Goal: Task Accomplishment & Management: Manage account settings

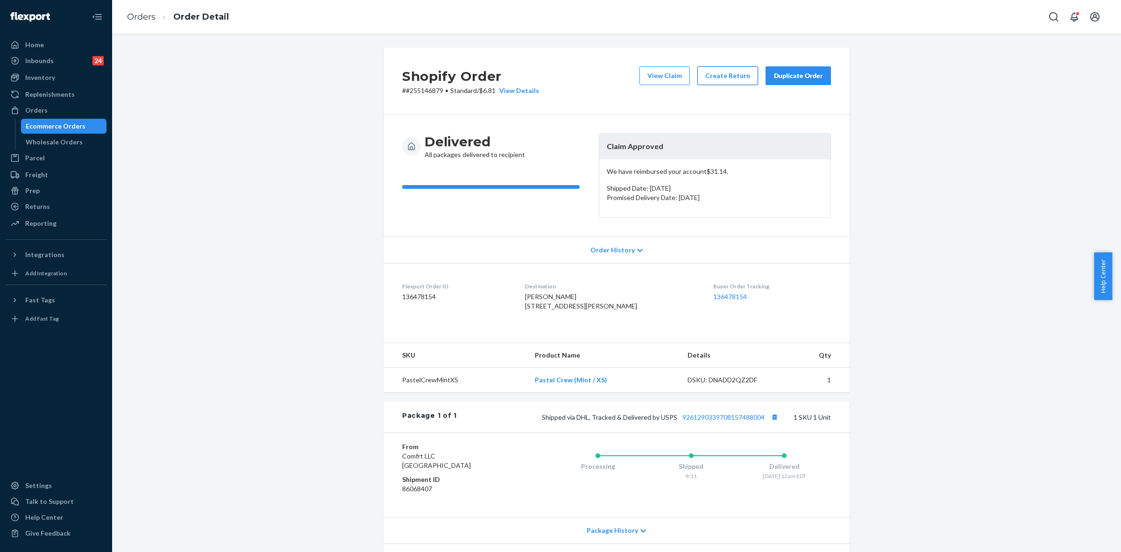
click at [722, 72] on button "Create Return" at bounding box center [728, 75] width 61 height 19
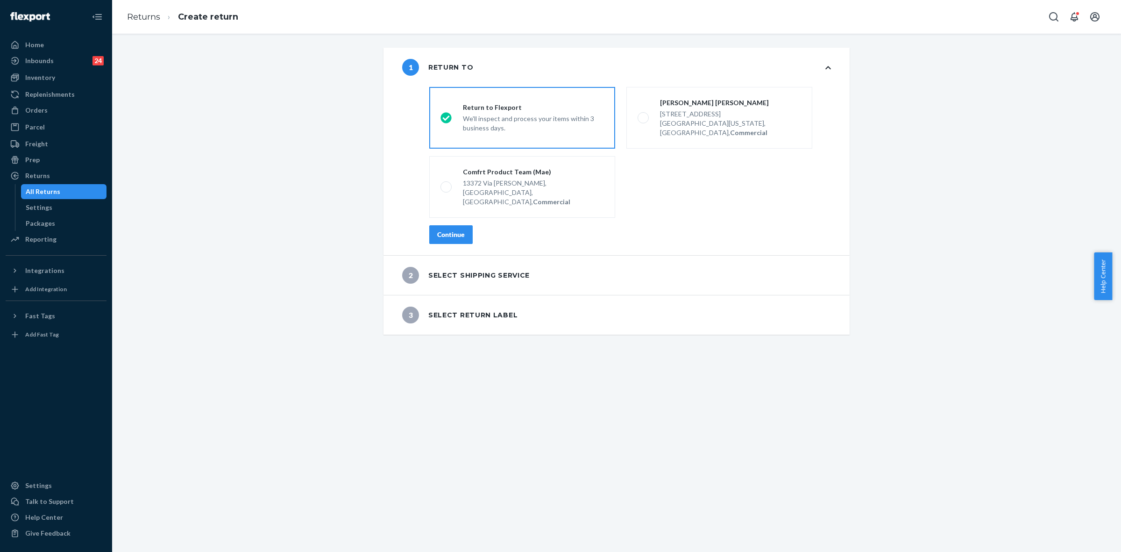
click at [449, 230] on div "Continue" at bounding box center [451, 234] width 28 height 9
drag, startPoint x: 449, startPoint y: 212, endPoint x: 500, endPoint y: 247, distance: 61.4
click at [449, 295] on div "3 Select return label" at bounding box center [617, 314] width 466 height 39
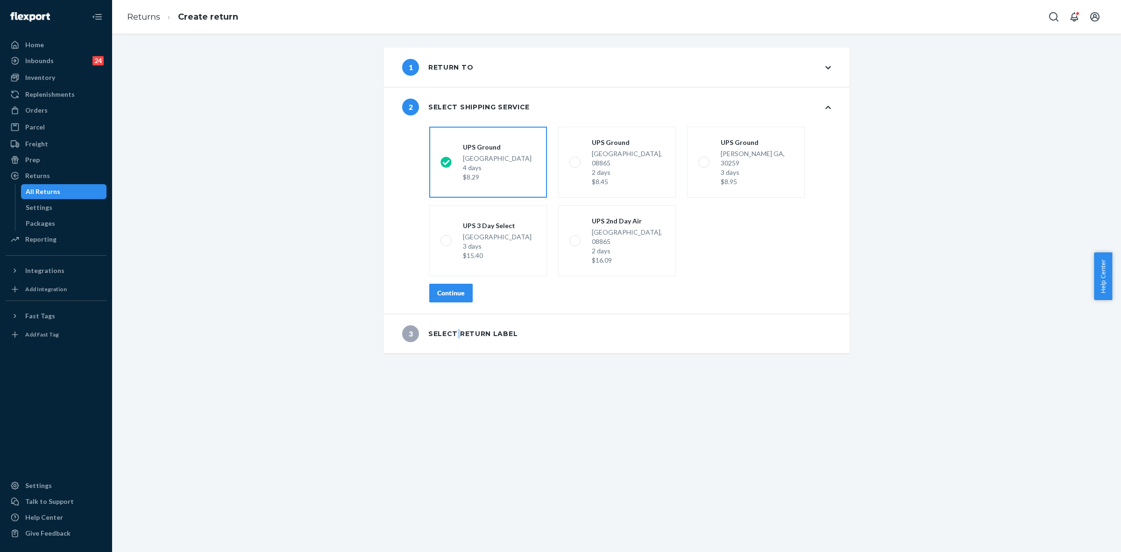
click at [461, 284] on button "Continue" at bounding box center [450, 293] width 43 height 19
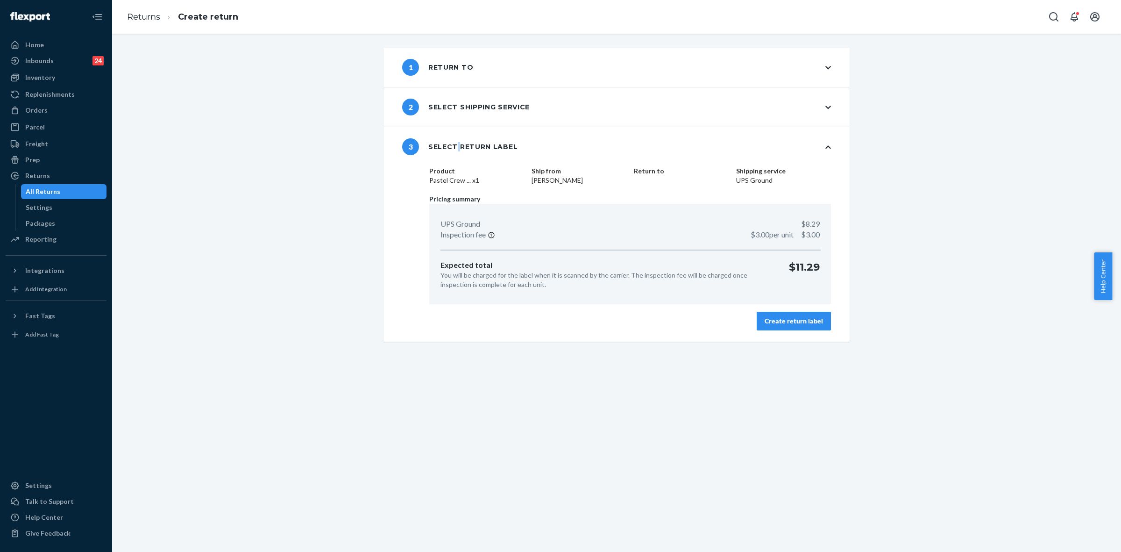
drag, startPoint x: 788, startPoint y: 319, endPoint x: 833, endPoint y: 335, distance: 48.0
click at [788, 319] on div "Create return label" at bounding box center [794, 320] width 58 height 9
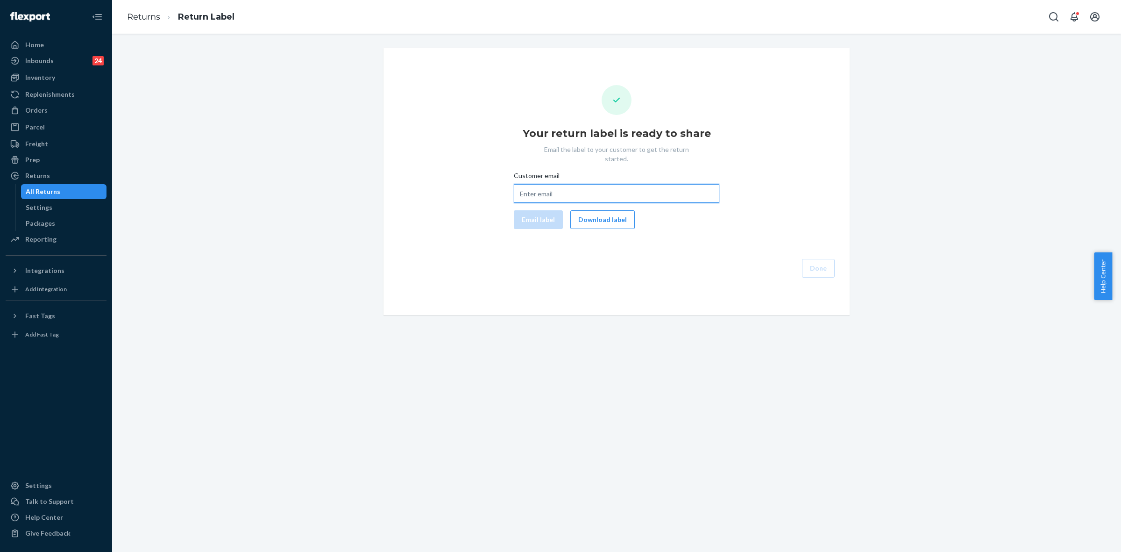
click at [534, 188] on input "Customer email" at bounding box center [617, 193] width 206 height 19
paste input "sarahminer27@yahoo.com"
type input "sarahminer27@yahoo.com"
click at [547, 210] on button "Email label" at bounding box center [538, 219] width 49 height 19
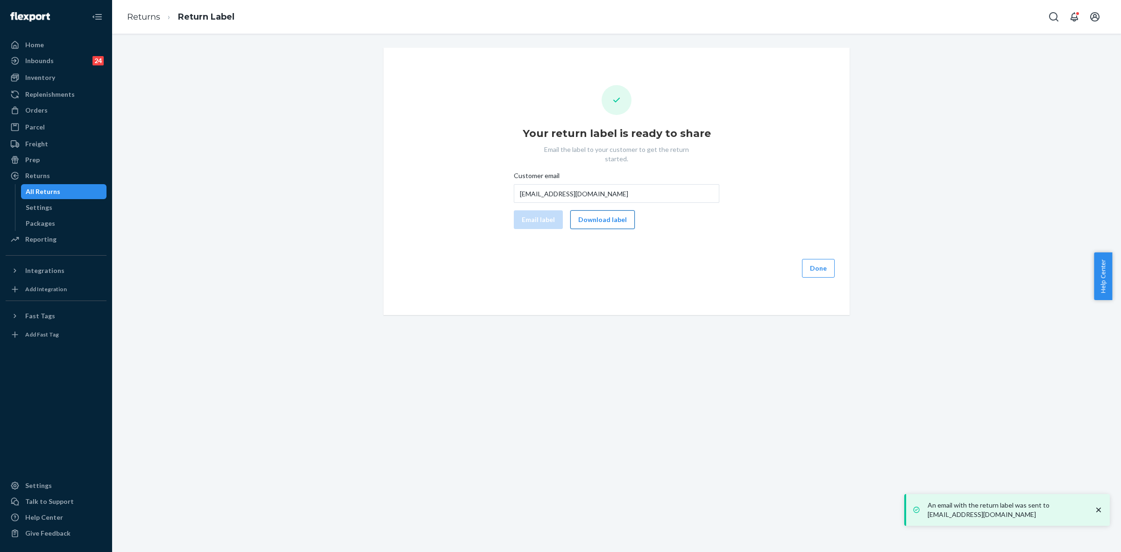
click at [594, 213] on button "Download label" at bounding box center [602, 219] width 64 height 19
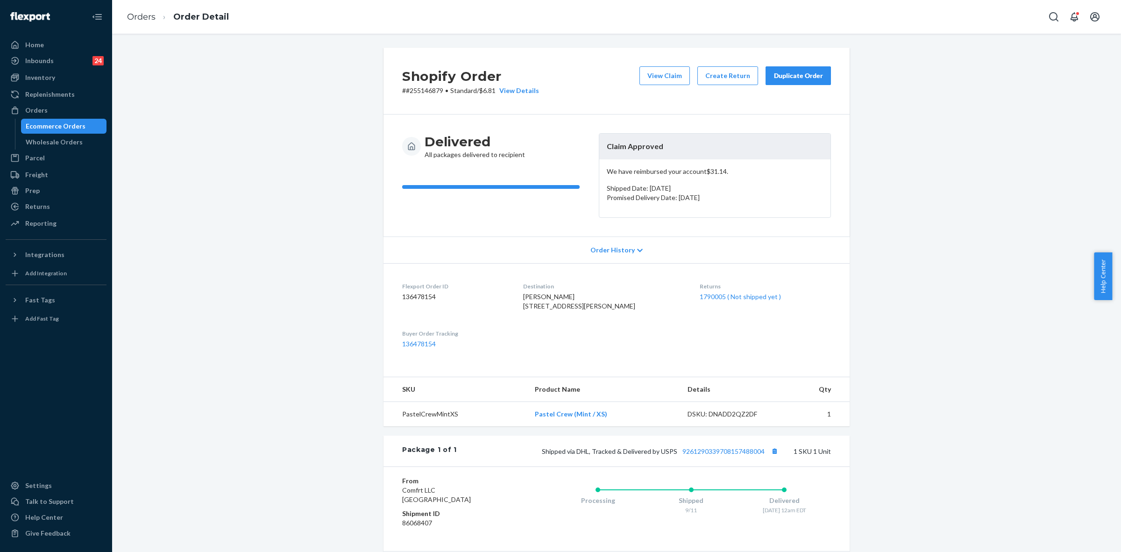
click at [688, 86] on div "View Claim Create Return Duplicate Order" at bounding box center [735, 80] width 199 height 29
click at [665, 80] on button "View Claim" at bounding box center [665, 75] width 50 height 19
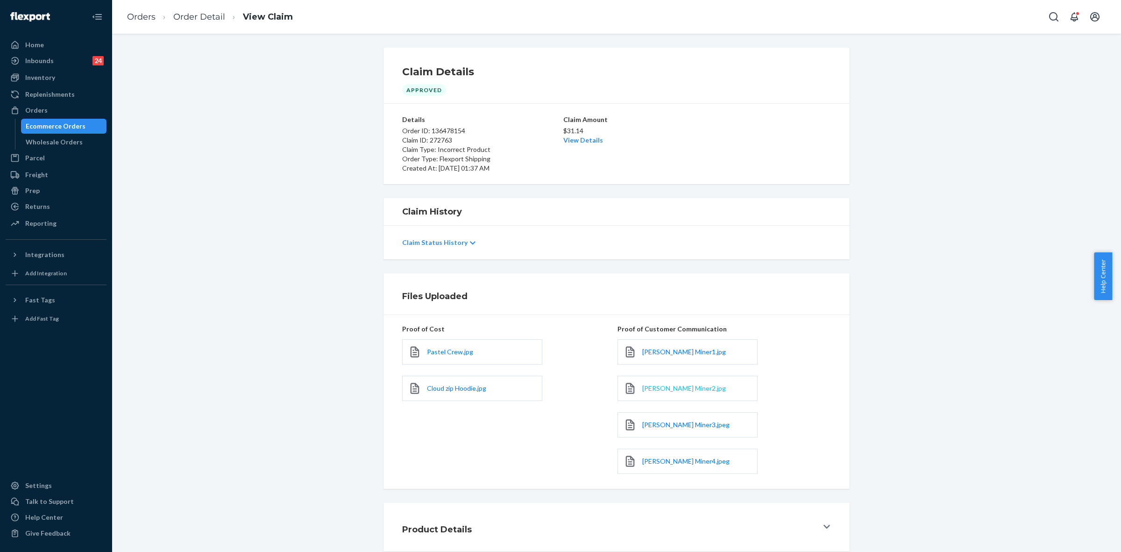
click at [674, 391] on span "Sarah Miner2.jpg" at bounding box center [684, 388] width 84 height 8
click at [685, 390] on span "Sarah Miner2.jpg" at bounding box center [684, 388] width 84 height 8
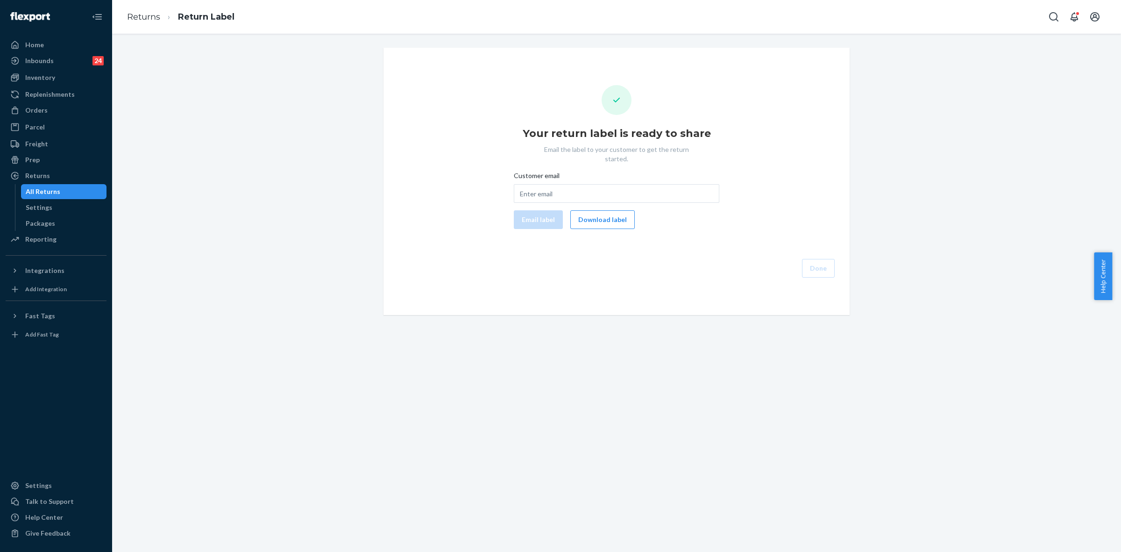
drag, startPoint x: 34, startPoint y: 176, endPoint x: 135, endPoint y: 197, distance: 104.1
click at [34, 176] on div "Returns" at bounding box center [37, 175] width 25 height 9
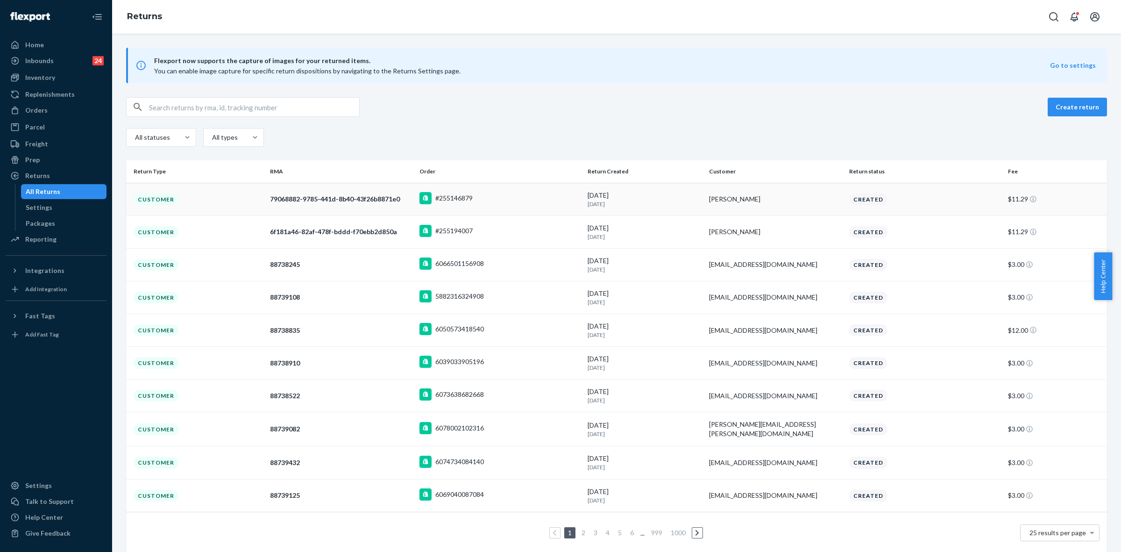
click at [659, 209] on td "9/20/2025 Today" at bounding box center [644, 199] width 121 height 33
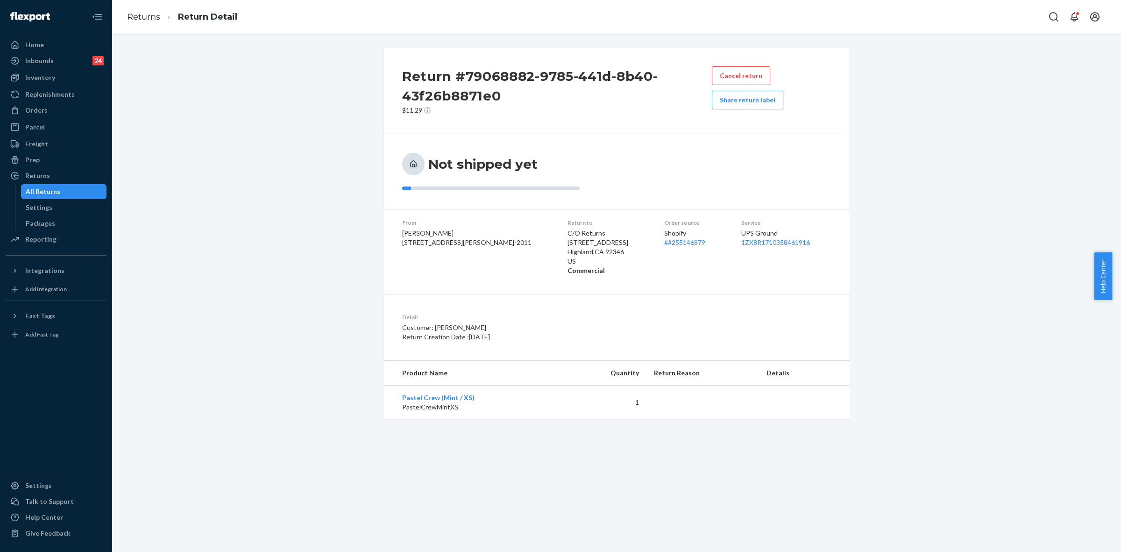
drag, startPoint x: 243, startPoint y: 153, endPoint x: 250, endPoint y: 188, distance: 35.6
click at [242, 153] on div "Return #79068882-9785-441d-8b40-43f26b8871e0 $11.29 Cancel return Share return …" at bounding box center [616, 233] width 995 height 371
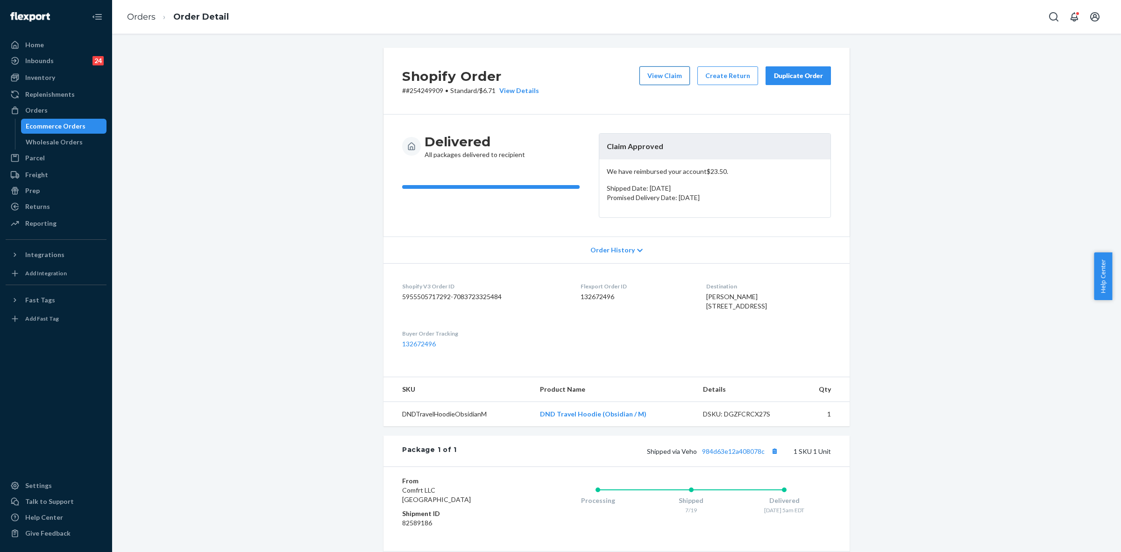
click at [657, 70] on button "View Claim" at bounding box center [665, 75] width 50 height 19
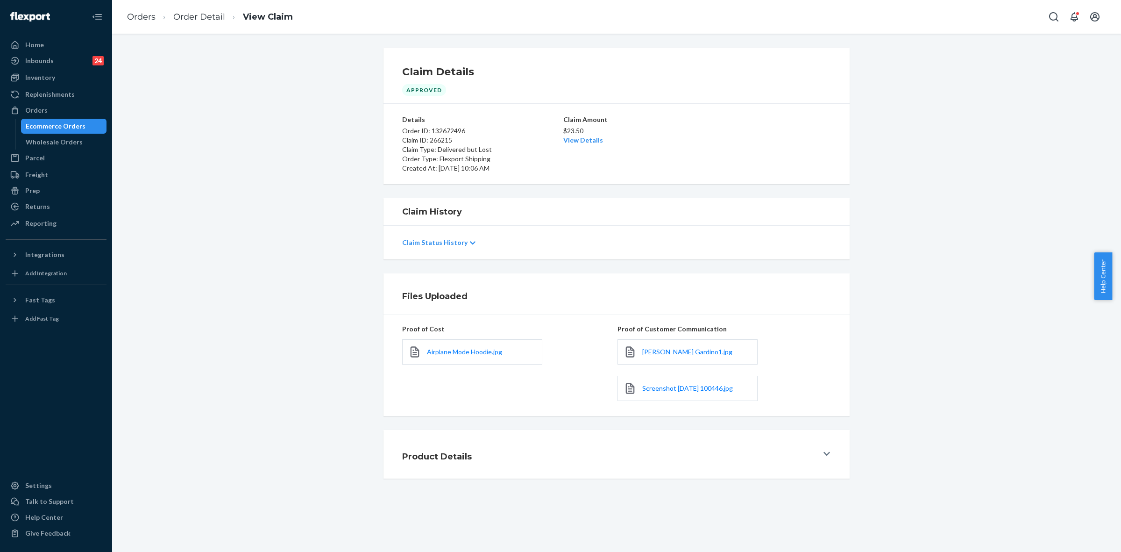
drag, startPoint x: 933, startPoint y: 146, endPoint x: 928, endPoint y: 150, distance: 6.3
click at [930, 146] on div "Claim Details Approved Details Order ID: 132672496 Claim ID: 266215 Claim Type:…" at bounding box center [616, 116] width 995 height 136
click at [178, 108] on div "Claim Details Approved Details Order ID: 132672496 Claim ID: 266215 Claim Type:…" at bounding box center [616, 116] width 995 height 136
drag, startPoint x: 178, startPoint y: 108, endPoint x: 209, endPoint y: 109, distance: 30.4
click at [178, 108] on div "Claim Details Approved Details Order ID: 132672496 Claim ID: 266215 Claim Type:…" at bounding box center [616, 116] width 995 height 136
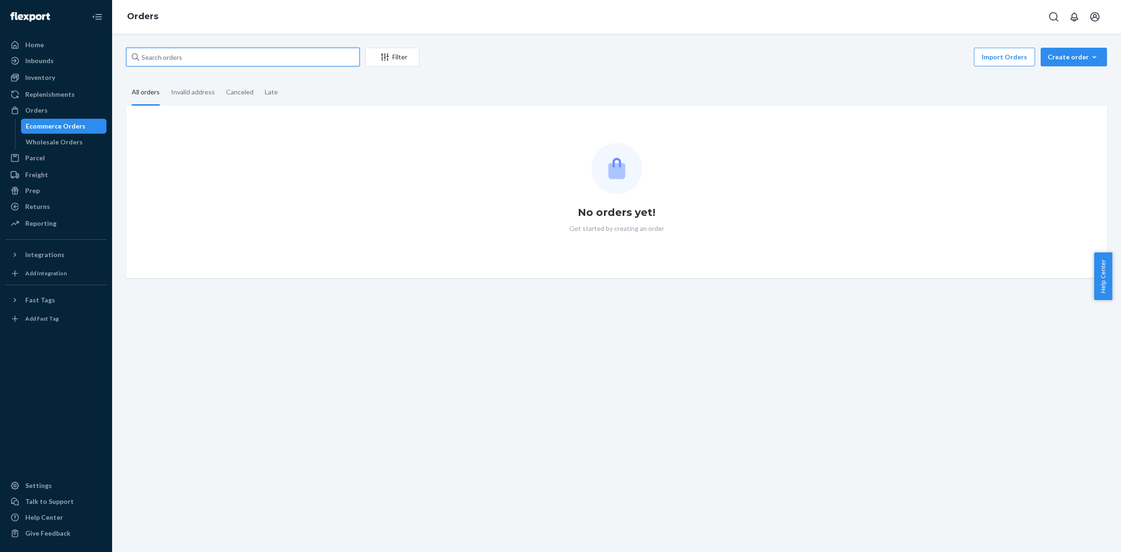
click at [150, 57] on input "text" at bounding box center [243, 57] width 234 height 19
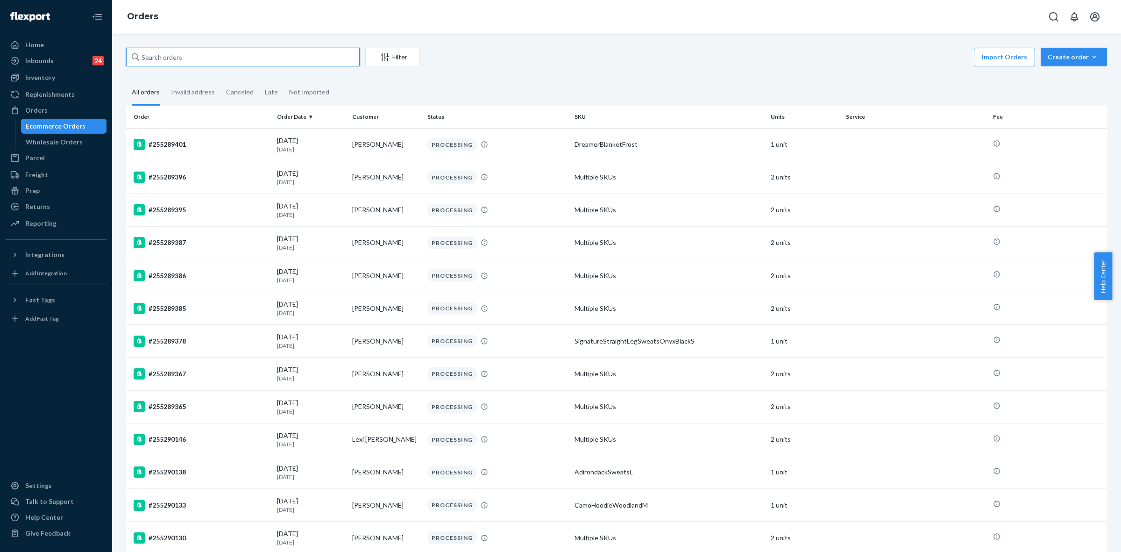
paste input "255282150"
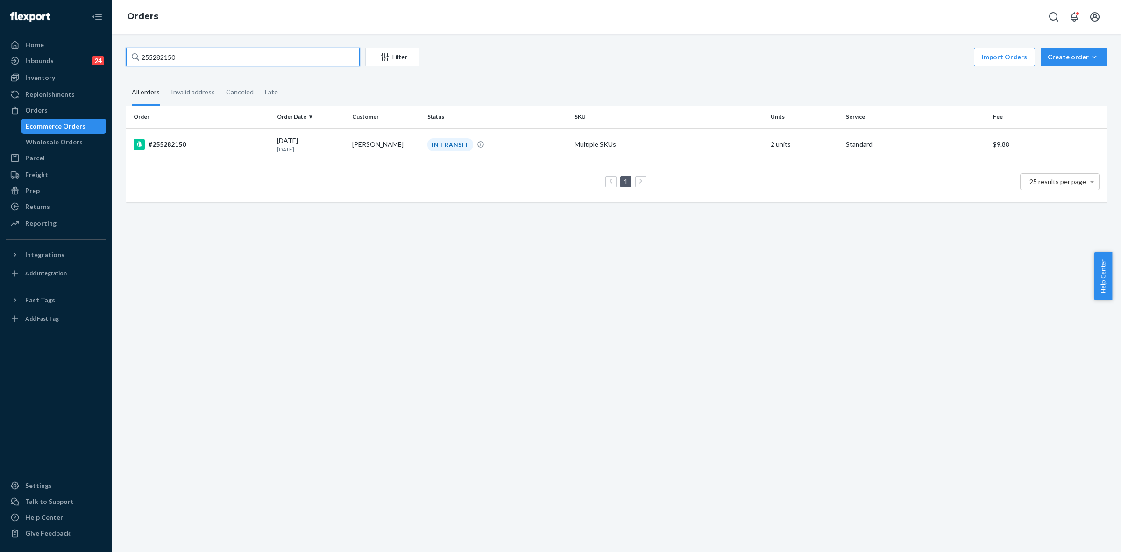
type input "255282150"
click at [379, 143] on td "[PERSON_NAME]" at bounding box center [386, 144] width 75 height 33
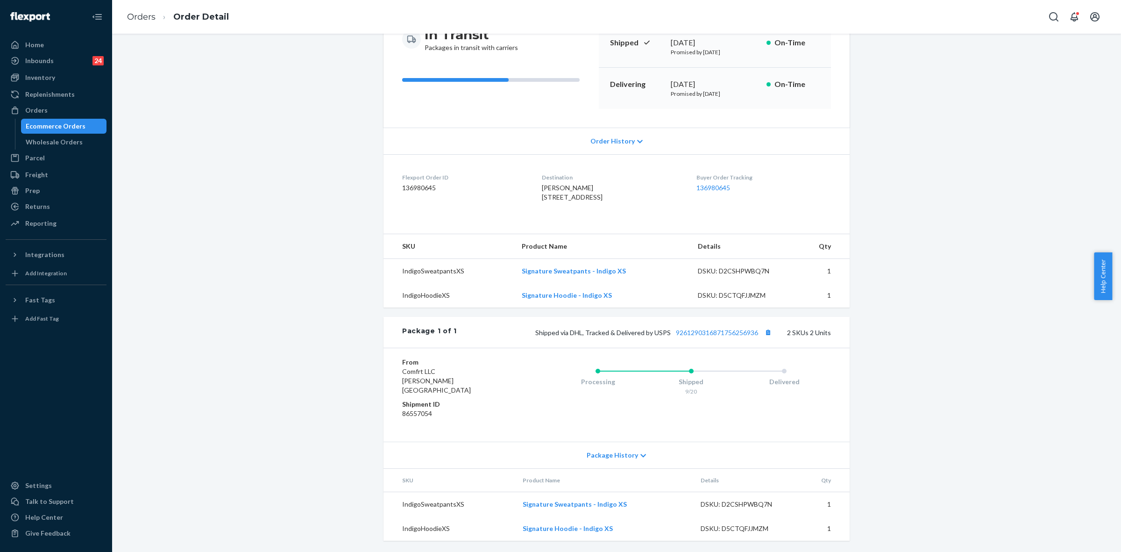
scroll to position [117, 0]
click at [721, 336] on link "9261290316871756256936" at bounding box center [717, 332] width 82 height 8
drag, startPoint x: 568, startPoint y: 341, endPoint x: 760, endPoint y: 340, distance: 191.6
click at [760, 336] on span "Shipped via DHL, Tracked & Delivered by USPS 9261290316871756256936" at bounding box center [654, 332] width 239 height 8
copy span "DHL, Tracked & Delivered by USPS 9261290316871756256936"
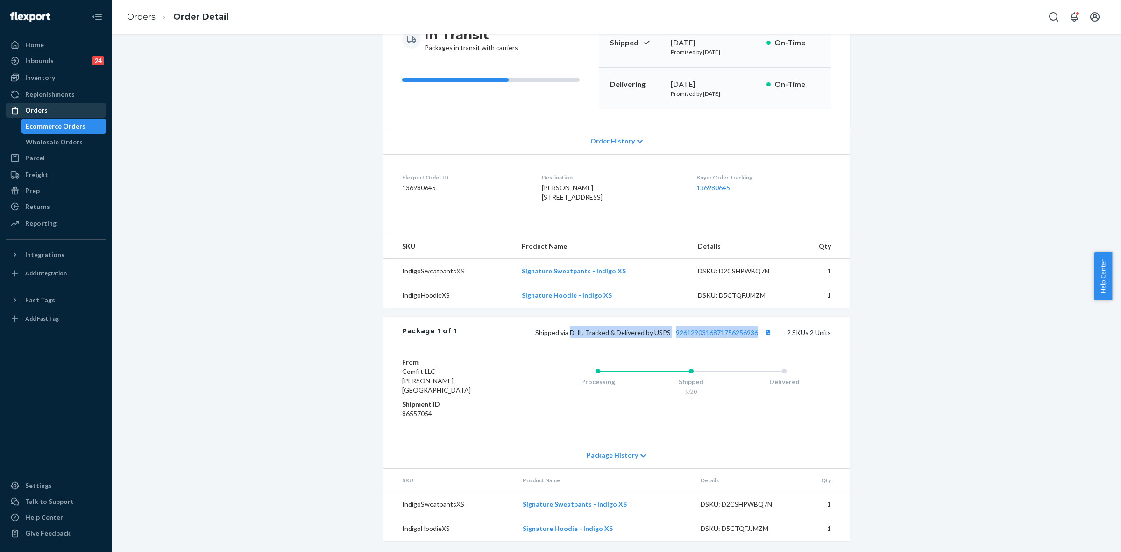
drag, startPoint x: 68, startPoint y: 106, endPoint x: 78, endPoint y: 110, distance: 11.7
click at [68, 106] on div "Orders" at bounding box center [56, 110] width 99 height 13
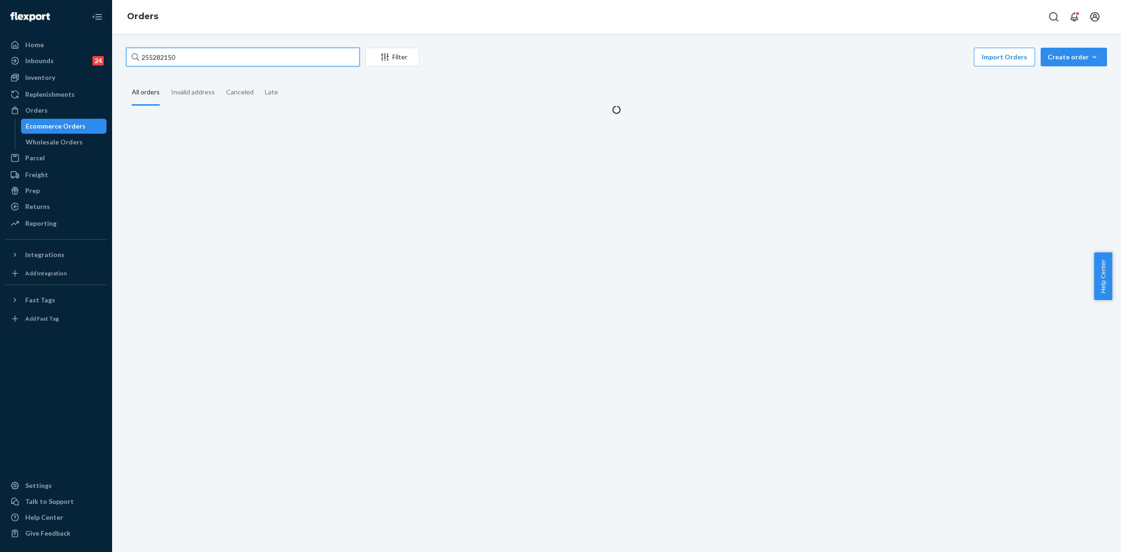
click at [155, 57] on input "255282150" at bounding box center [243, 57] width 234 height 19
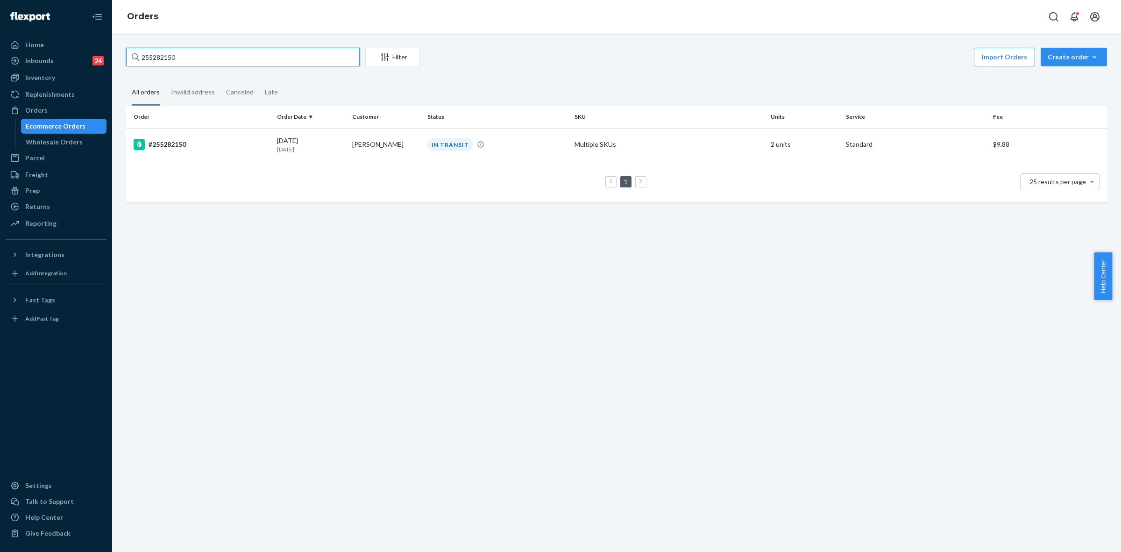
paste input "SYXNJXOILE"
type input "SYXNJXOILE"
click at [356, 153] on td "Vanessa Wahesh" at bounding box center [386, 144] width 75 height 33
click at [356, 153] on div "SYXNJXOILE Filter Import Orders Create order Ecommerce order Removal order All …" at bounding box center [616, 293] width 1009 height 518
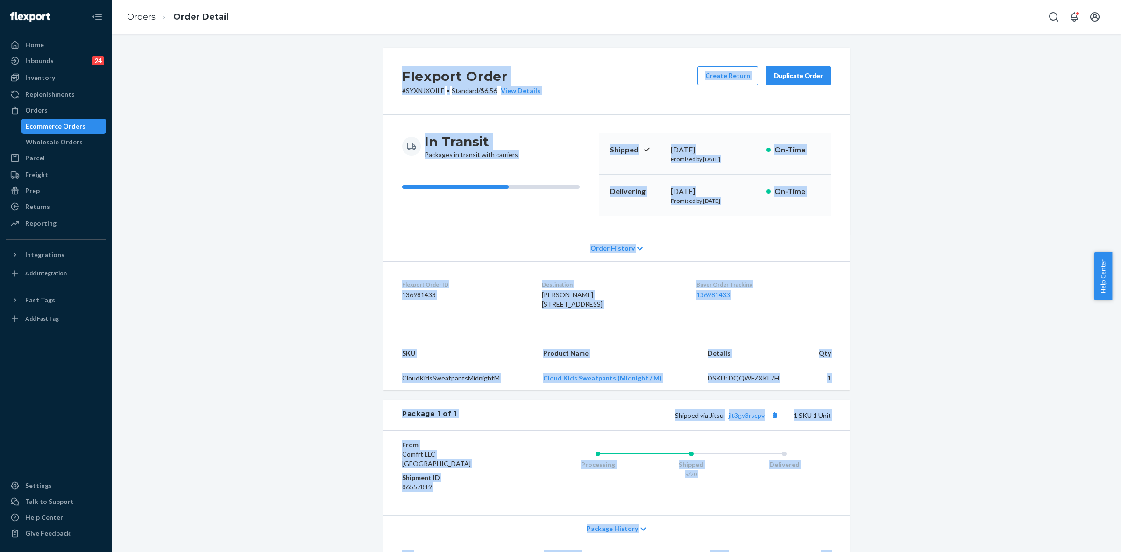
click at [711, 331] on dl "Flexport Order ID 136981433 Destination Vanessa Wahesh 251 94th St Brooklyn, NY…" at bounding box center [617, 296] width 466 height 70
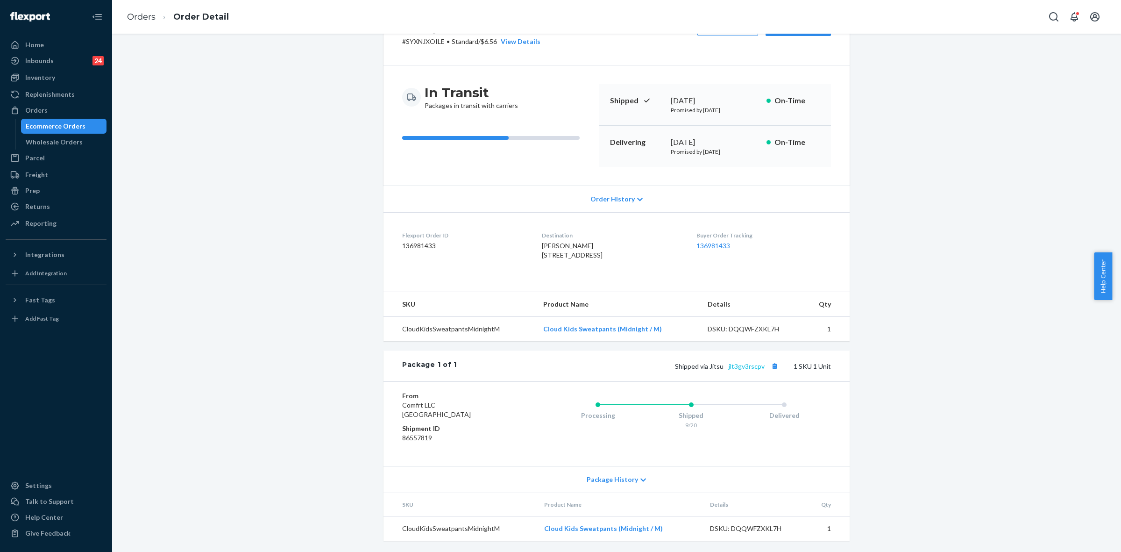
scroll to position [69, 0]
click at [741, 365] on link "jlt3gv3rscpv" at bounding box center [747, 366] width 36 height 8
drag, startPoint x: 707, startPoint y: 363, endPoint x: 763, endPoint y: 364, distance: 56.1
click at [763, 364] on span "Shipped via Jitsu jlt3gv3rscpv" at bounding box center [728, 366] width 106 height 8
copy span "Jitsu jlt3gv3rscpv"
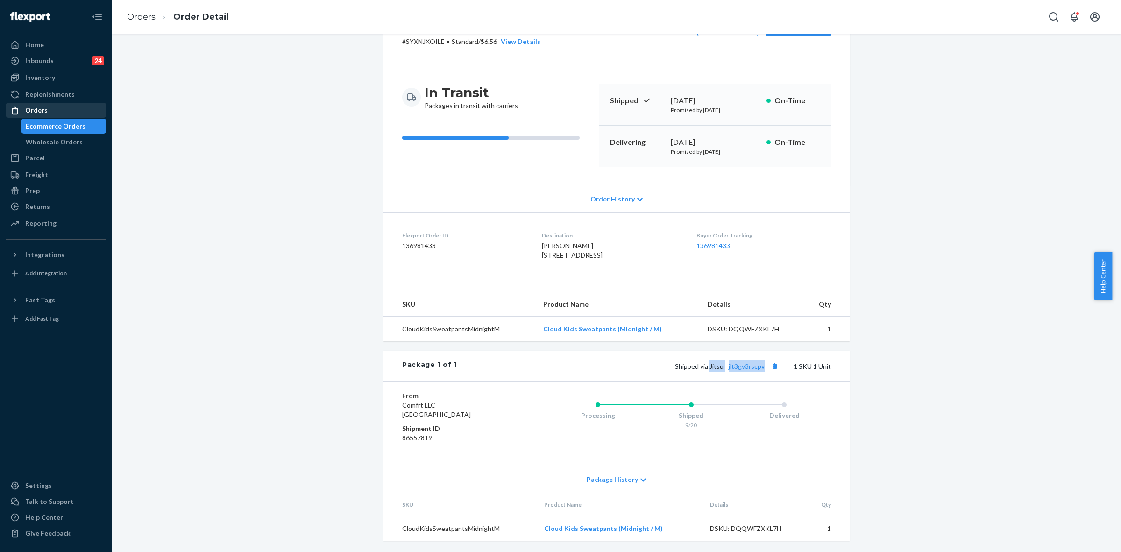
click at [52, 108] on div "Orders" at bounding box center [56, 110] width 99 height 13
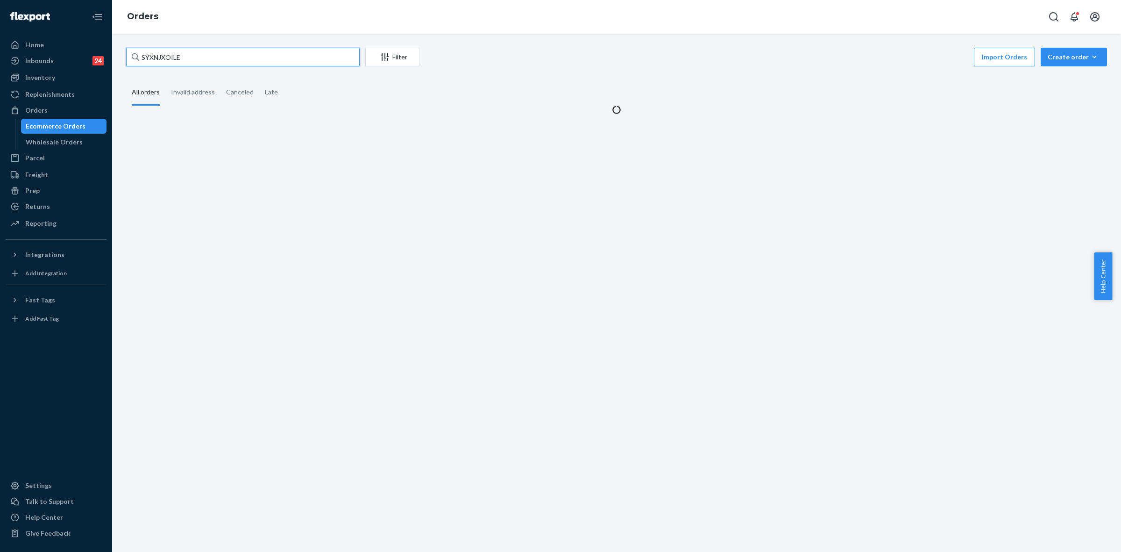
click at [160, 55] on input "SYXNJXOILE" at bounding box center [243, 57] width 234 height 19
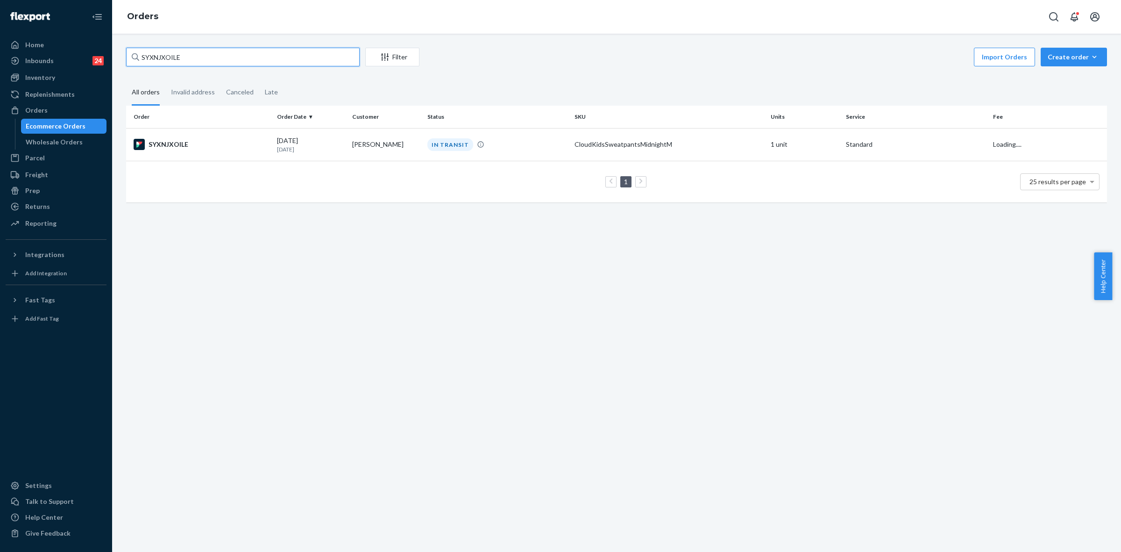
paste input "255132773"
type input "255132773"
click at [404, 139] on td "Jaidyn Falcone" at bounding box center [386, 144] width 75 height 33
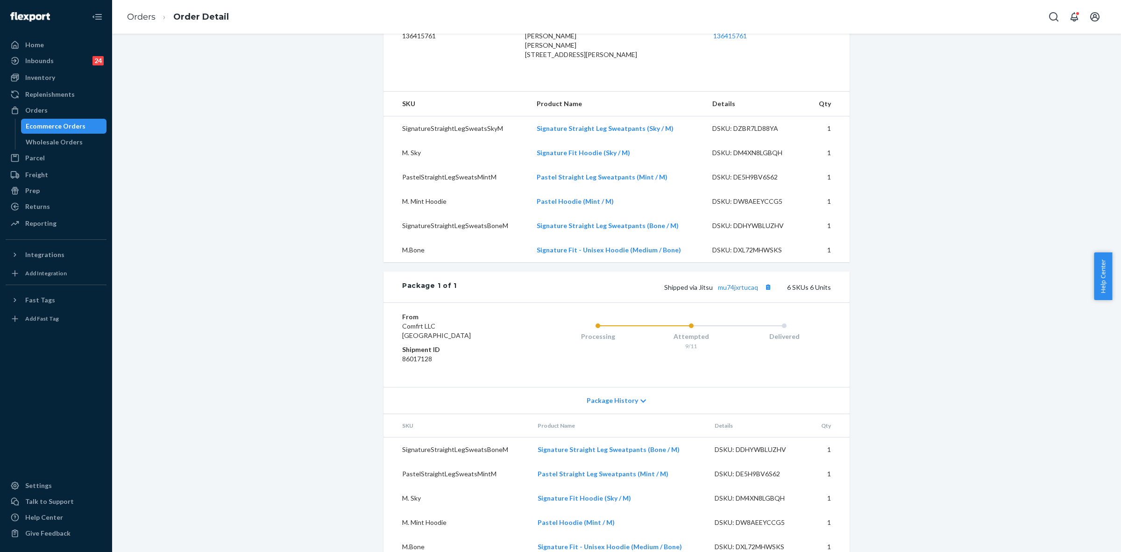
scroll to position [330, 0]
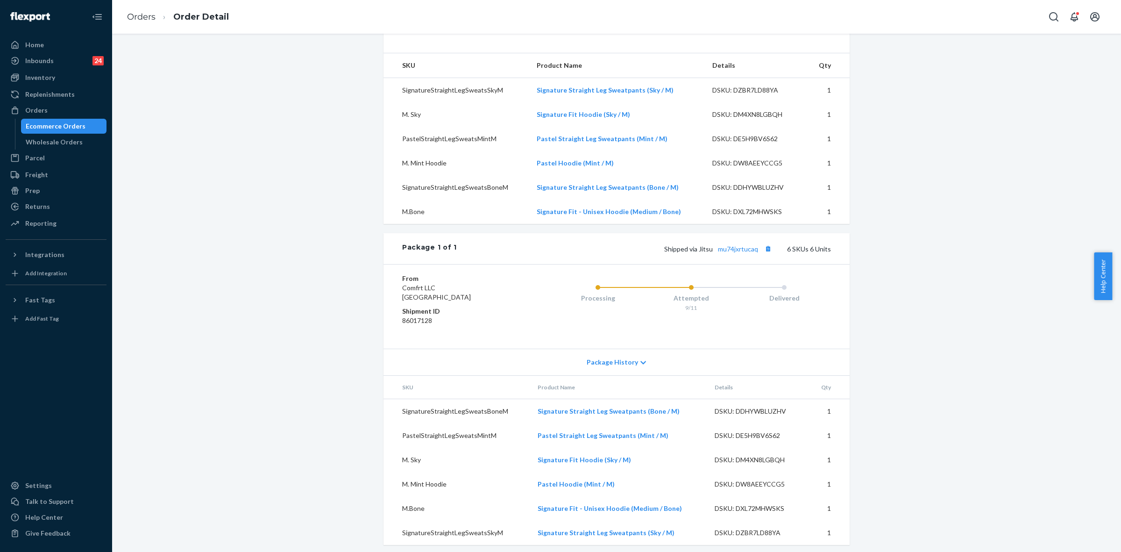
click at [641, 361] on icon at bounding box center [644, 362] width 6 height 3
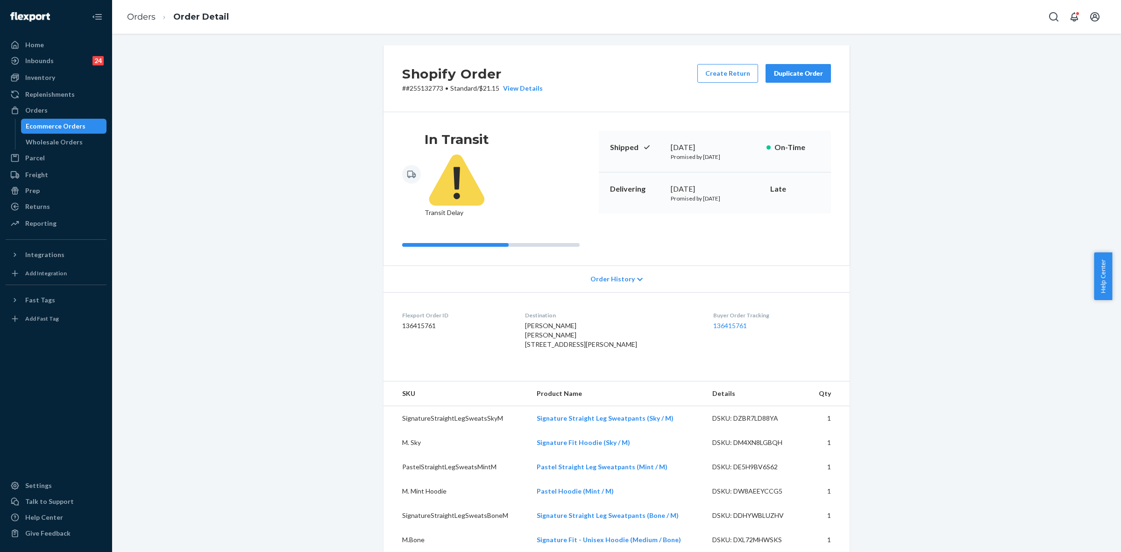
scroll to position [0, 0]
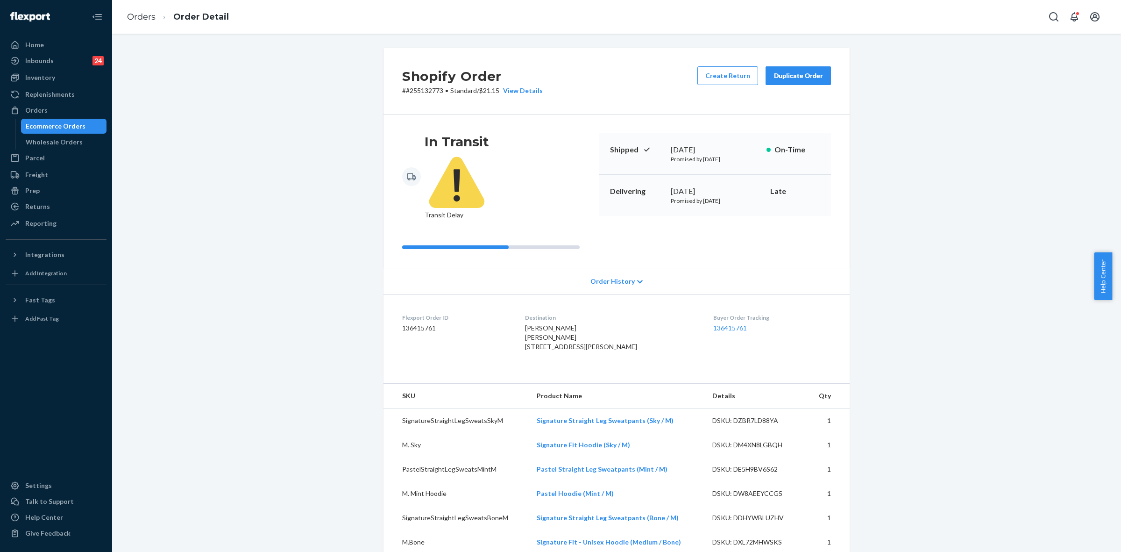
drag, startPoint x: 43, startPoint y: 111, endPoint x: 134, endPoint y: 165, distance: 106.0
click at [43, 111] on div "Orders" at bounding box center [36, 110] width 22 height 9
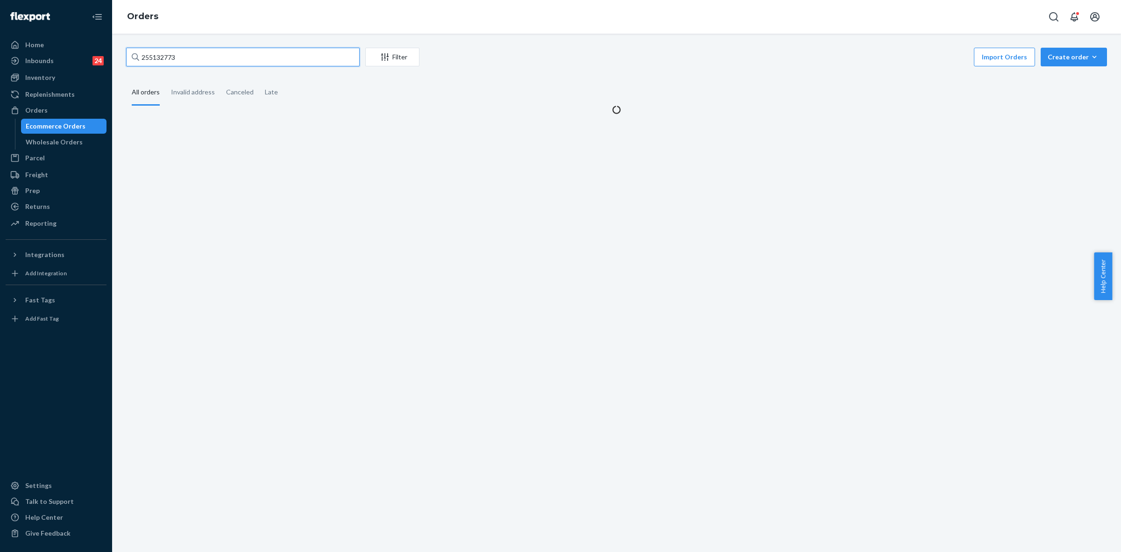
click at [150, 56] on input "255132773" at bounding box center [243, 57] width 234 height 19
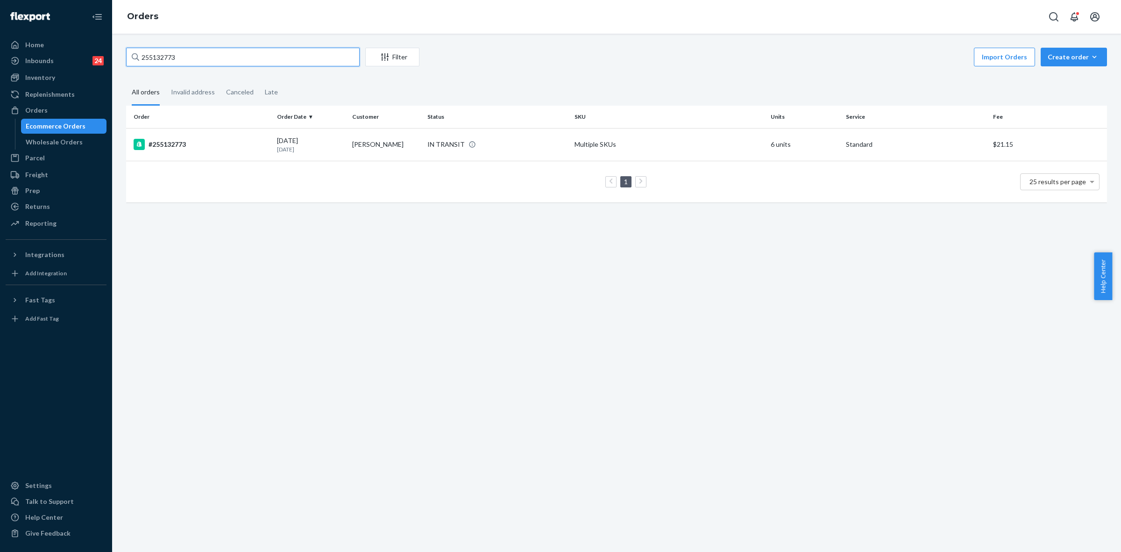
paste input "007842"
type input "255007842"
click at [340, 144] on div "09/02/2025 18 days ago" at bounding box center [311, 144] width 68 height 17
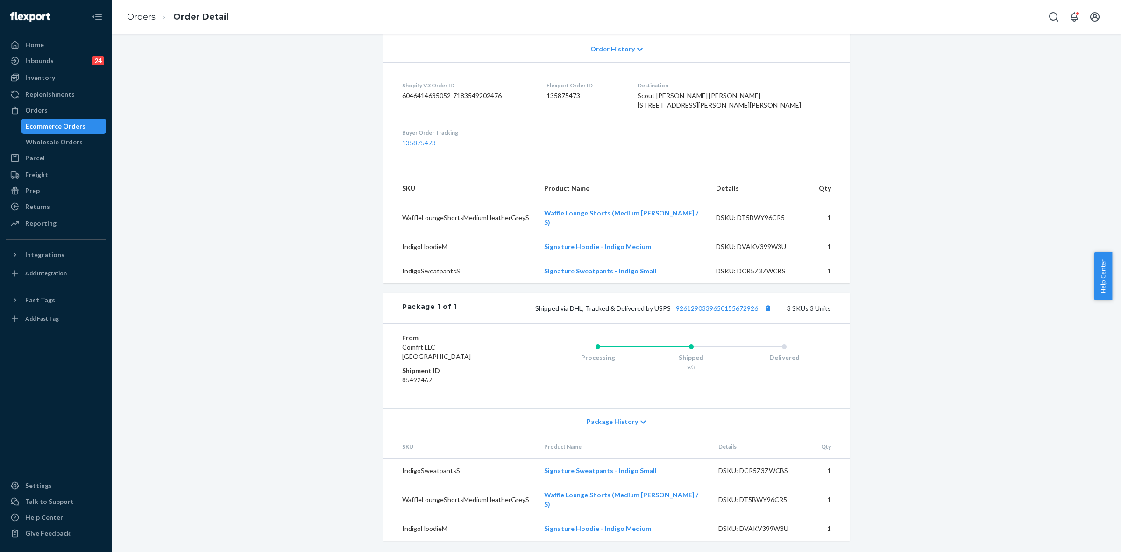
scroll to position [232, 0]
click at [632, 433] on div "Package History" at bounding box center [617, 421] width 466 height 27
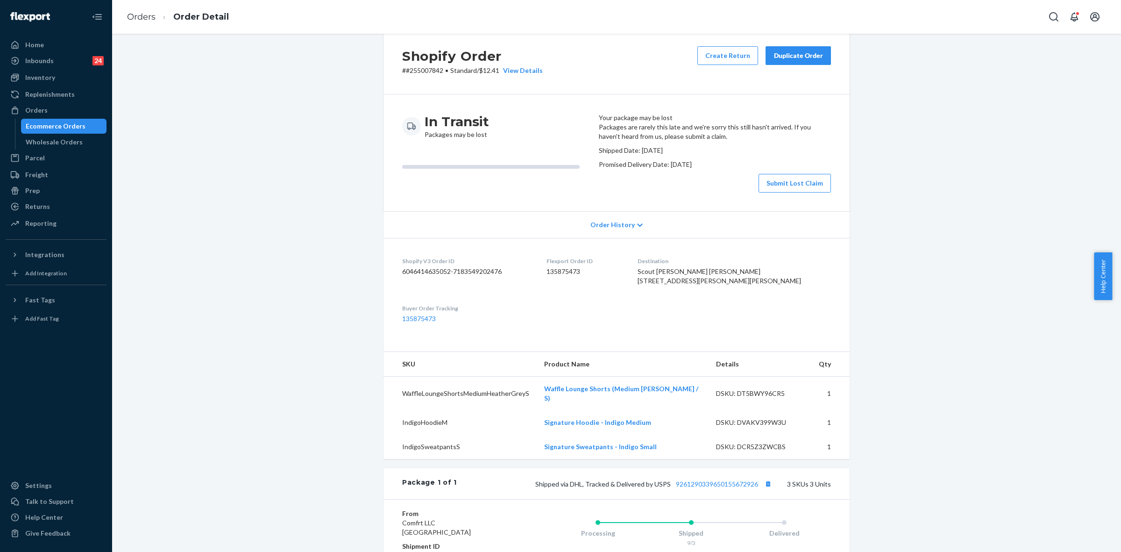
scroll to position [0, 0]
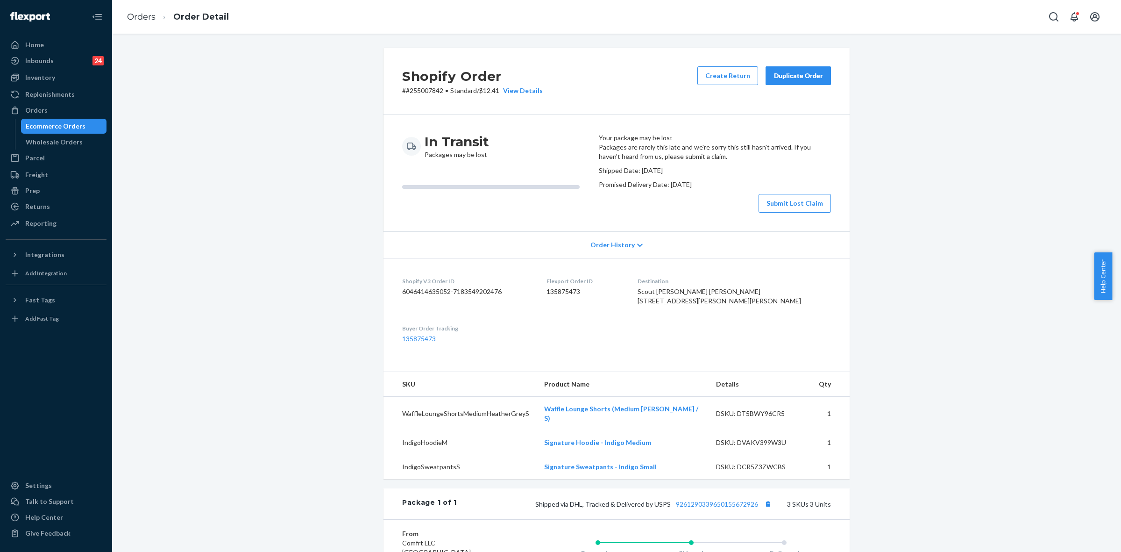
click at [426, 89] on p "# #255007842 • Standard / $12.41 View Details" at bounding box center [472, 90] width 141 height 9
copy p "255007842"
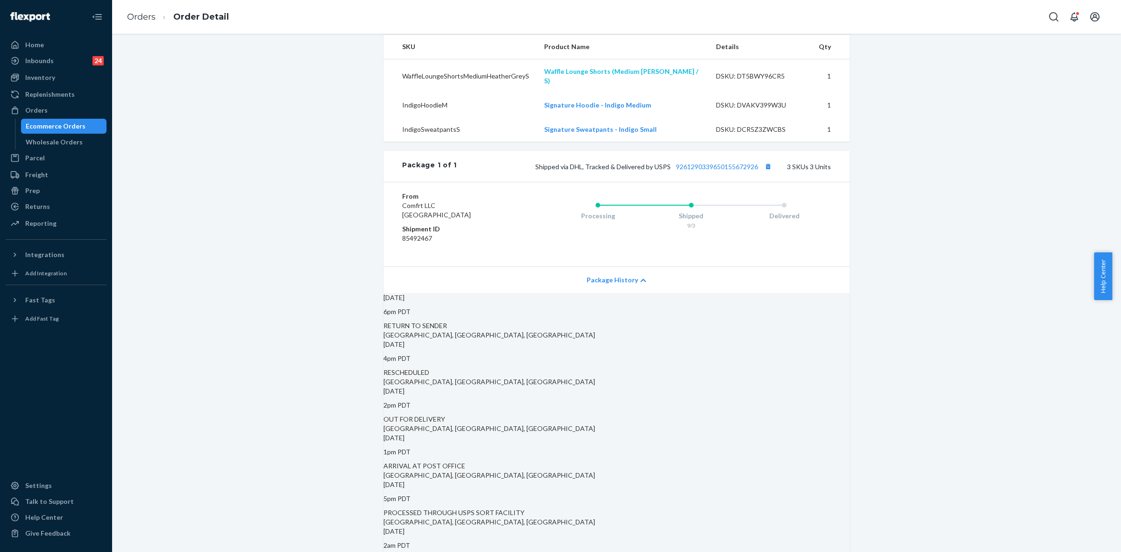
scroll to position [350, 0]
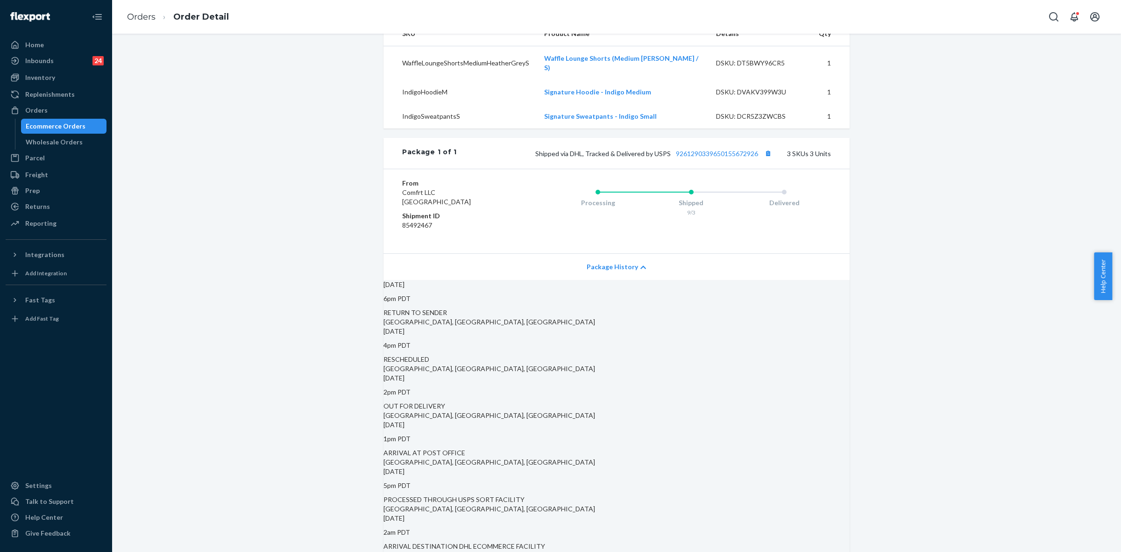
click at [968, 159] on div "Shopify Order # #255007842 • Standard / $12.41 View Details Create Return Dupli…" at bounding box center [616, 327] width 995 height 1261
click at [41, 76] on div "Inventory" at bounding box center [40, 77] width 30 height 9
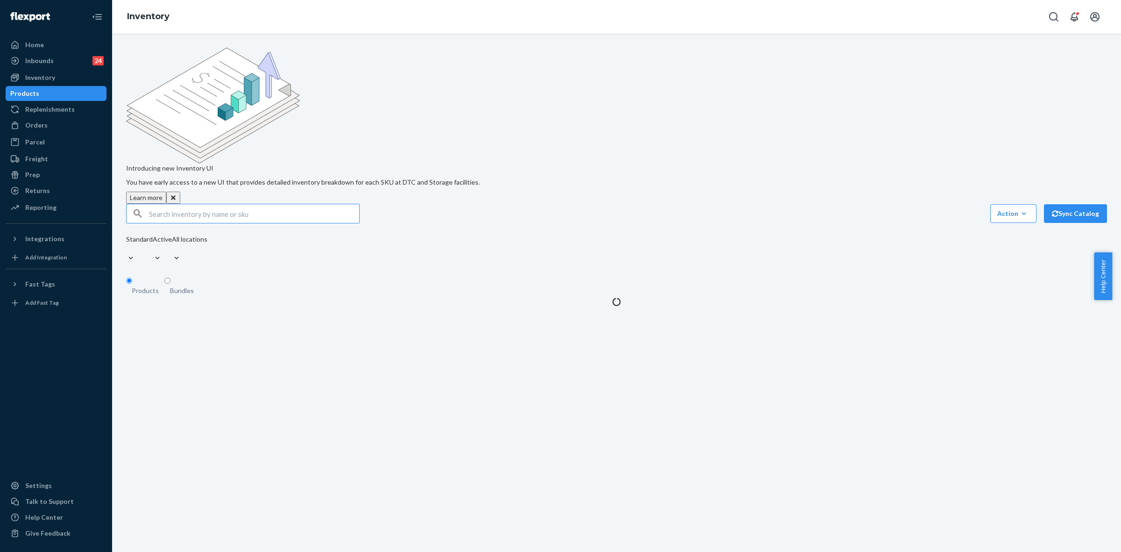
click at [153, 204] on input "text" at bounding box center [254, 213] width 210 height 19
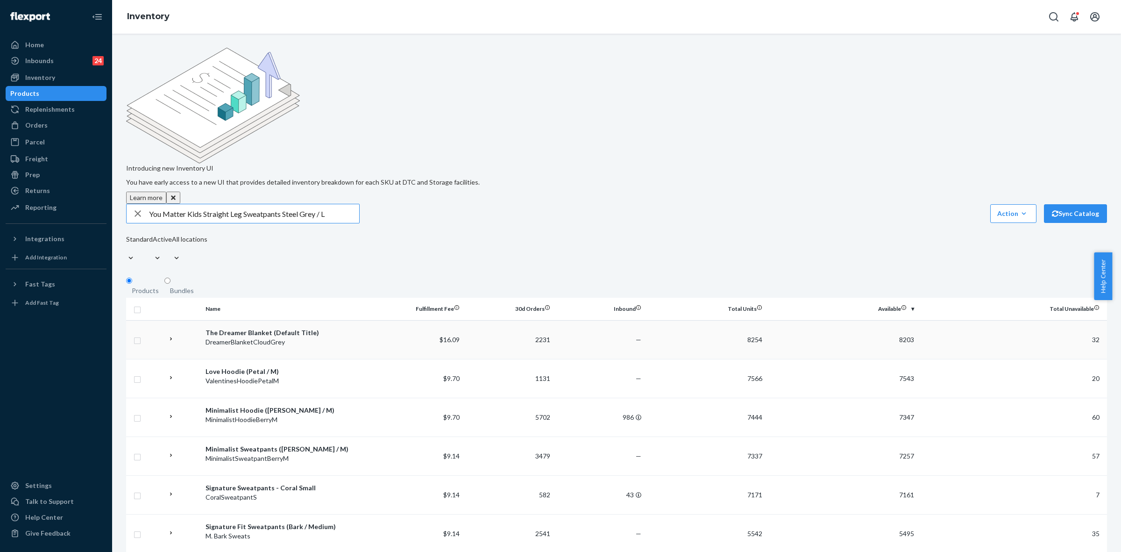
type input "You Matter Kids Straight Leg Sweatpants Steel Grey / L"
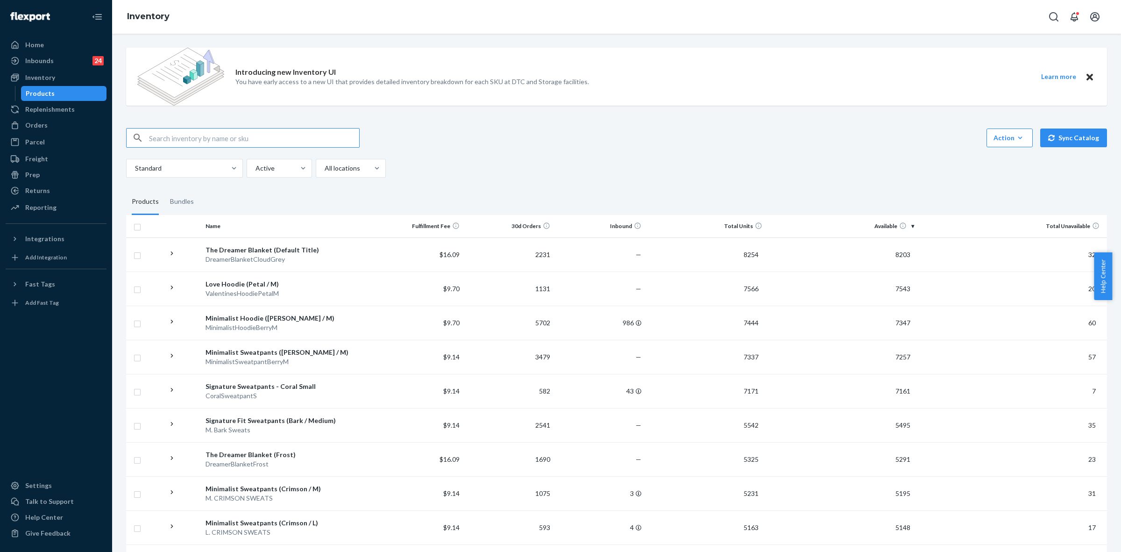
click at [171, 138] on input "text" at bounding box center [254, 137] width 210 height 19
drag, startPoint x: 173, startPoint y: 138, endPoint x: 201, endPoint y: 283, distance: 147.6
click at [202, 283] on td "Love Hoodie (Petal / M) ValentinesHoodiePetalM" at bounding box center [287, 288] width 171 height 34
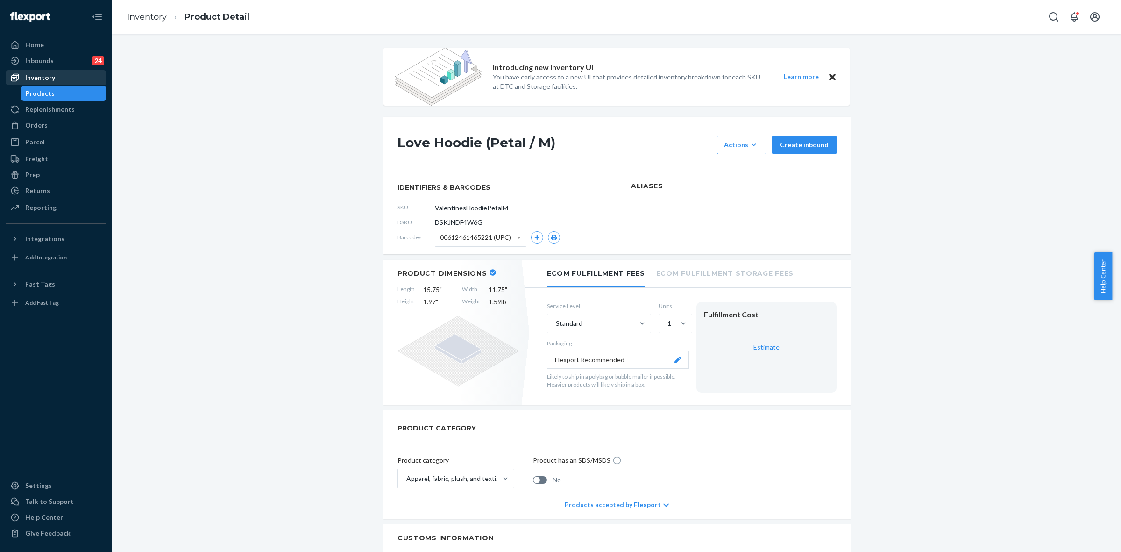
click at [45, 76] on div "Inventory" at bounding box center [40, 77] width 30 height 9
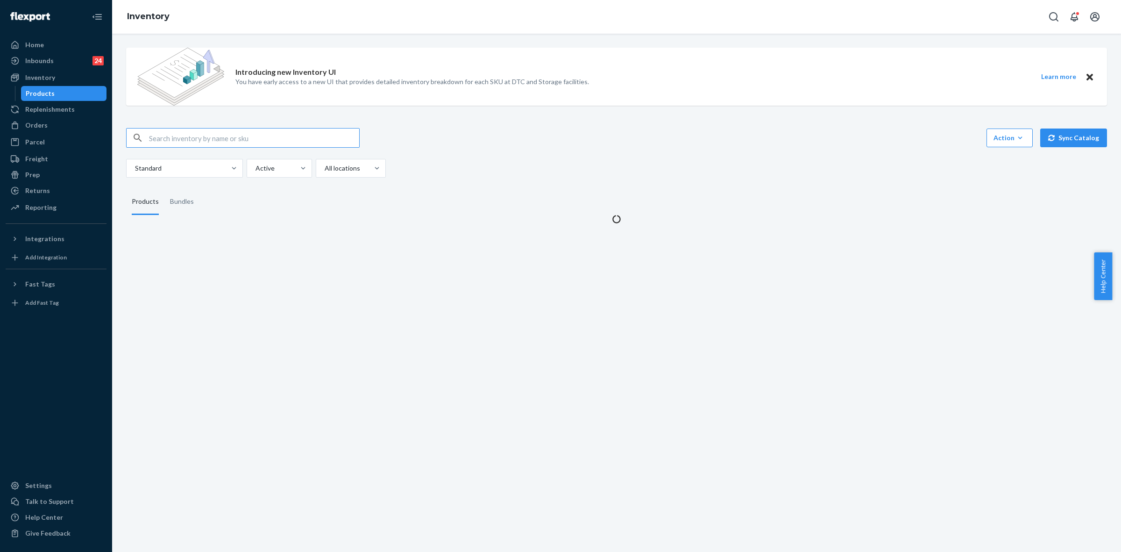
click at [182, 136] on input "text" at bounding box center [254, 137] width 210 height 19
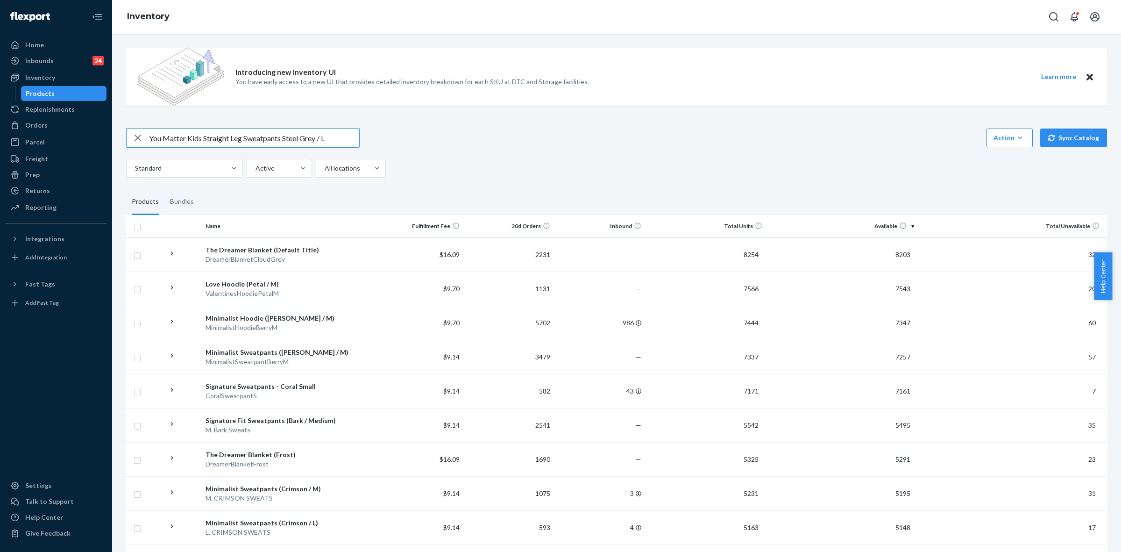
type input "You Matter Kids Straight Leg Sweatpants Steel Grey / L"
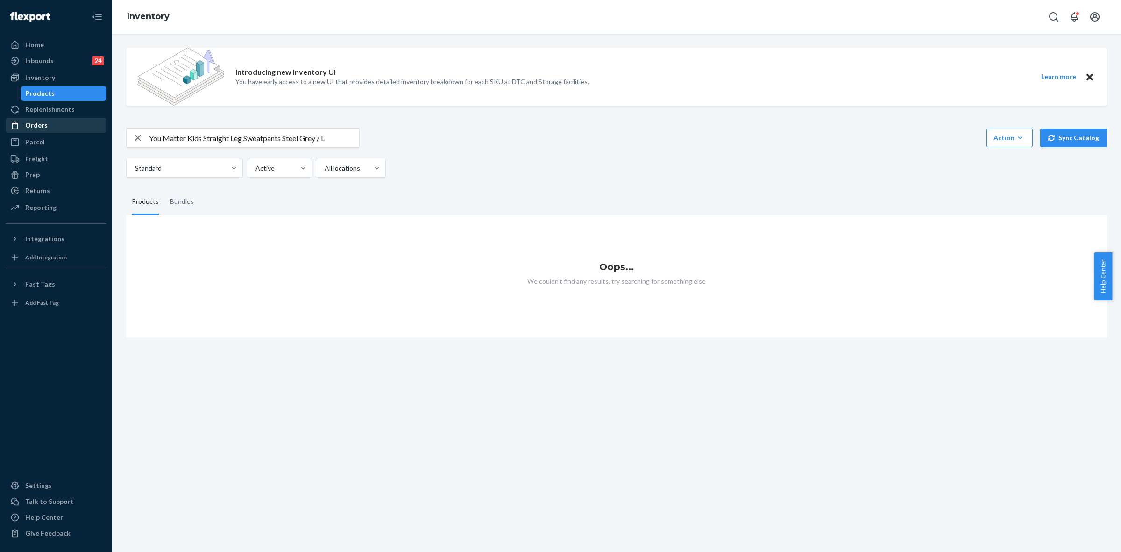
click at [31, 122] on div "Orders" at bounding box center [36, 125] width 22 height 9
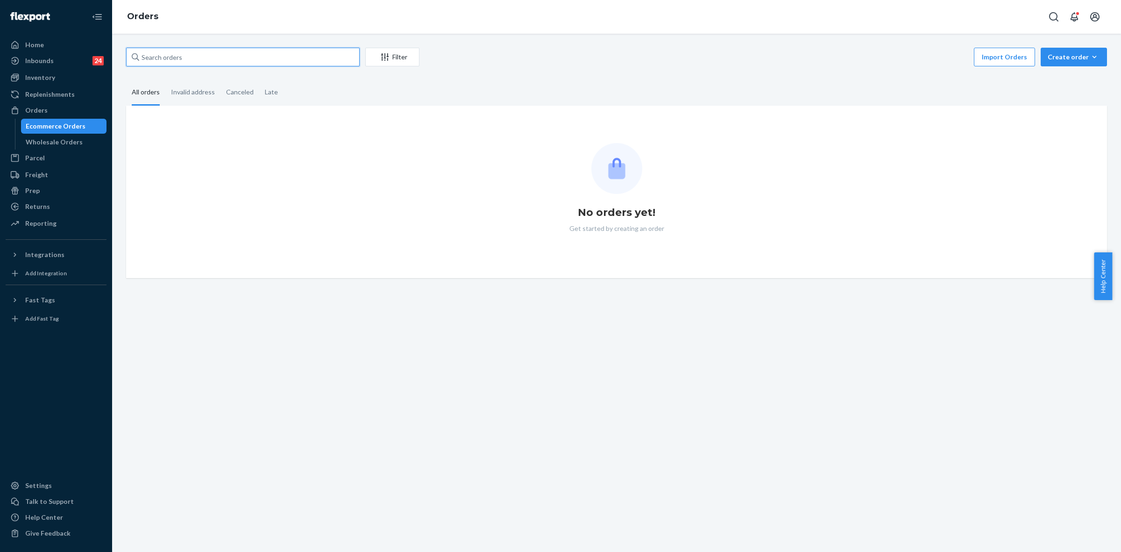
click at [162, 57] on input "text" at bounding box center [243, 57] width 234 height 19
click at [161, 57] on input "text" at bounding box center [243, 57] width 234 height 19
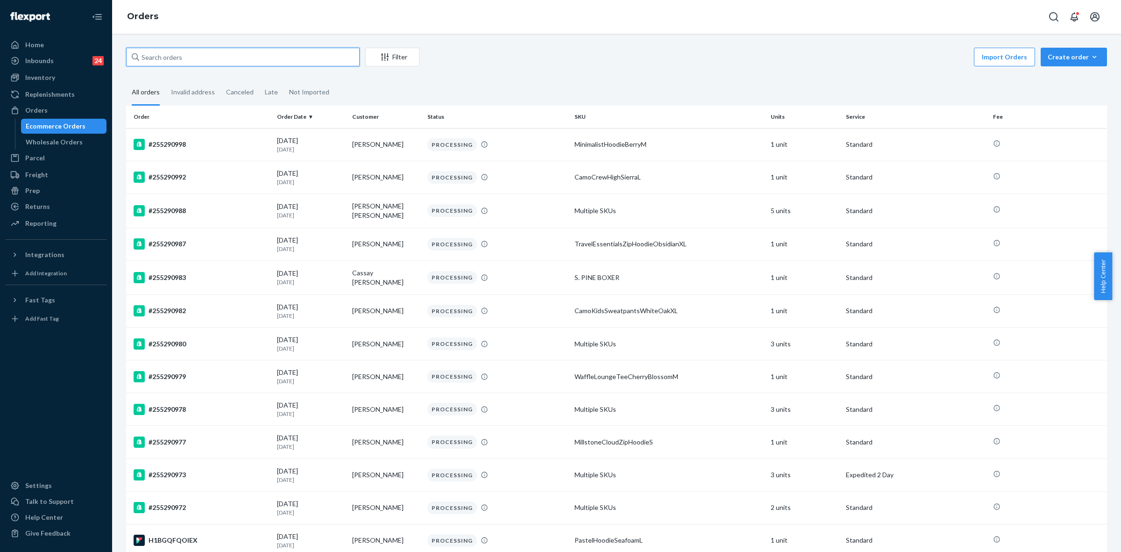
paste input "255148144"
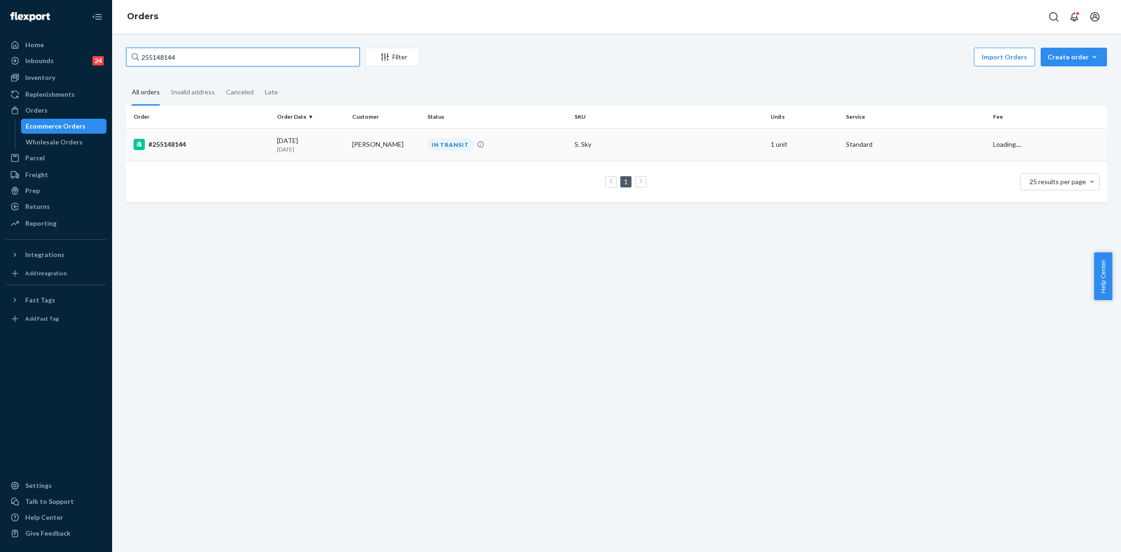
type input "255148144"
click at [378, 141] on td "[PERSON_NAME]" at bounding box center [386, 144] width 75 height 33
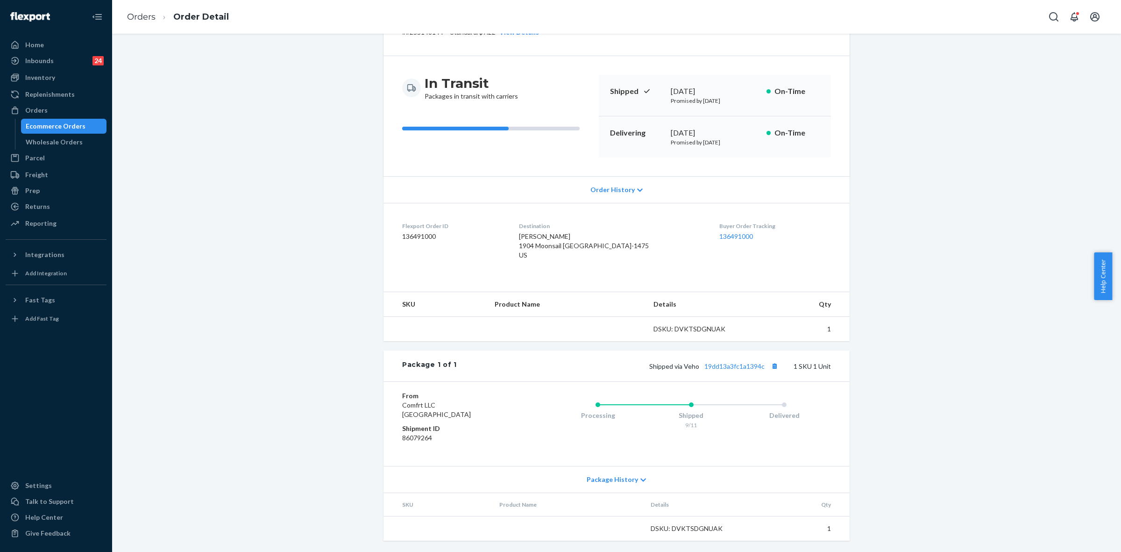
scroll to position [69, 0]
click at [641, 479] on icon at bounding box center [644, 480] width 6 height 7
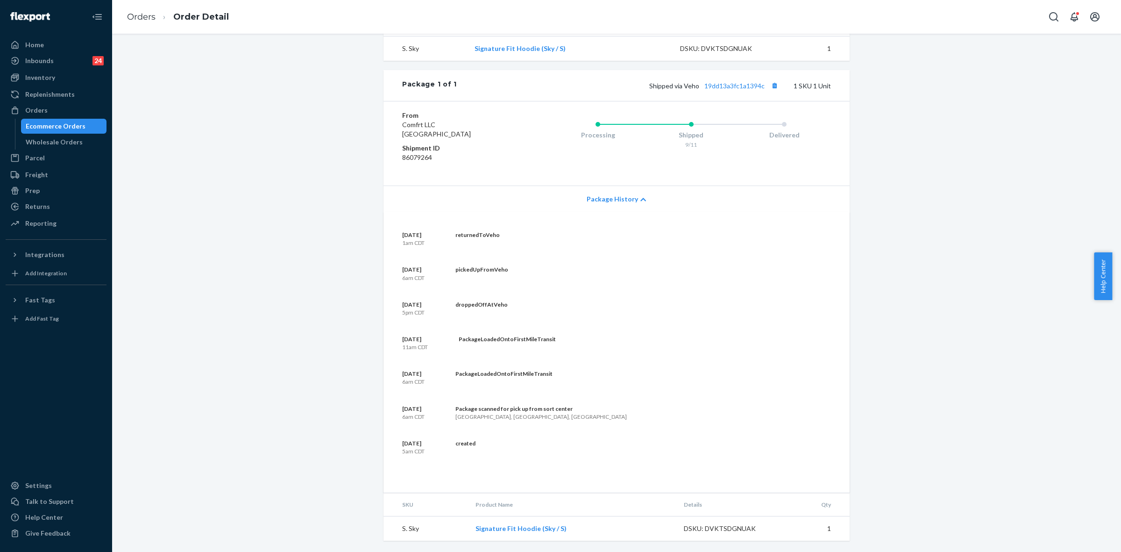
scroll to position [232, 0]
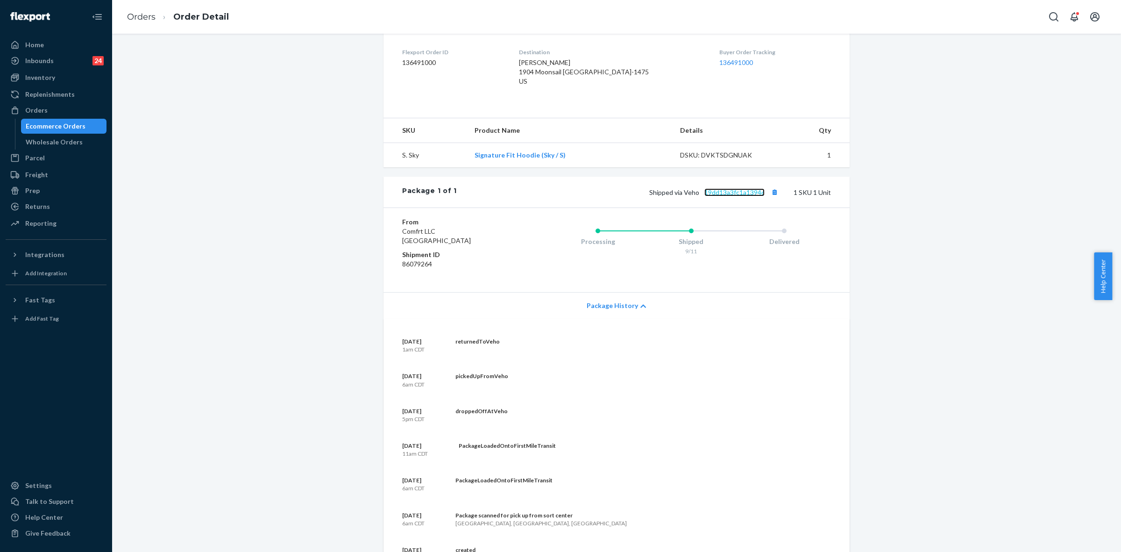
drag, startPoint x: 727, startPoint y: 198, endPoint x: 732, endPoint y: 205, distance: 9.0
click at [727, 197] on div "Shipped via Veho 19dd13a3fc1a1394c 1 SKU 1 Unit" at bounding box center [644, 192] width 374 height 12
click at [727, 196] on link "19dd13a3fc1a1394c" at bounding box center [735, 192] width 60 height 8
drag, startPoint x: 682, startPoint y: 201, endPoint x: 763, endPoint y: 199, distance: 80.9
click at [763, 196] on span "Shipped via Veho 19dd13a3fc1a1394c" at bounding box center [714, 192] width 131 height 8
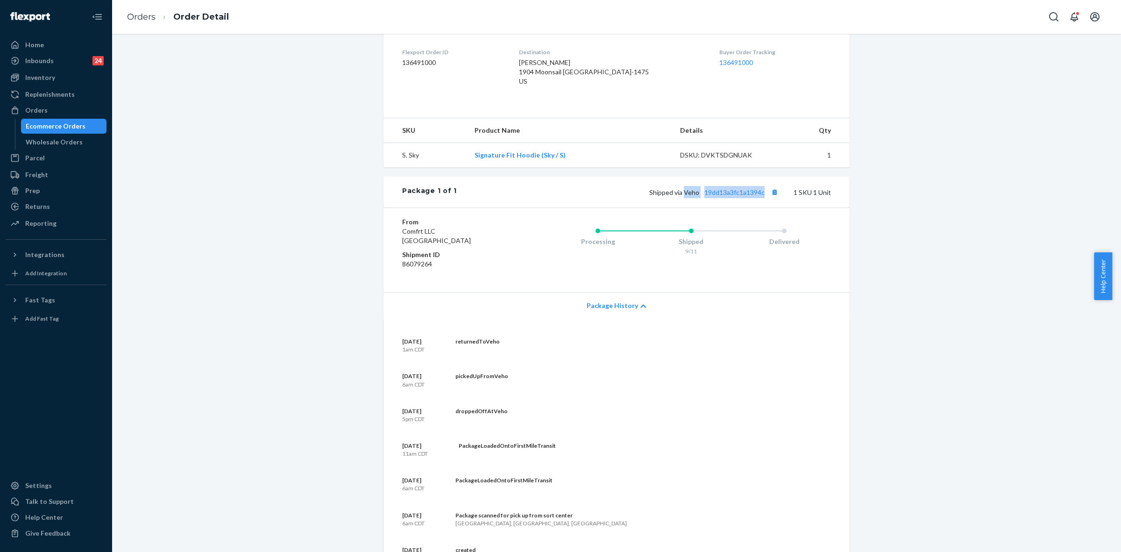
copy span "Veho 19dd13a3fc1a1394c"
click at [31, 108] on div "Orders" at bounding box center [36, 110] width 22 height 9
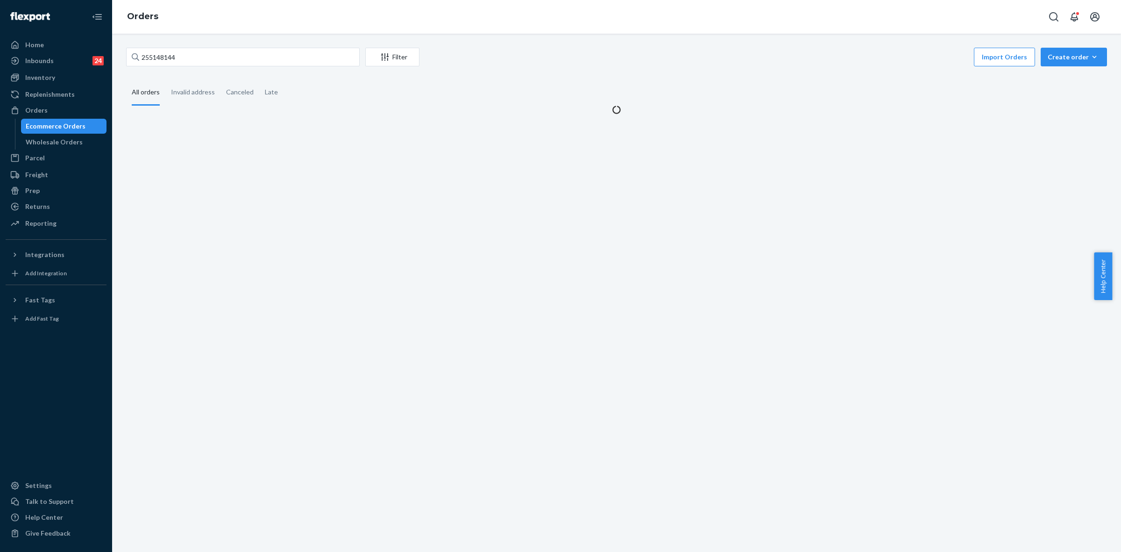
click at [139, 59] on icon at bounding box center [135, 56] width 7 height 7
click at [139, 59] on input "255148144" at bounding box center [243, 57] width 234 height 19
click at [139, 59] on icon at bounding box center [135, 56] width 7 height 7
click at [139, 59] on input "255148144" at bounding box center [243, 57] width 234 height 19
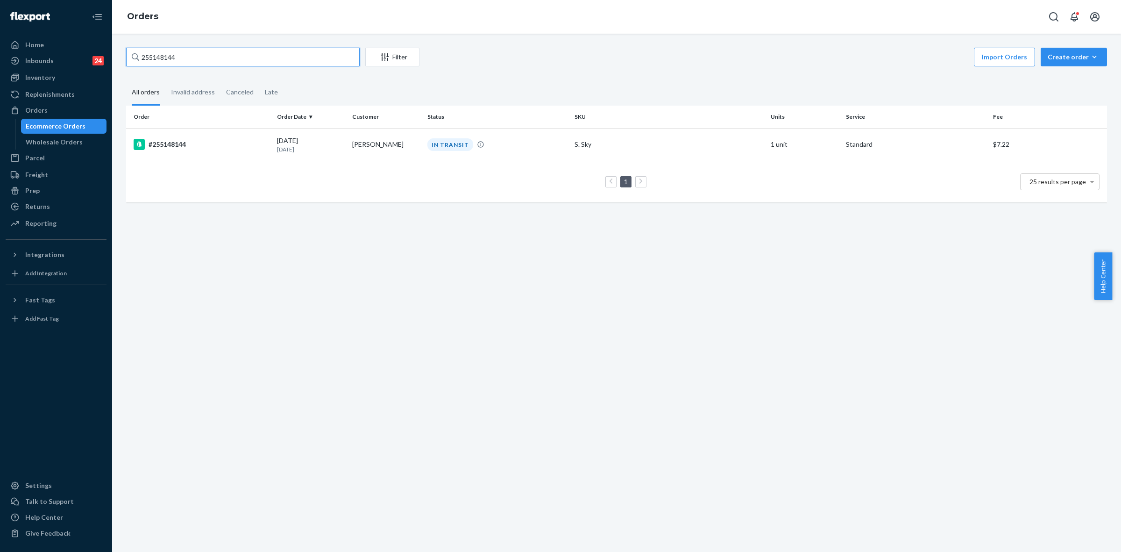
copy div
click at [154, 55] on input "255148144" at bounding box center [243, 57] width 234 height 19
drag, startPoint x: 155, startPoint y: 55, endPoint x: 152, endPoint y: 69, distance: 14.3
click at [153, 69] on div "255148144 Filter Import Orders Create order Ecommerce order Removal order All o…" at bounding box center [616, 130] width 995 height 164
click at [156, 57] on input "255148144" at bounding box center [243, 57] width 234 height 19
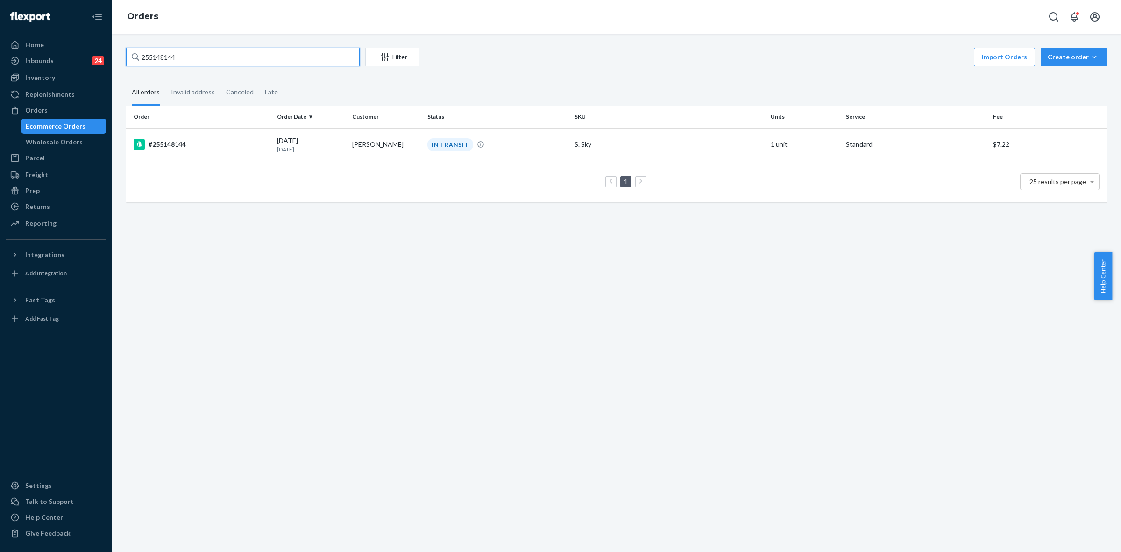
click at [156, 57] on input "255148144" at bounding box center [243, 57] width 234 height 19
paste input "#255212499"
type input "#255212499"
drag, startPoint x: 328, startPoint y: 135, endPoint x: 401, endPoint y: 248, distance: 134.1
click at [328, 136] on div "09/15/2025 5 days ago" at bounding box center [311, 144] width 68 height 17
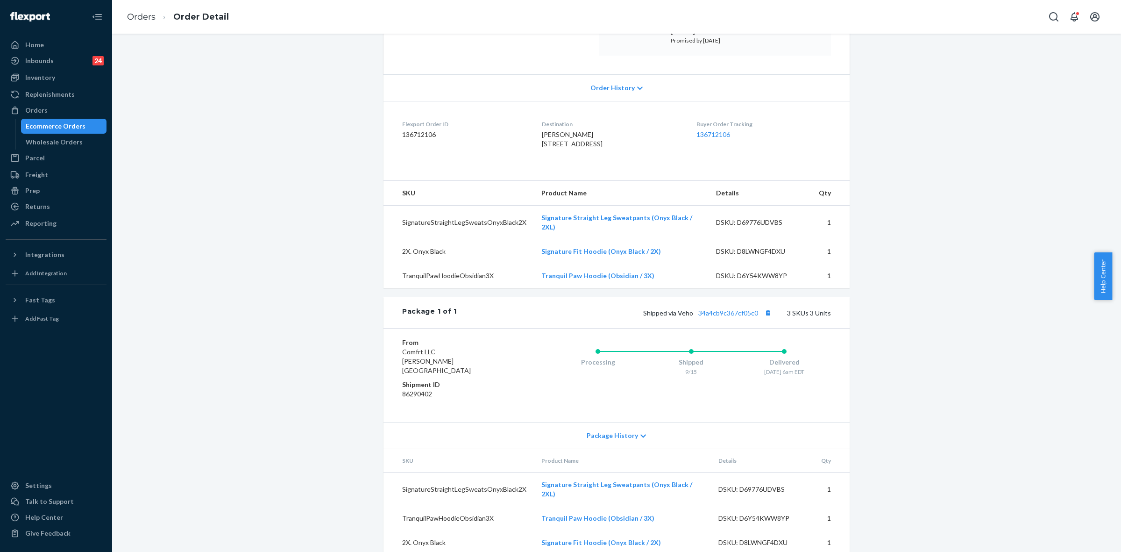
scroll to position [166, 0]
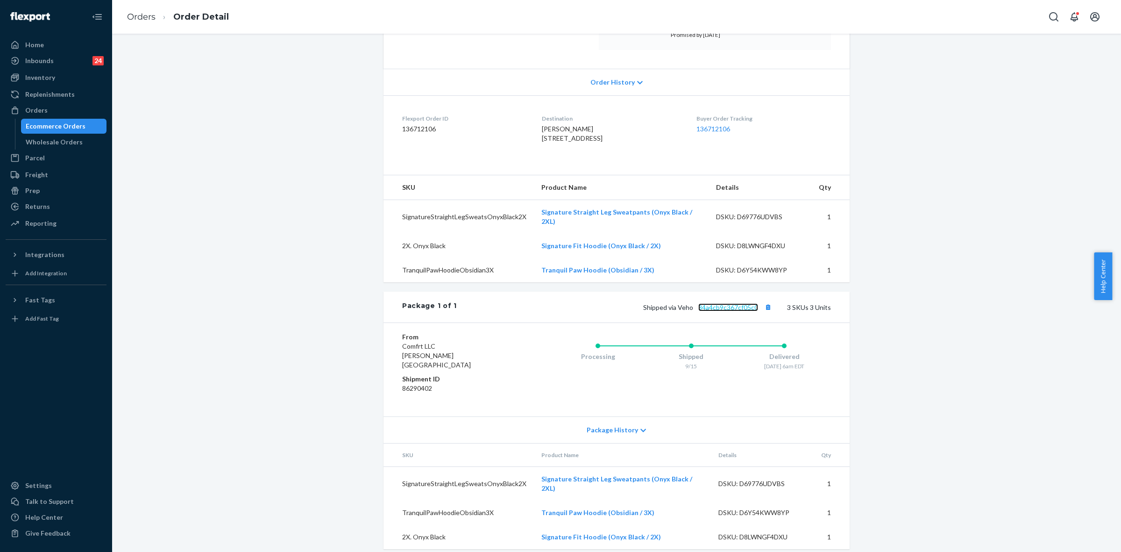
click at [725, 311] on link "34a4cb9c367cf05c0" at bounding box center [729, 307] width 60 height 8
drag, startPoint x: 527, startPoint y: 132, endPoint x: 596, endPoint y: 133, distance: 69.6
click at [590, 128] on dl "Flexport Order ID 136712106 Destination Kyrstin Theriault 214 4th Ave SW Glen B…" at bounding box center [617, 130] width 466 height 70
copy span "Kyrstin Theriault"
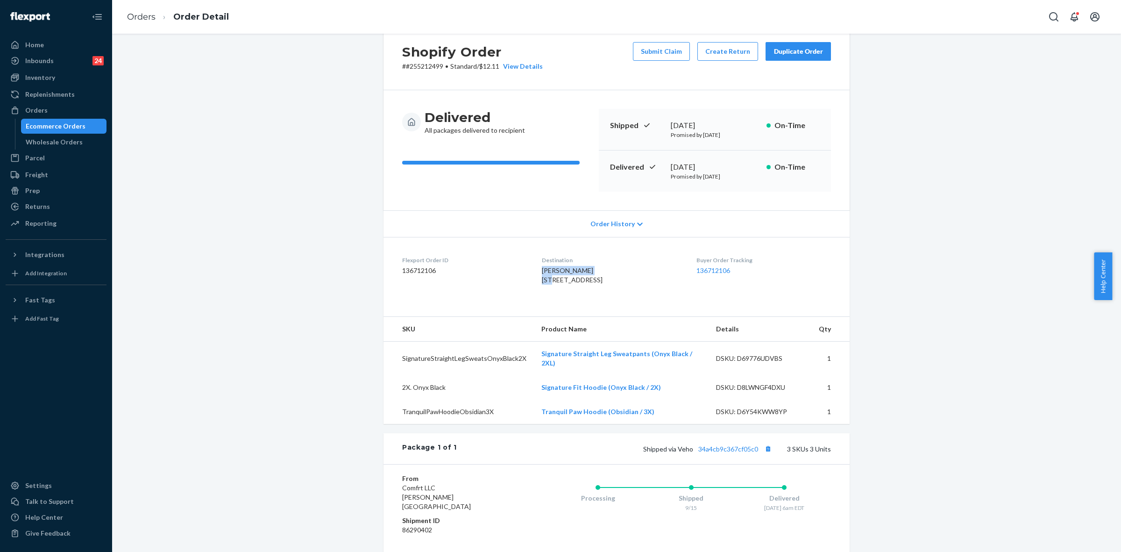
scroll to position [0, 0]
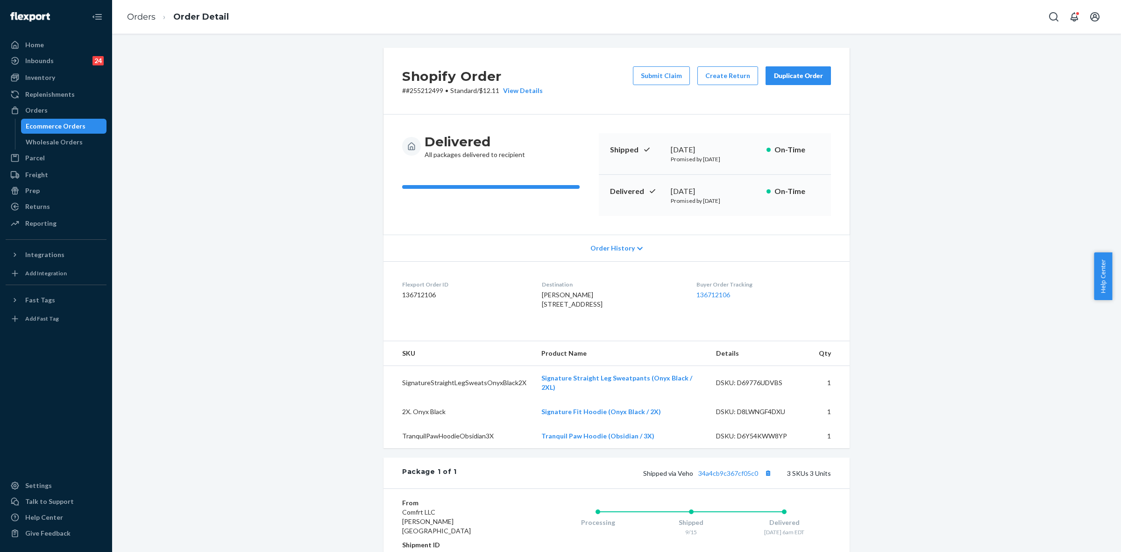
click at [410, 90] on p "# #255212499 • Standard / $12.11 View Details" at bounding box center [472, 90] width 141 height 9
copy p "255212499"
drag, startPoint x: 676, startPoint y: 482, endPoint x: 756, endPoint y: 484, distance: 79.9
click at [756, 477] on span "Shipped via Veho 34a4cb9c367cf05c0" at bounding box center [708, 473] width 131 height 8
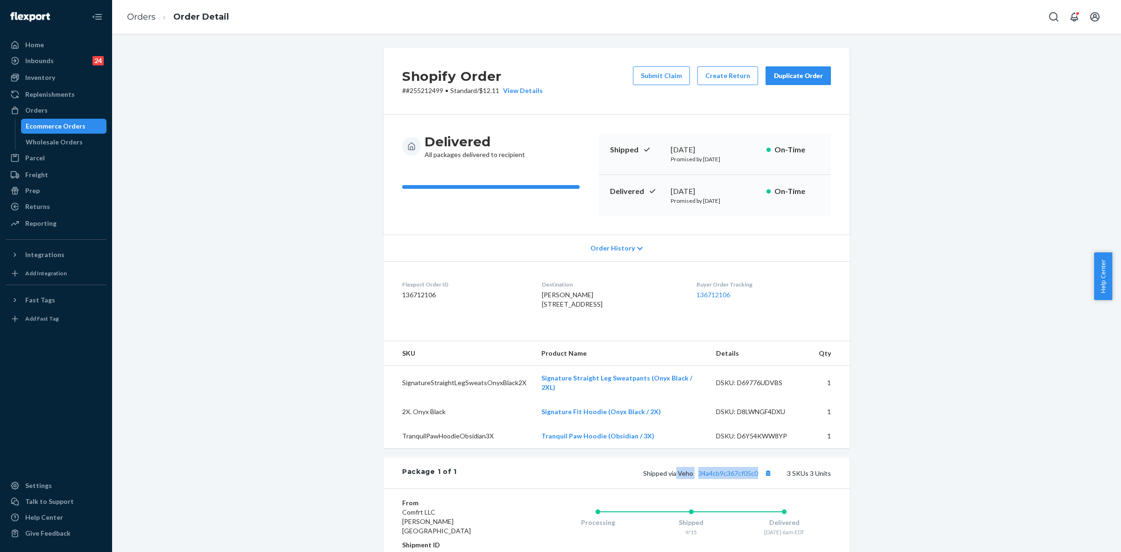
copy span "Veho 34a4cb9c367cf05c0"
drag, startPoint x: 33, startPoint y: 106, endPoint x: 220, endPoint y: 157, distance: 194.3
click at [33, 106] on div "Orders" at bounding box center [36, 110] width 22 height 9
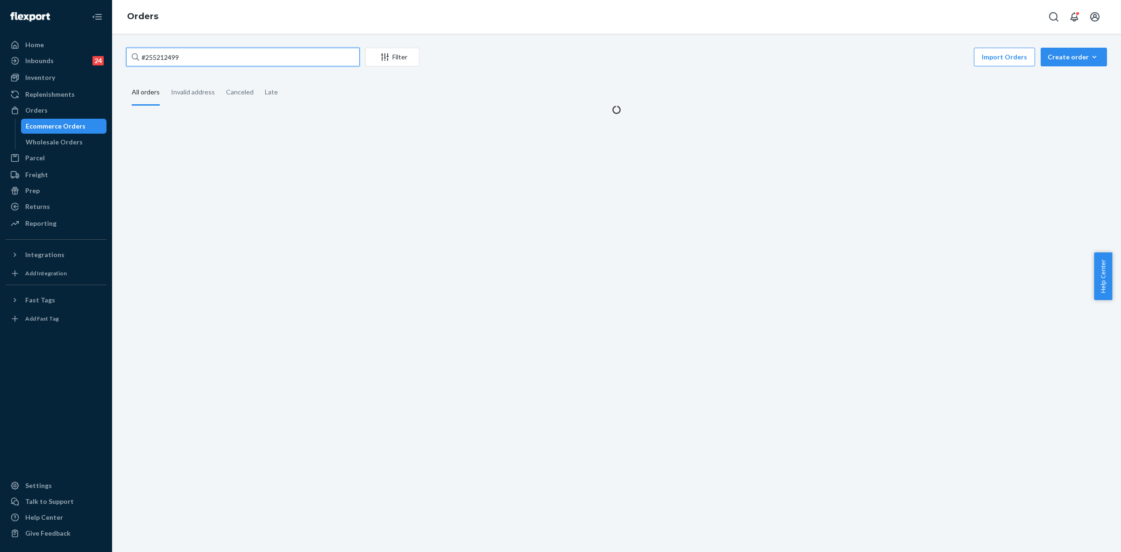
click at [157, 56] on input "#255212499" at bounding box center [243, 57] width 234 height 19
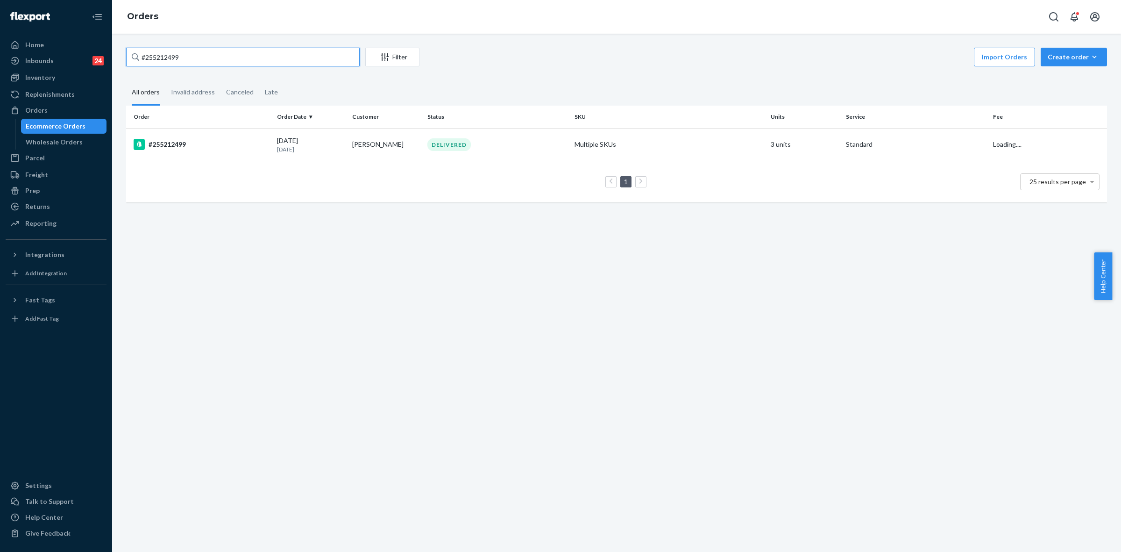
click at [157, 56] on input "#255212499" at bounding box center [243, 57] width 234 height 19
click at [158, 57] on input "#255212499" at bounding box center [243, 57] width 234 height 19
click at [159, 57] on input "#255212499" at bounding box center [243, 57] width 234 height 19
paste input "SJ_63ZOOLL"
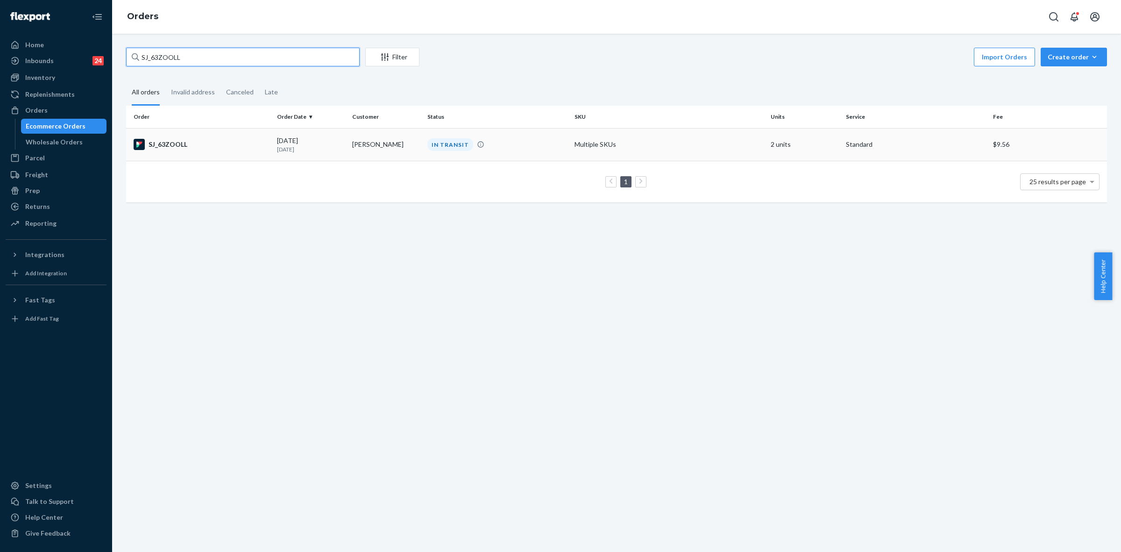
type input "SJ_63ZOOLL"
click at [332, 143] on div "09/20/2025 Today" at bounding box center [311, 144] width 68 height 17
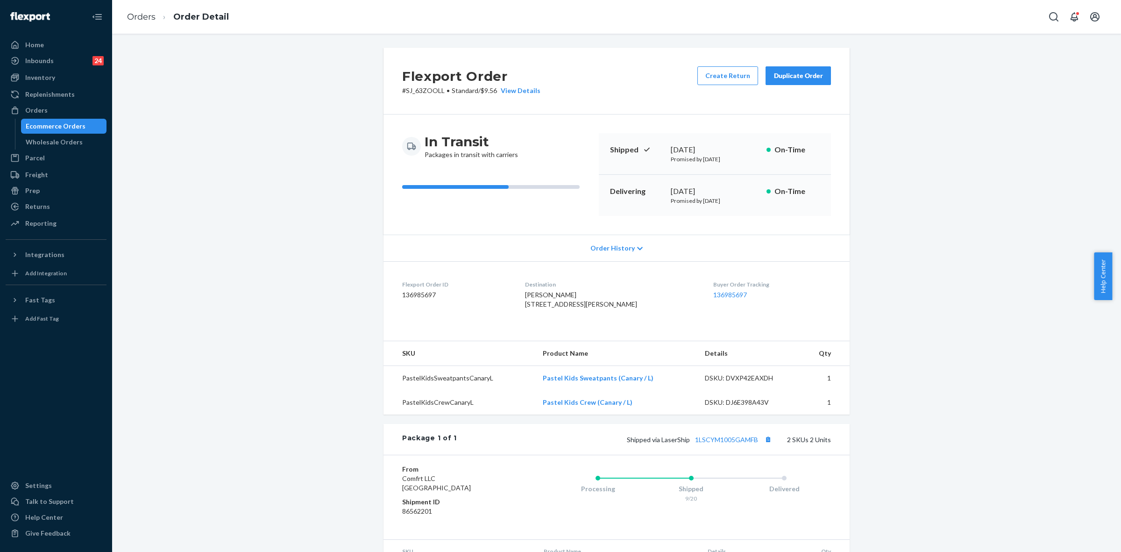
scroll to position [58, 0]
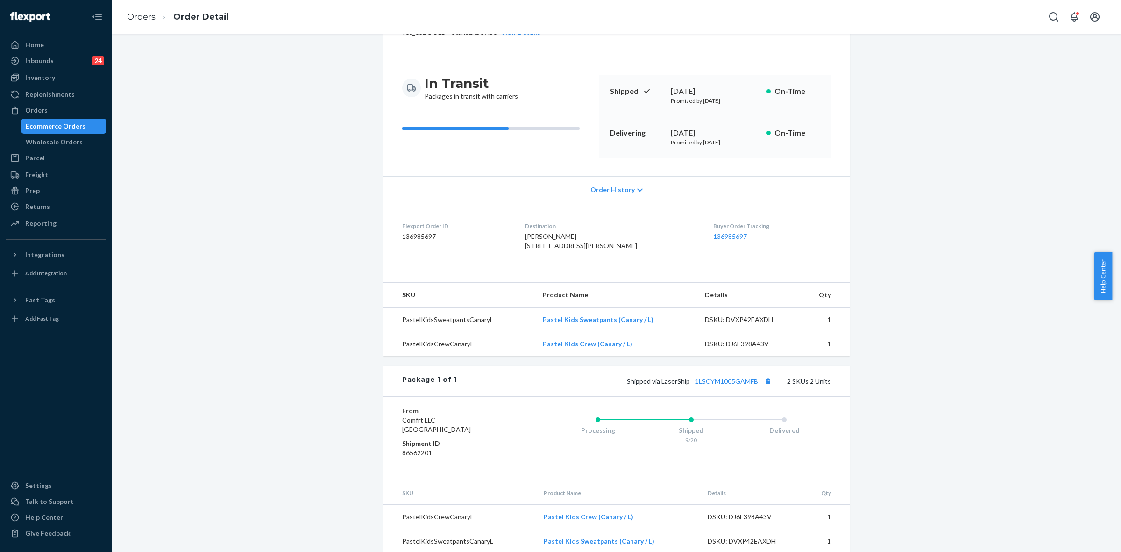
click at [731, 387] on div "Shipped via LaserShip 1LSCYM1005GAMFB 2 SKUs 2 Units" at bounding box center [644, 381] width 374 height 12
click at [739, 385] on link "1LSCYM1005GAMFB" at bounding box center [726, 381] width 63 height 8
drag, startPoint x: 666, startPoint y: 400, endPoint x: 755, endPoint y: 401, distance: 88.8
click at [755, 385] on span "Shipped via LaserShip 1LSCYM1005GAMFB" at bounding box center [700, 381] width 147 height 8
copy span "LaserShip 1LSCYM1005GAMFB"
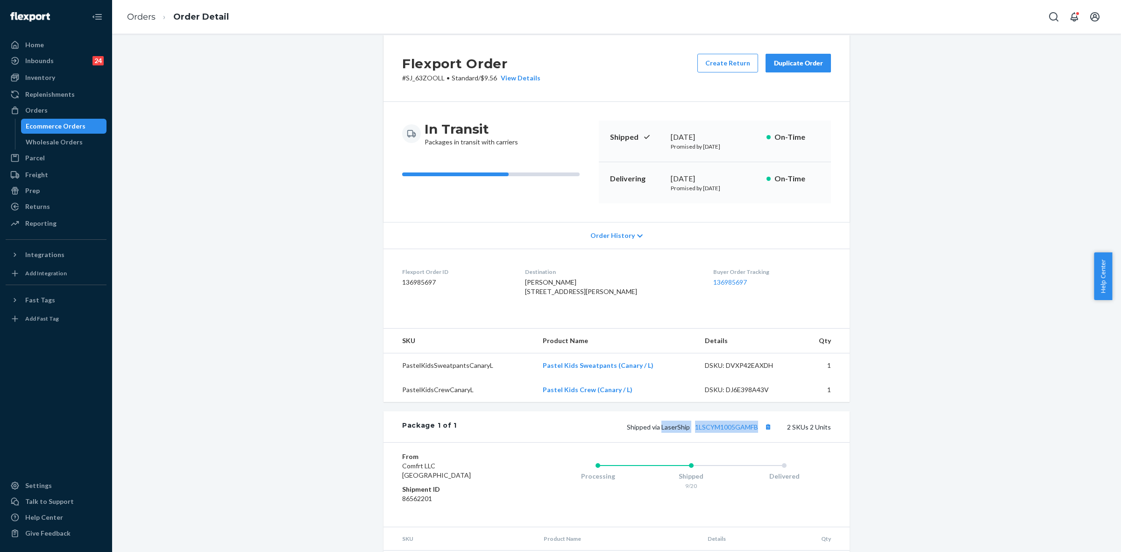
scroll to position [0, 0]
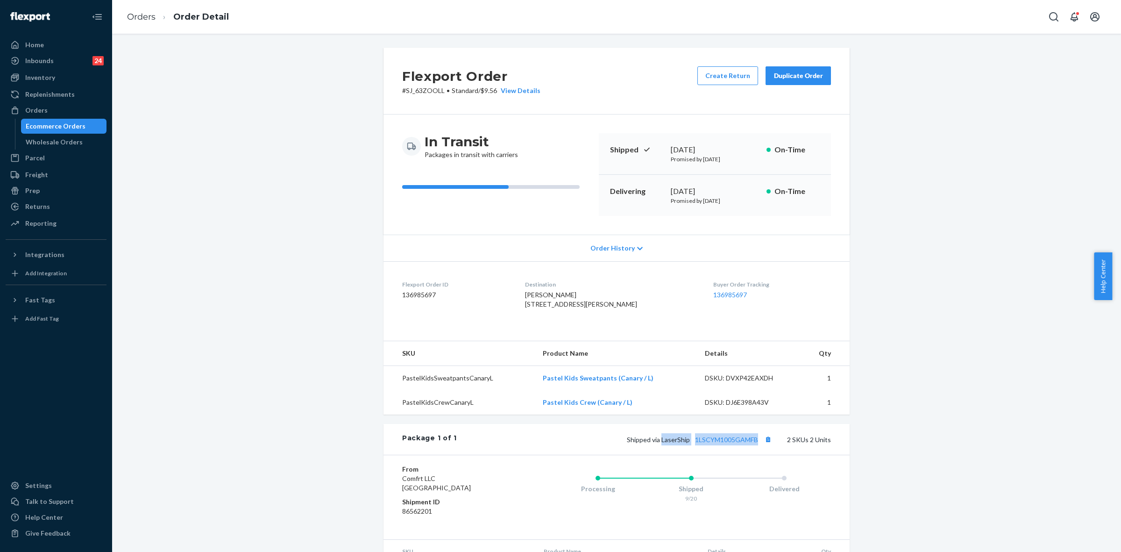
click at [48, 104] on div "Orders" at bounding box center [56, 110] width 99 height 13
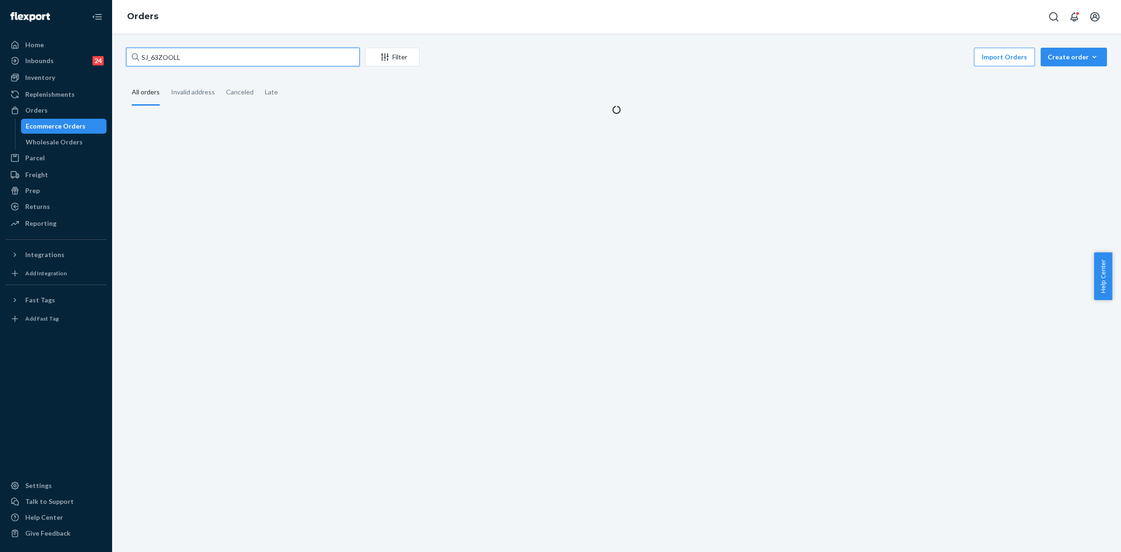
click at [163, 57] on input "SJ_63ZOOLL" at bounding box center [243, 57] width 234 height 19
click at [162, 57] on input "SJ_63ZOOLL" at bounding box center [243, 57] width 234 height 19
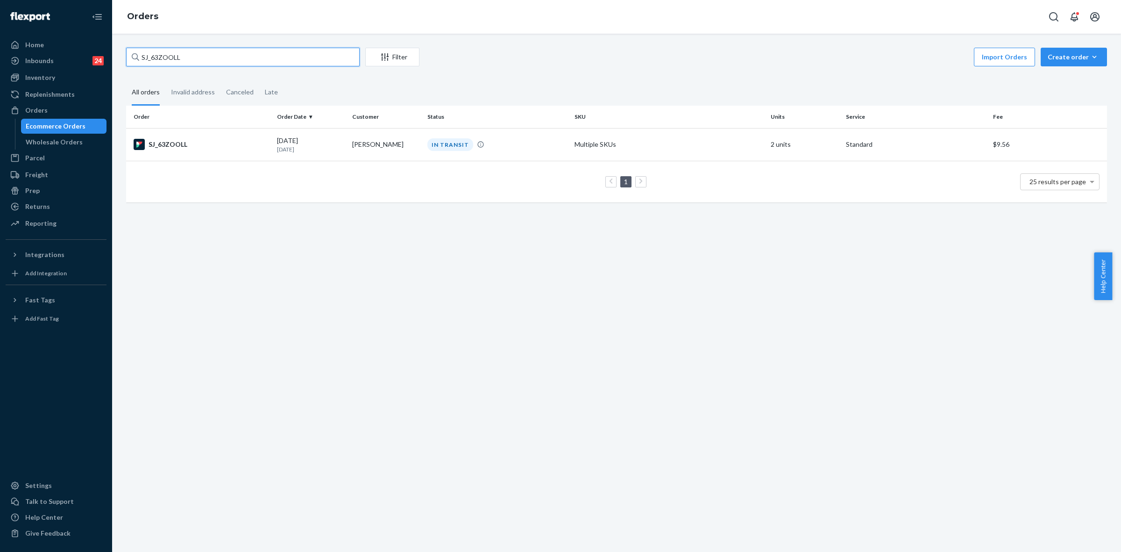
paste input "255006083"
type input "255006083"
click at [386, 145] on td "Jennifer Rampone" at bounding box center [386, 144] width 75 height 33
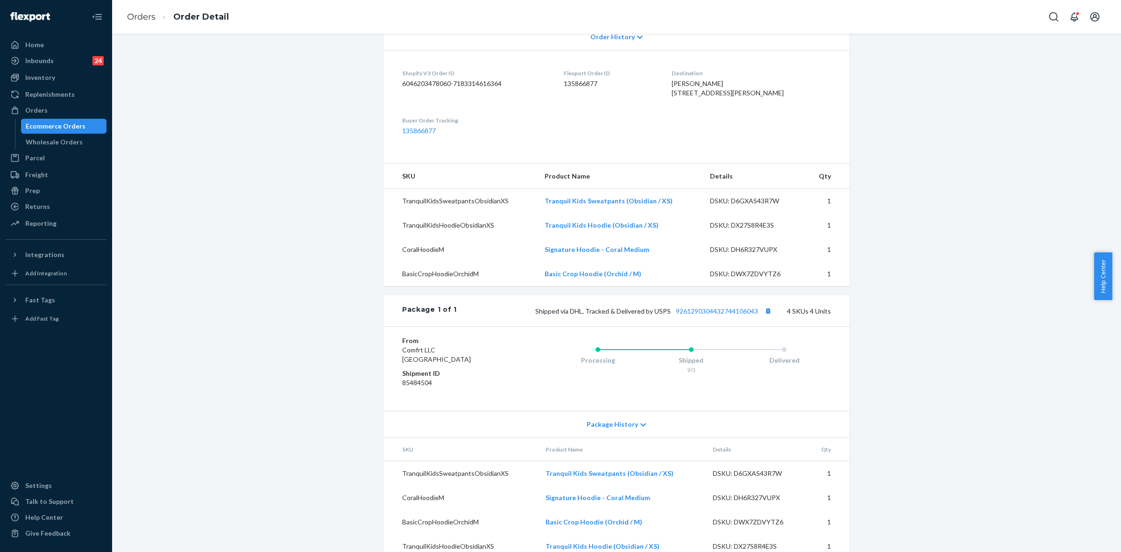
scroll to position [271, 0]
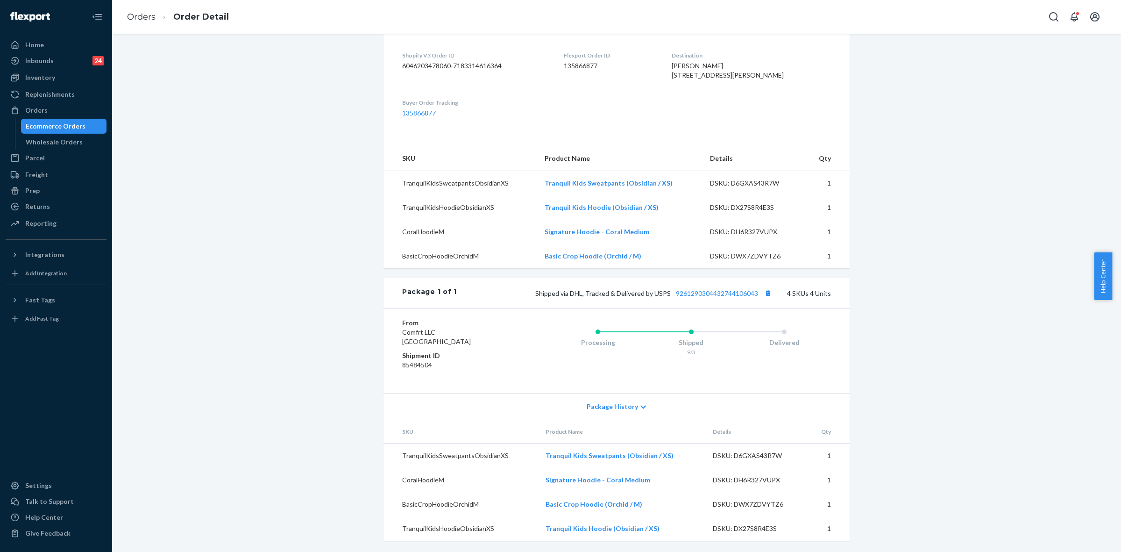
click at [641, 407] on icon at bounding box center [644, 407] width 6 height 3
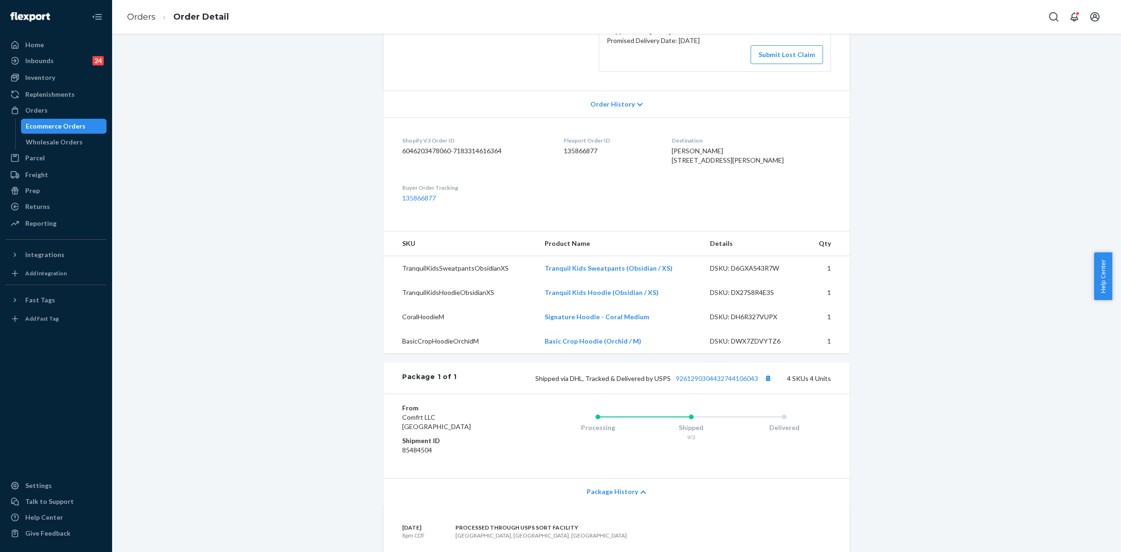
scroll to position [0, 0]
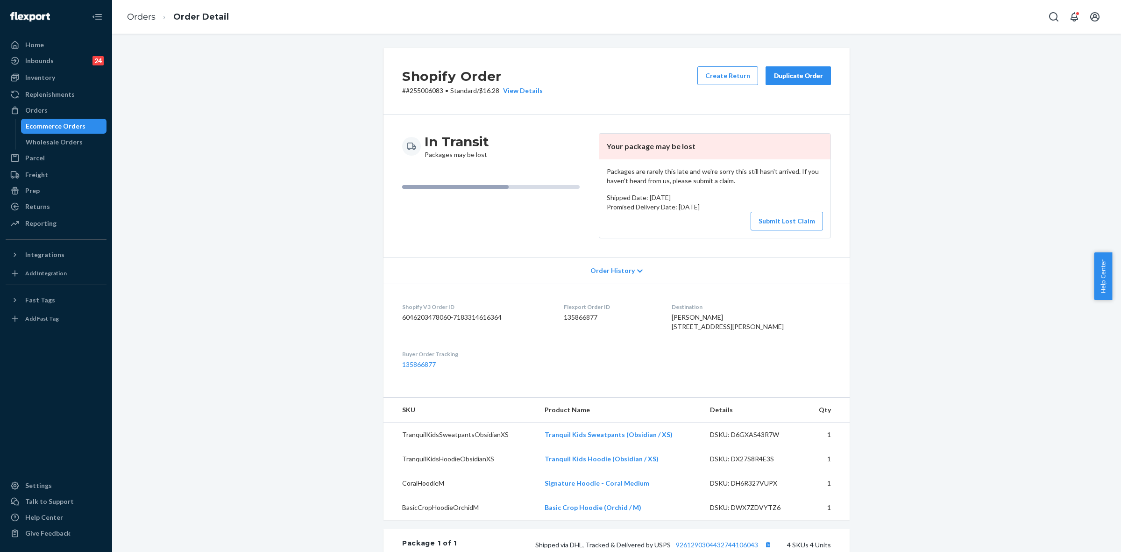
click at [791, 71] on div "Duplicate Order" at bounding box center [799, 75] width 50 height 9
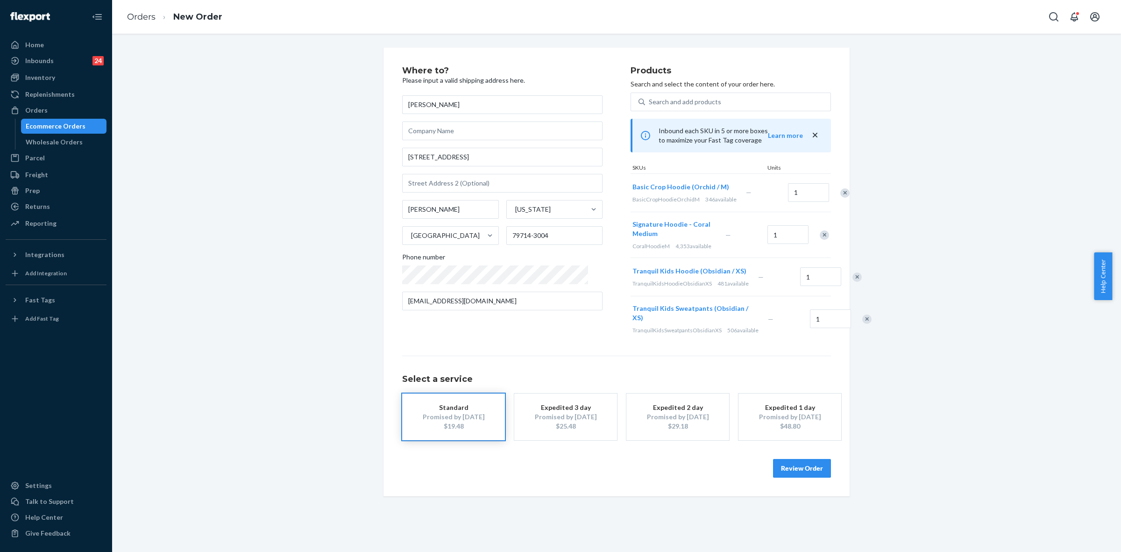
click at [794, 478] on button "Review Order" at bounding box center [802, 468] width 58 height 19
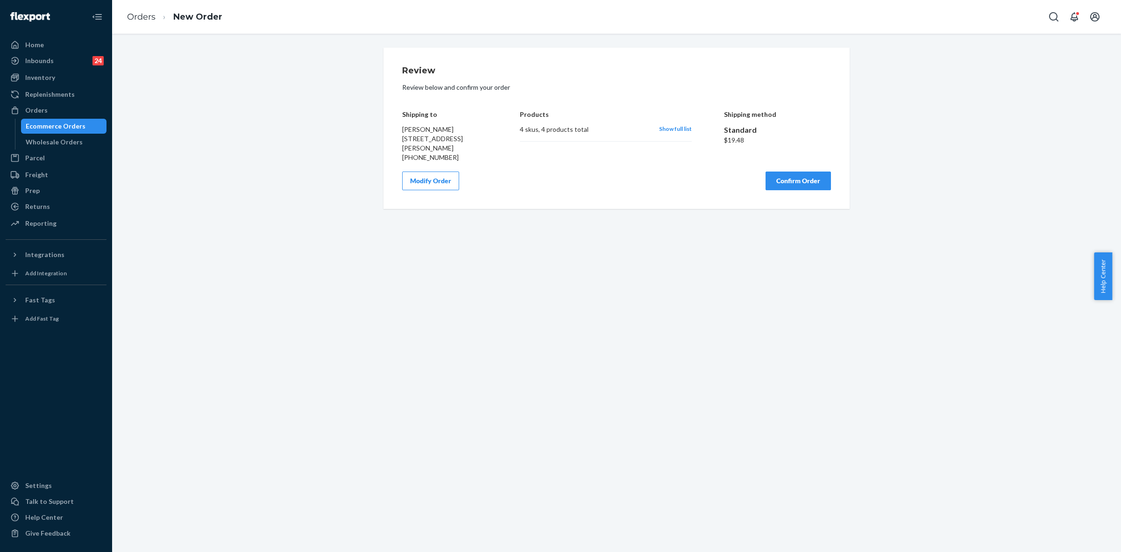
click at [795, 176] on button "Confirm Order" at bounding box center [798, 180] width 65 height 19
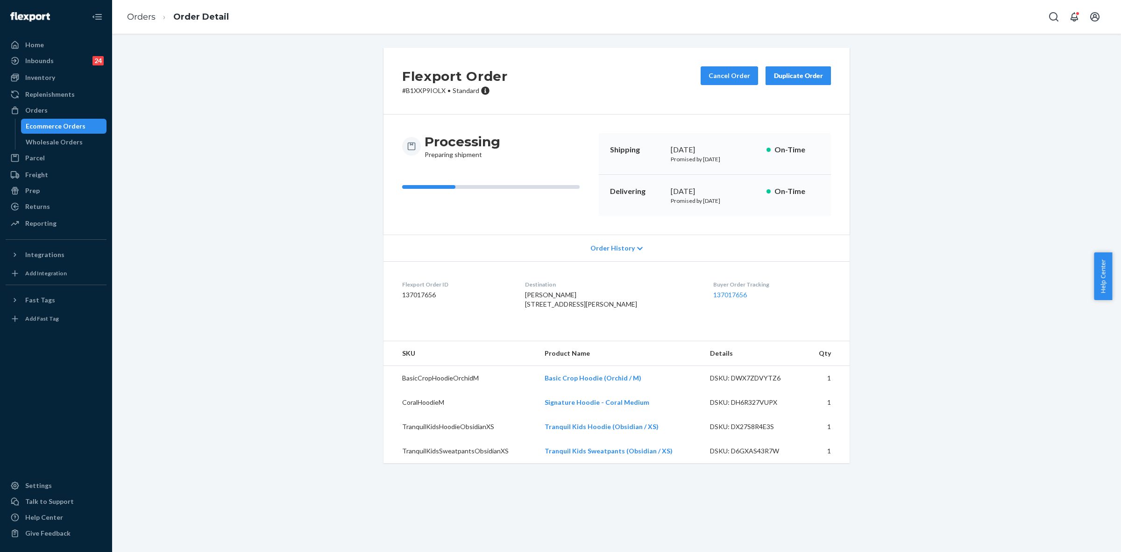
click at [412, 89] on p "# B1XXP9IOLX • Standard" at bounding box center [455, 90] width 106 height 9
copy p "B1XXP9IOLX"
drag, startPoint x: 43, startPoint y: 109, endPoint x: 78, endPoint y: 129, distance: 39.8
click at [43, 108] on div "Orders" at bounding box center [36, 110] width 22 height 9
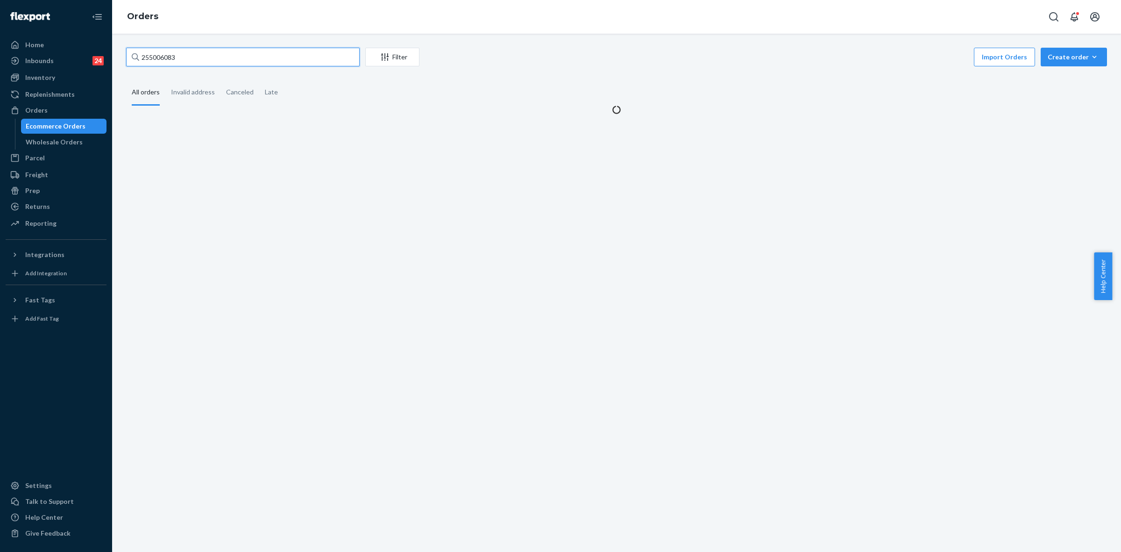
click at [154, 55] on input "255006083" at bounding box center [243, 57] width 234 height 19
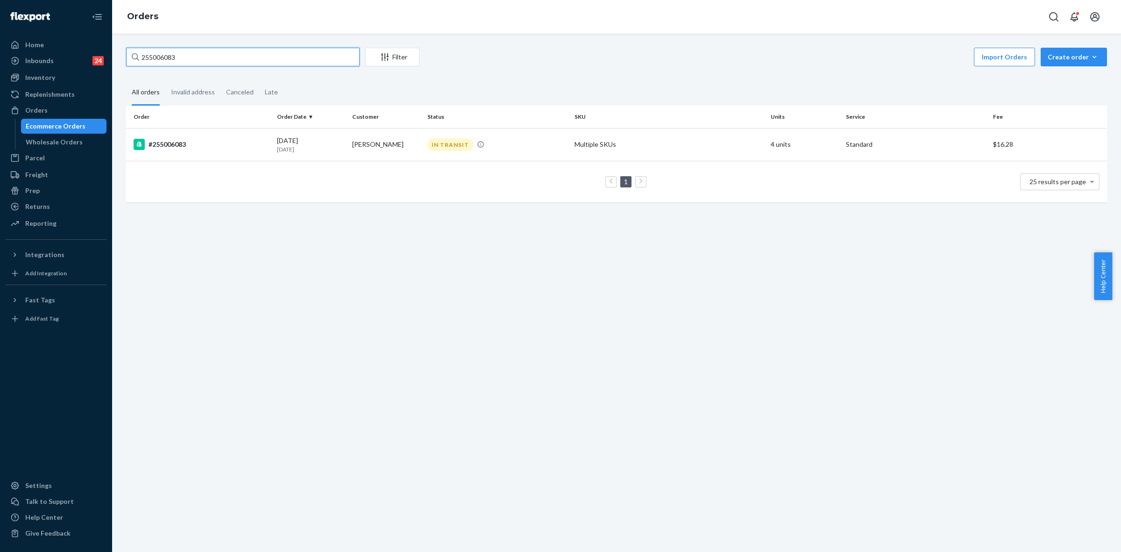
paste input "219110"
type input "255219110"
click at [397, 134] on td "kaylee fragola" at bounding box center [386, 144] width 75 height 33
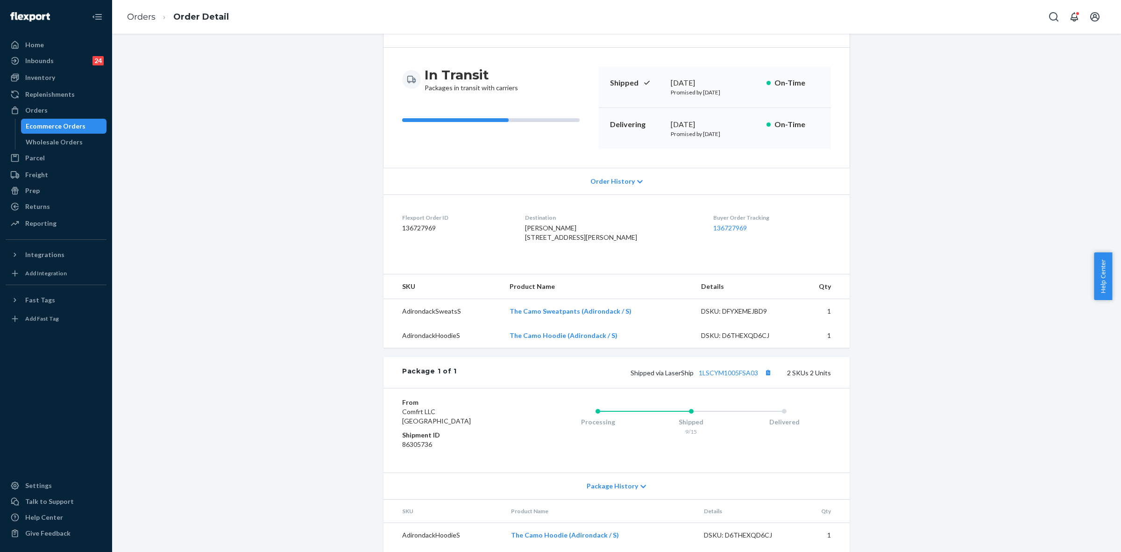
scroll to position [117, 0]
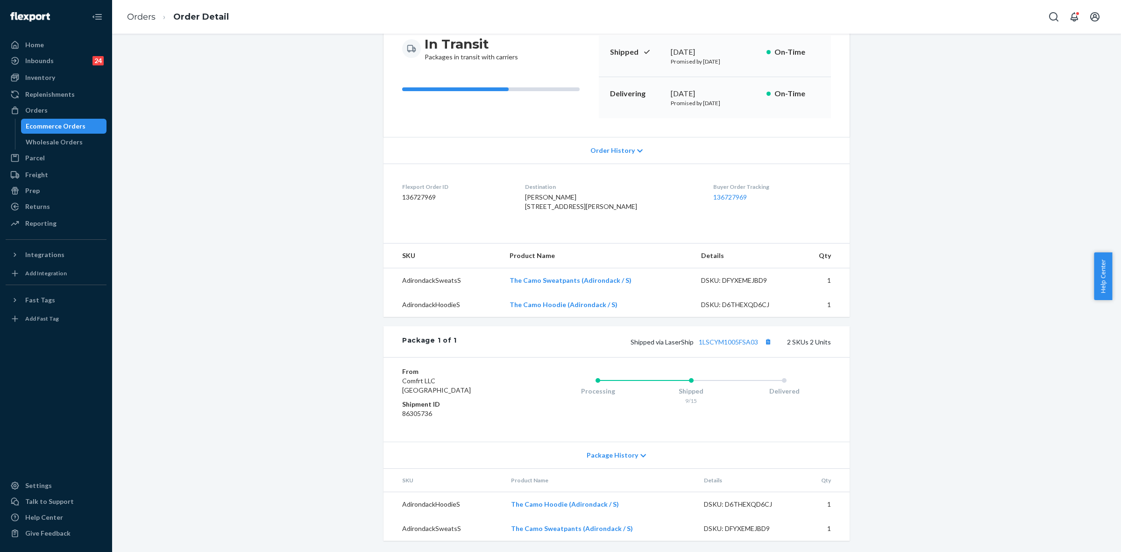
click at [641, 454] on icon at bounding box center [644, 455] width 6 height 7
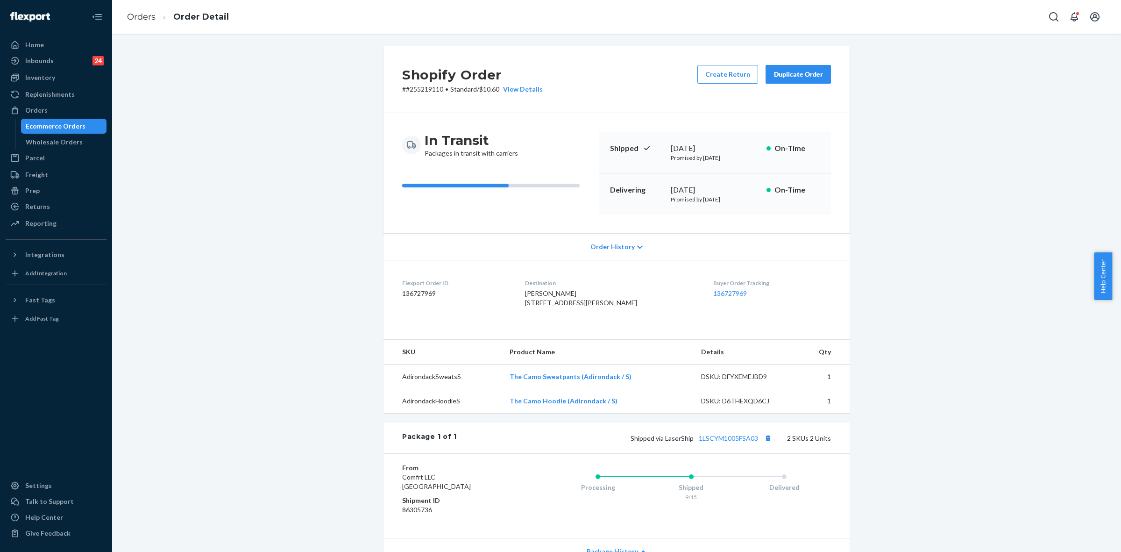
scroll to position [0, 0]
click at [746, 443] on link "1LSCYM1005FSA03" at bounding box center [728, 439] width 59 height 8
drag, startPoint x: 683, startPoint y: 459, endPoint x: 756, endPoint y: 459, distance: 73.4
click at [756, 443] on span "Shipped via LaserShip 1LSCYM1005FSA03" at bounding box center [702, 439] width 143 height 8
copy span "LaserShip 1LSCYM1005FSA03"
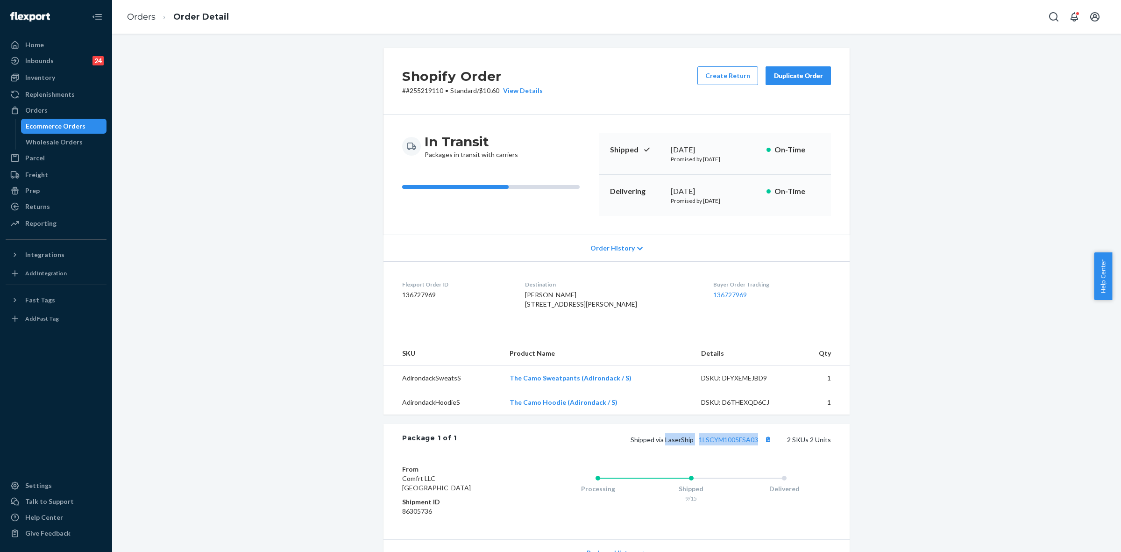
drag, startPoint x: 36, startPoint y: 109, endPoint x: 47, endPoint y: 120, distance: 15.9
click at [36, 109] on div "Orders" at bounding box center [36, 110] width 22 height 9
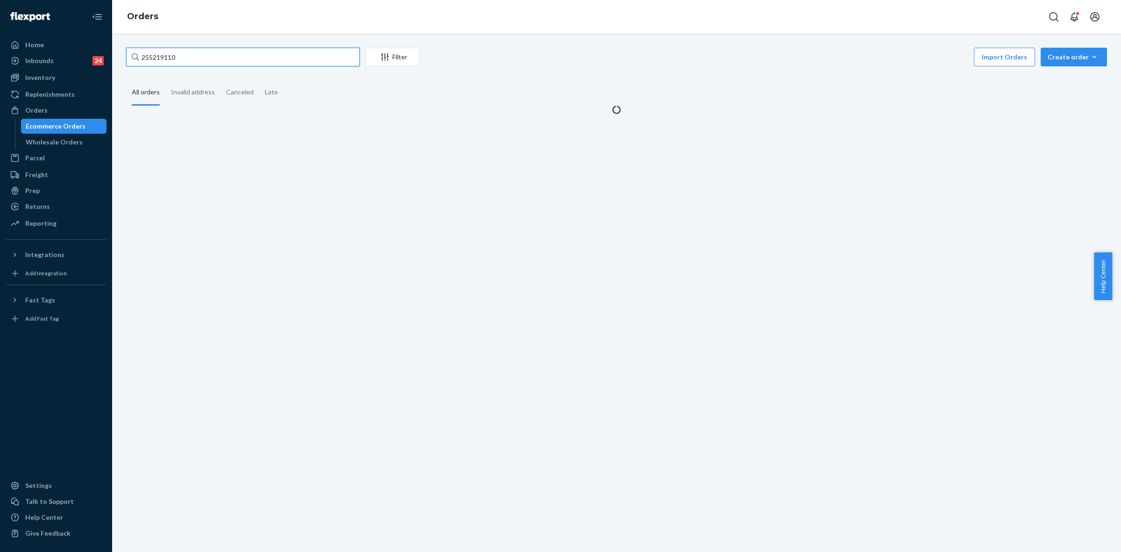
click at [147, 50] on input "255219110" at bounding box center [243, 57] width 234 height 19
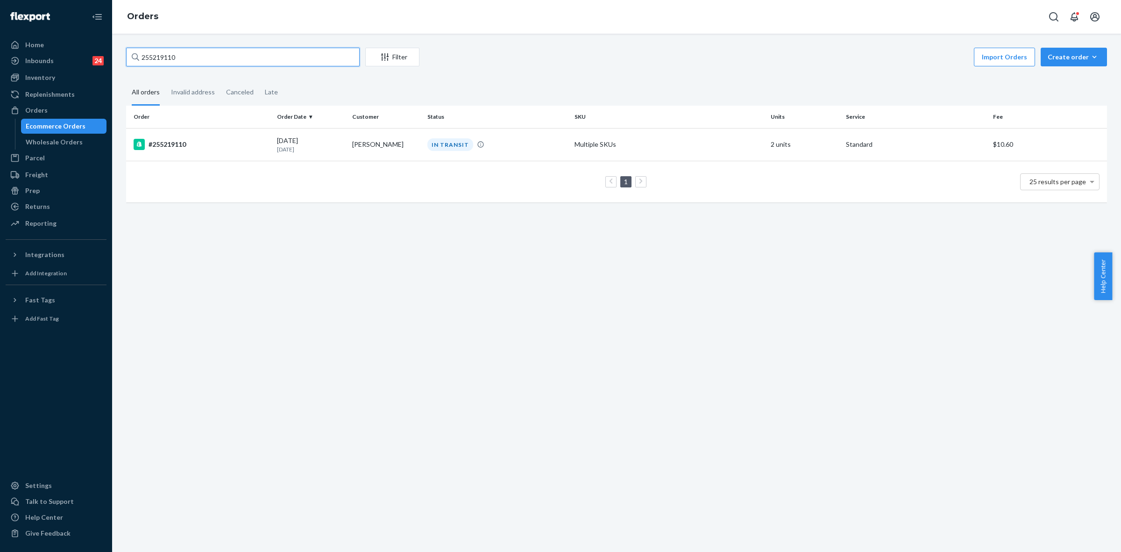
paste input "RKI__ZSOGX"
type input "RKI__ZSOGX"
click at [327, 146] on p "Today" at bounding box center [311, 149] width 68 height 8
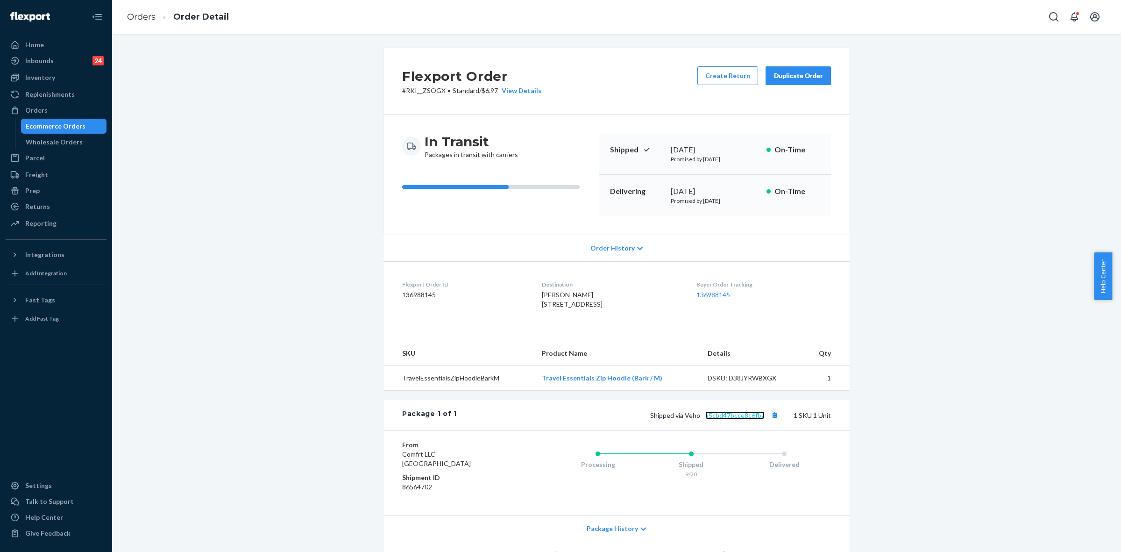
click at [737, 419] on link "a5cbd47bcce8c6fba" at bounding box center [735, 415] width 59 height 8
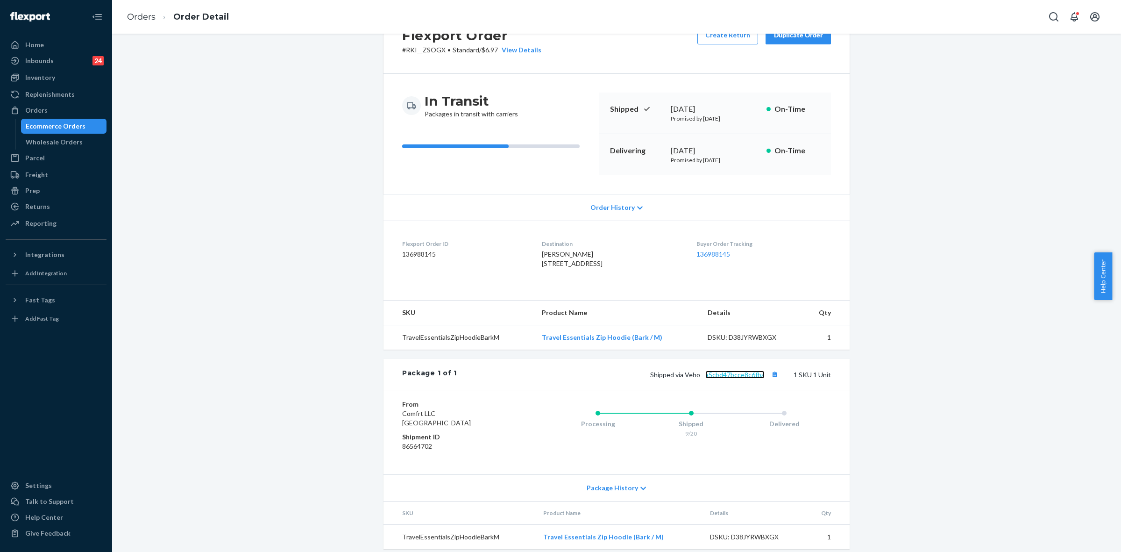
scroll to position [69, 0]
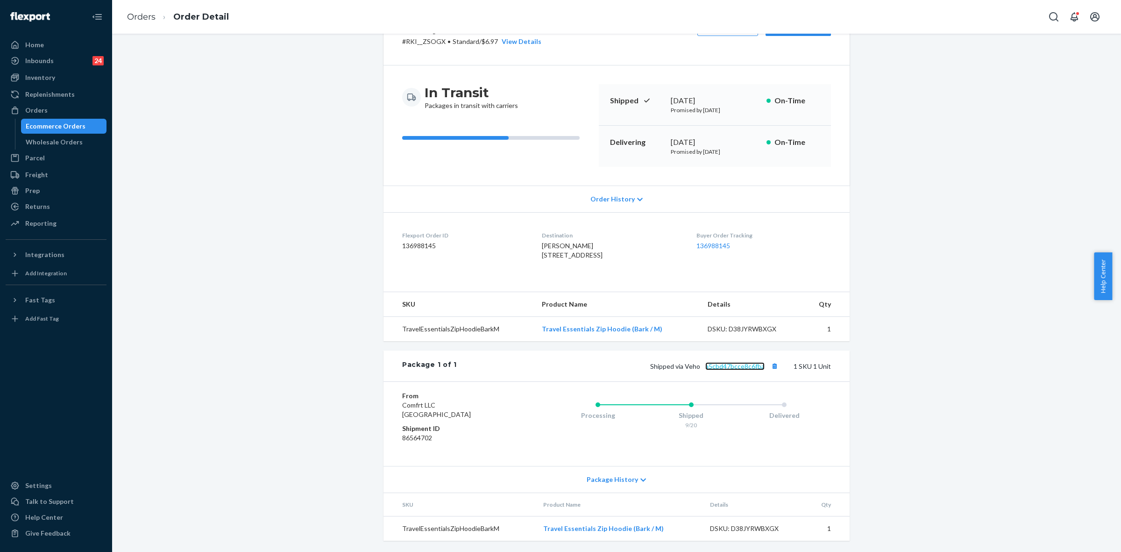
click at [719, 363] on link "a5cbd47bcce8c6fba" at bounding box center [735, 366] width 59 height 8
drag, startPoint x: 685, startPoint y: 365, endPoint x: 762, endPoint y: 365, distance: 77.1
click at [762, 365] on span "Shipped via Veho a5cbd47bcce8c6fba" at bounding box center [715, 366] width 130 height 8
copy span "Veho a5cbd47bcce8c6fba"
drag, startPoint x: 48, startPoint y: 105, endPoint x: 71, endPoint y: 117, distance: 25.9
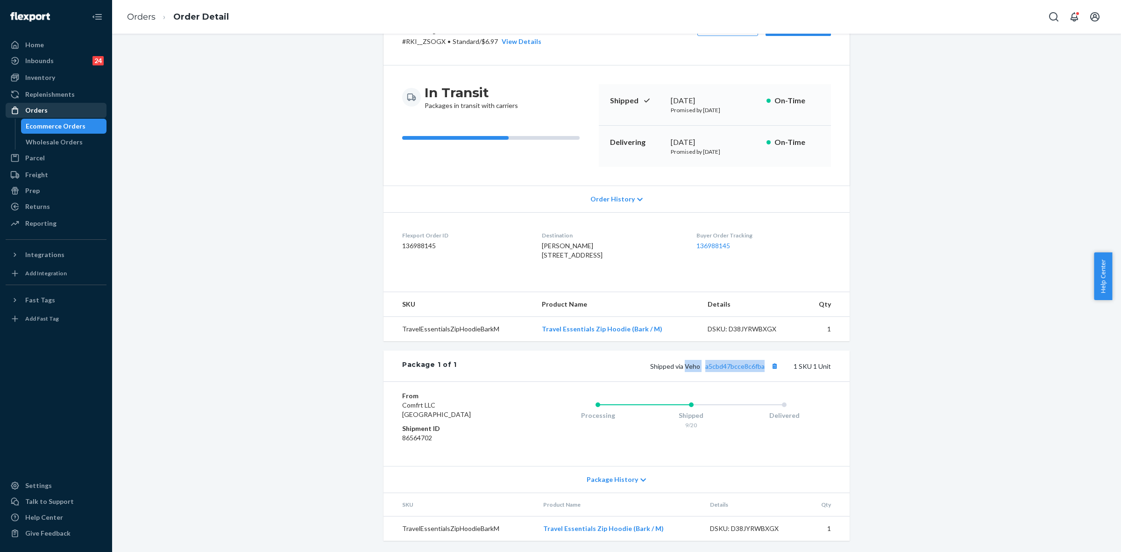
click at [48, 105] on div "Orders" at bounding box center [56, 110] width 99 height 13
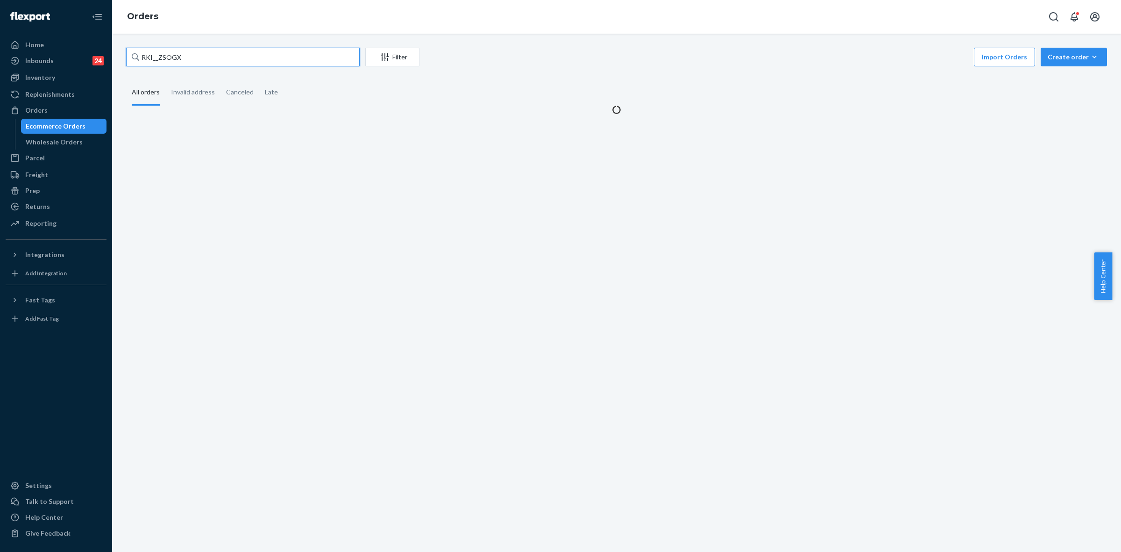
click at [152, 57] on input "RKI__ZSOGX" at bounding box center [243, 57] width 234 height 19
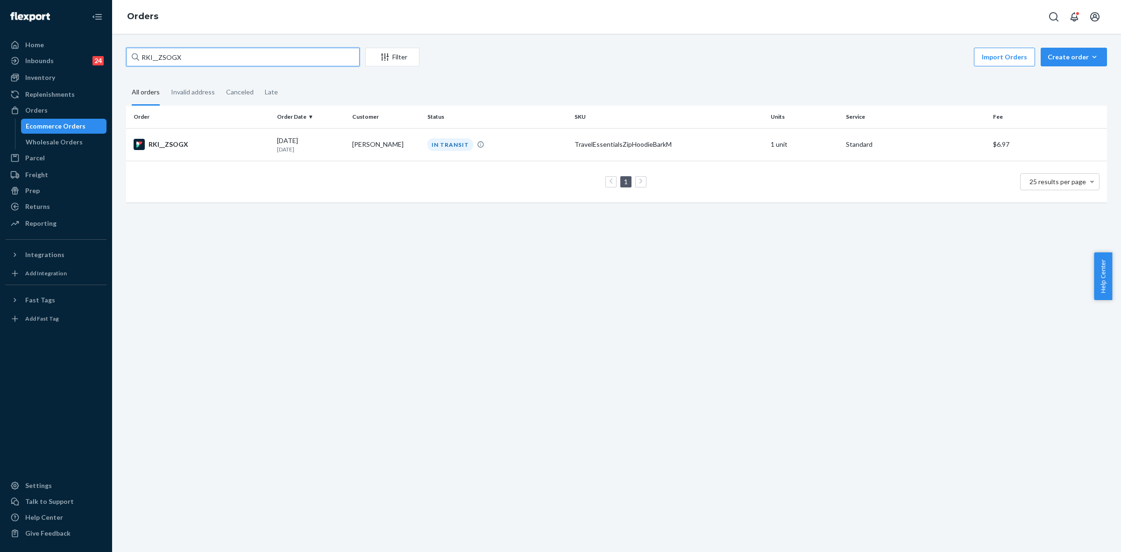
paste input "255269699"
type input "255269699"
click at [508, 134] on td "IN TRANSIT" at bounding box center [497, 144] width 147 height 33
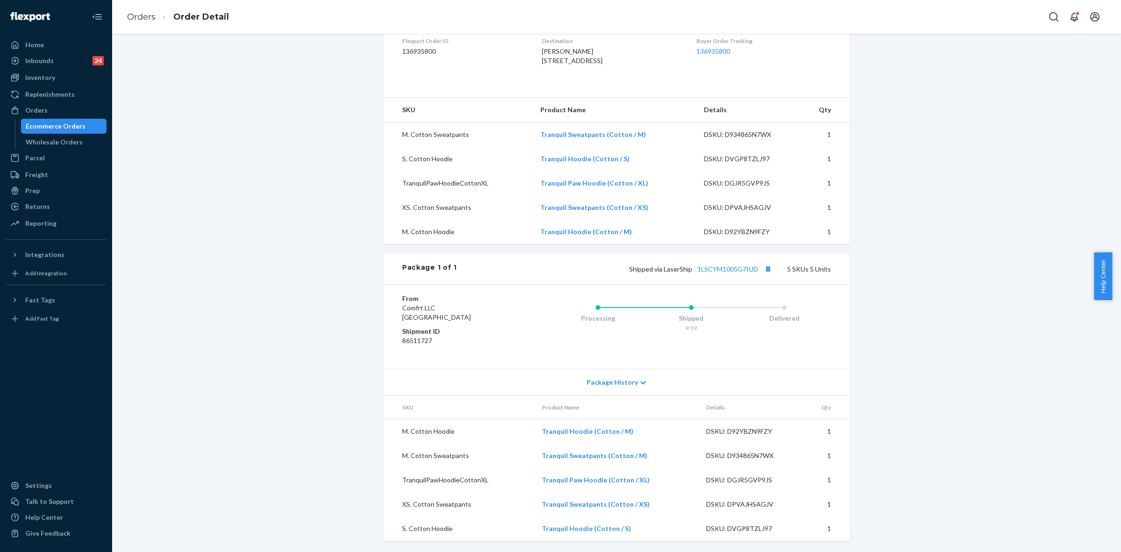
scroll to position [263, 0]
click at [715, 271] on link "1LSCYM1005G7IUD" at bounding box center [728, 269] width 61 height 8
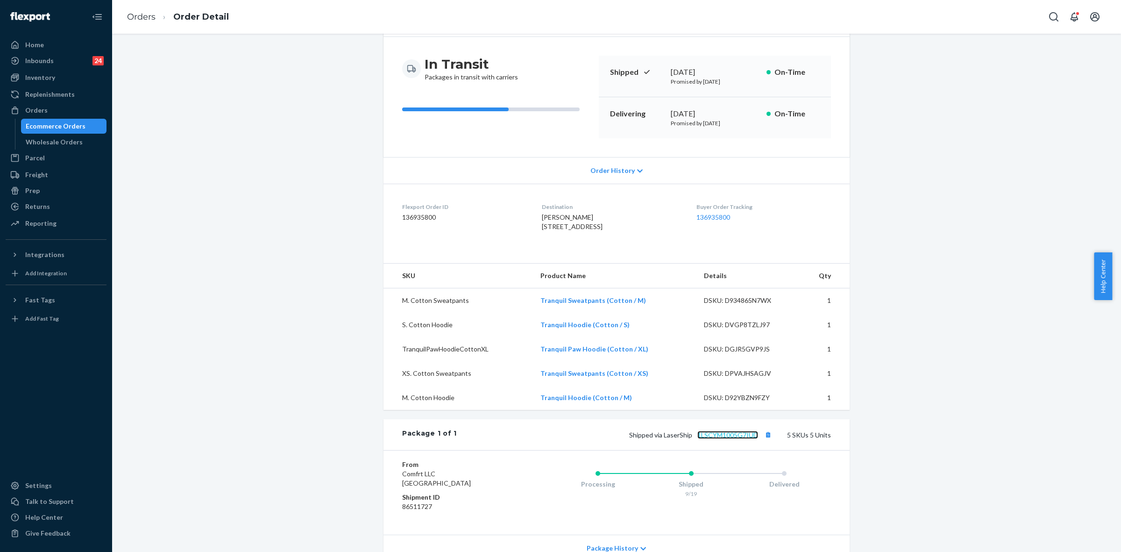
scroll to position [29, 0]
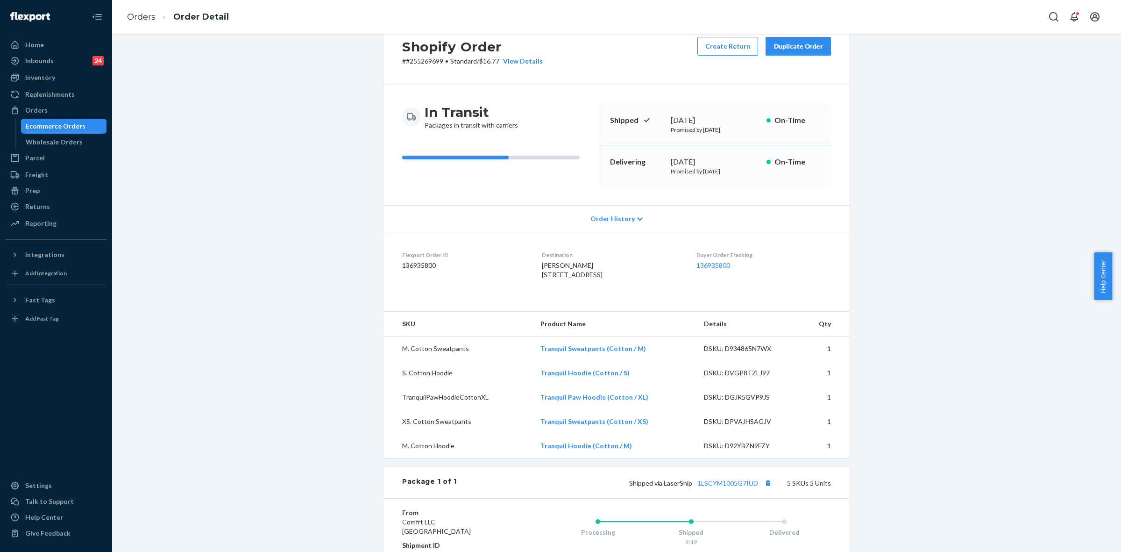
click at [410, 61] on p "# #255269699 • Standard / $16.77 View Details" at bounding box center [472, 61] width 141 height 9
copy p "255269699"
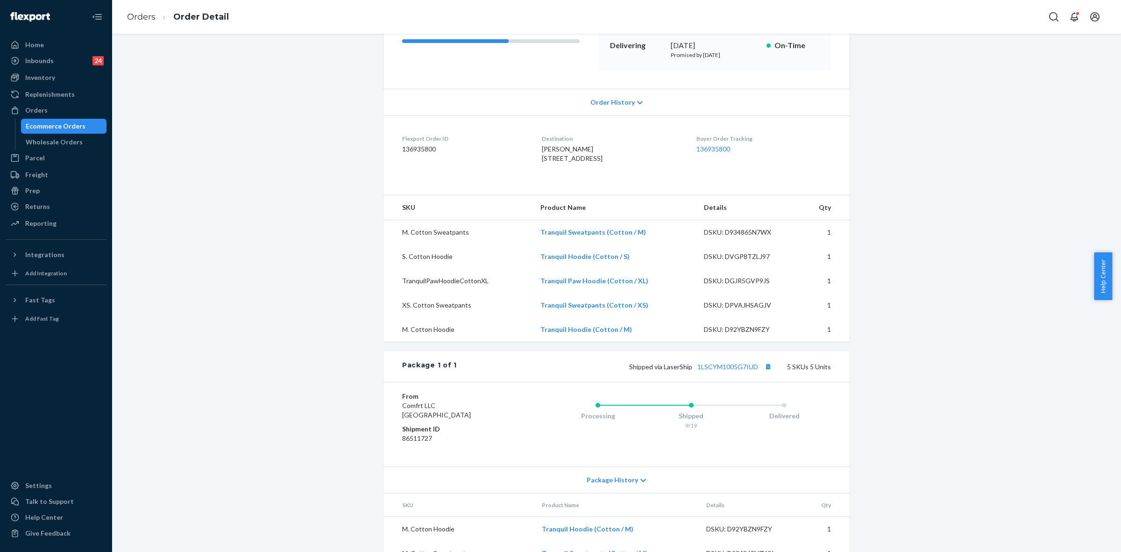
scroll to position [146, 0]
drag, startPoint x: 666, startPoint y: 386, endPoint x: 757, endPoint y: 385, distance: 91.1
click at [757, 370] on span "Shipped via LaserShip 1LSCYM1005G7IUD" at bounding box center [701, 366] width 145 height 8
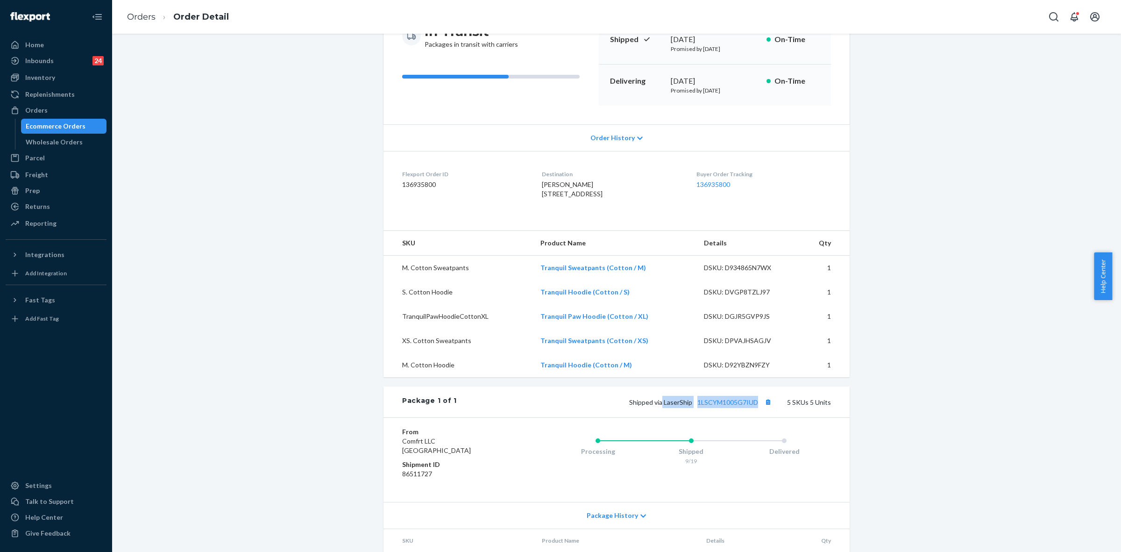
scroll to position [29, 0]
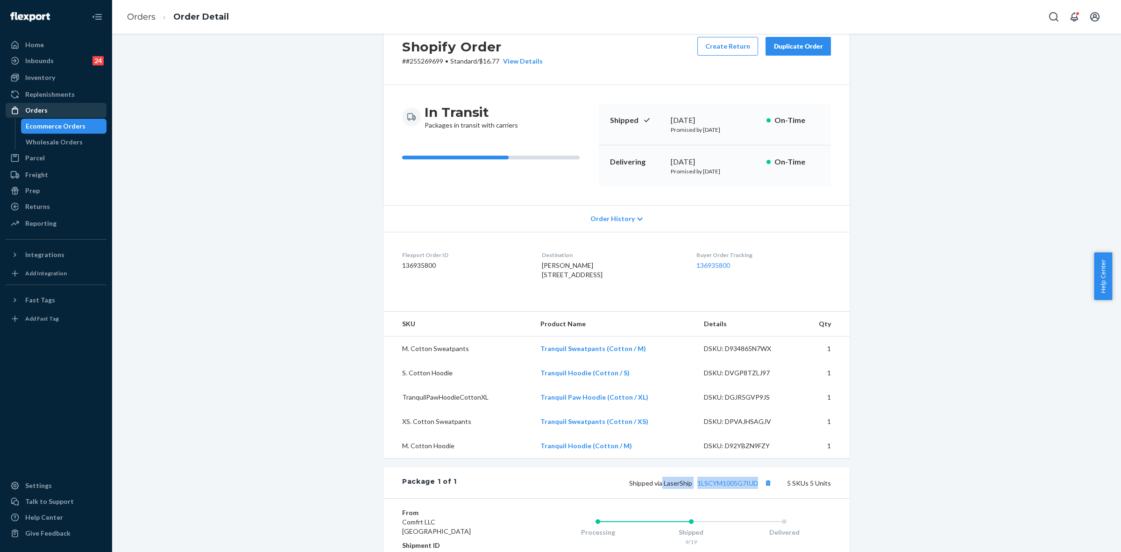
click at [44, 113] on div "Orders" at bounding box center [36, 110] width 22 height 9
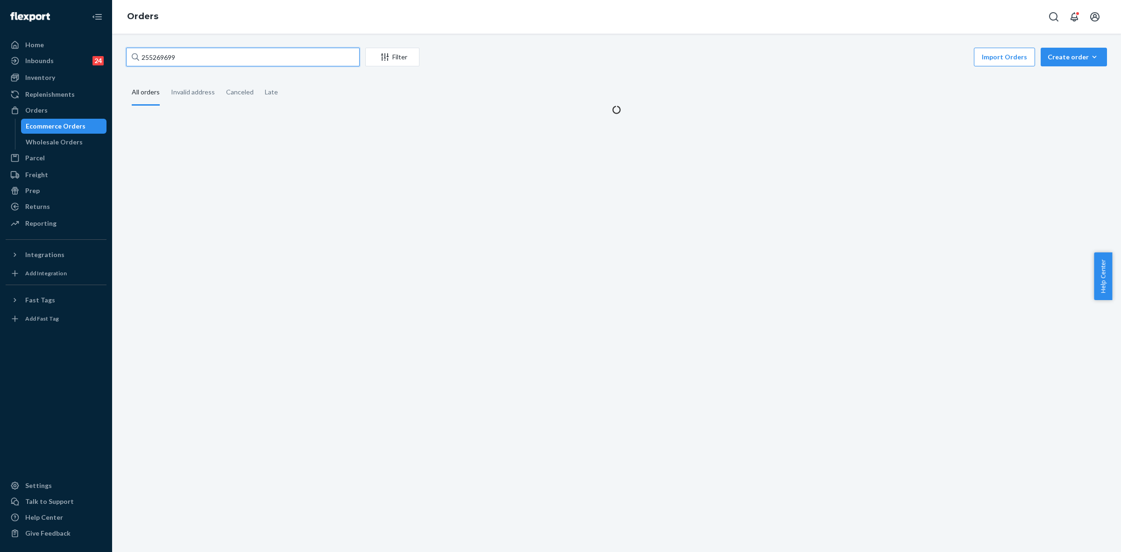
click at [155, 61] on input "255269699" at bounding box center [243, 57] width 234 height 19
drag, startPoint x: 155, startPoint y: 61, endPoint x: 171, endPoint y: 65, distance: 17.0
click at [155, 61] on input "255269699" at bounding box center [243, 57] width 234 height 19
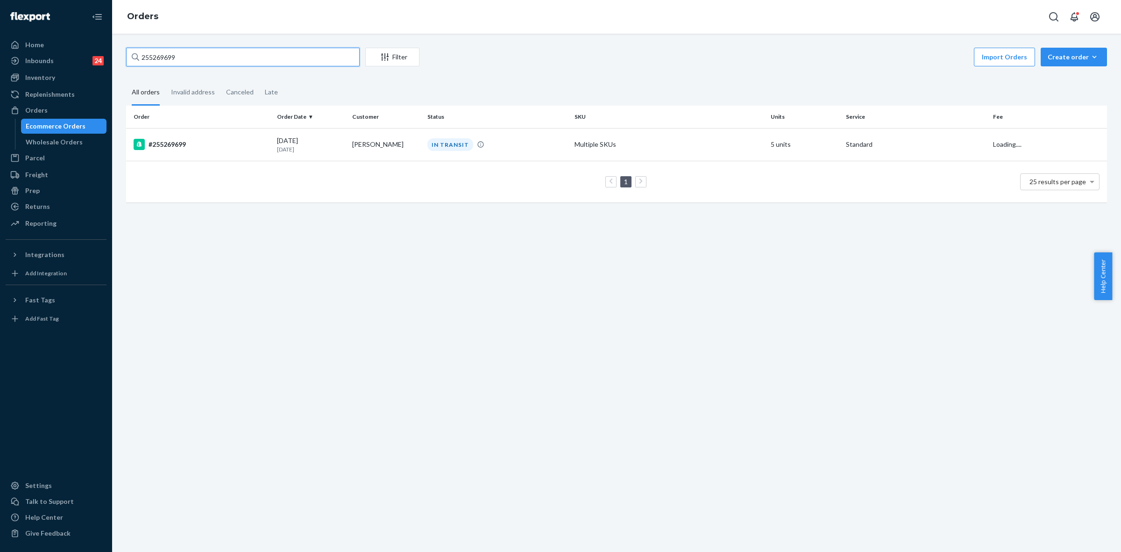
paste input "123408"
type input "255123408"
drag, startPoint x: 422, startPoint y: 145, endPoint x: 437, endPoint y: 163, distance: 22.9
click at [424, 145] on td "IN TRANSIT" at bounding box center [497, 144] width 147 height 33
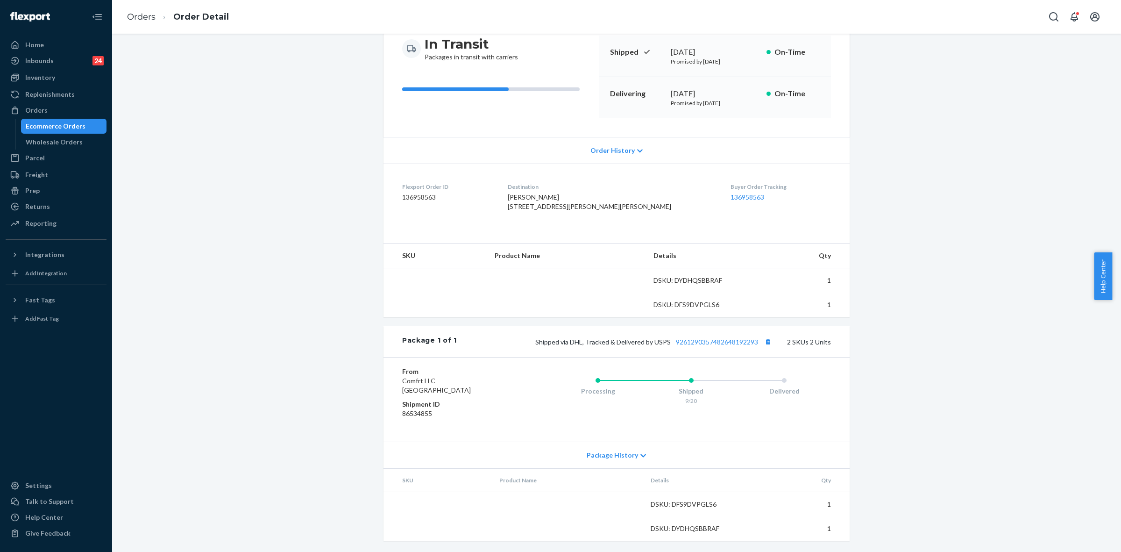
scroll to position [117, 0]
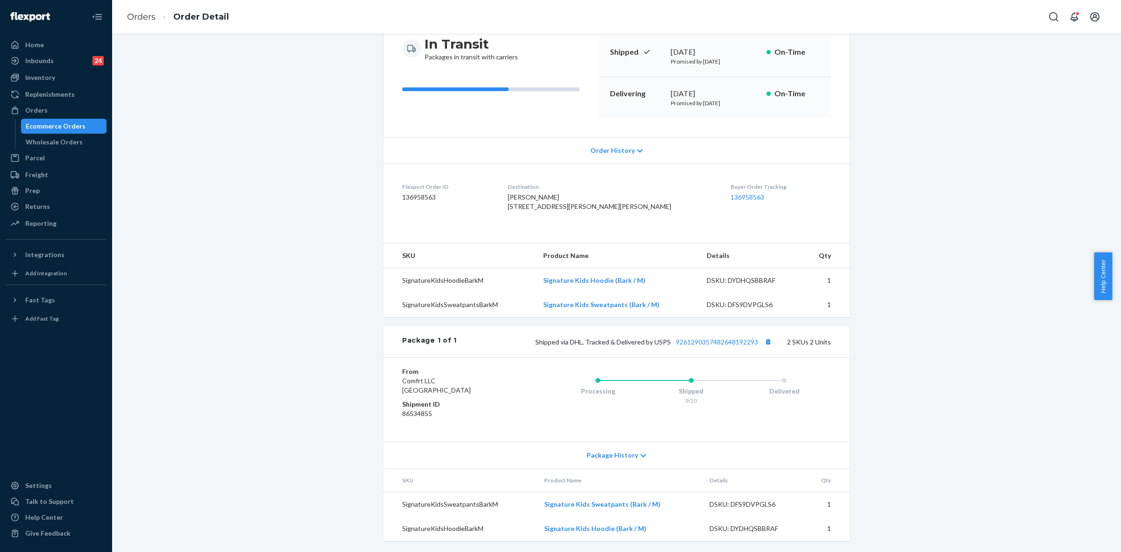
drag, startPoint x: 636, startPoint y: 457, endPoint x: 638, endPoint y: 462, distance: 5.0
click at [641, 457] on icon at bounding box center [644, 455] width 6 height 7
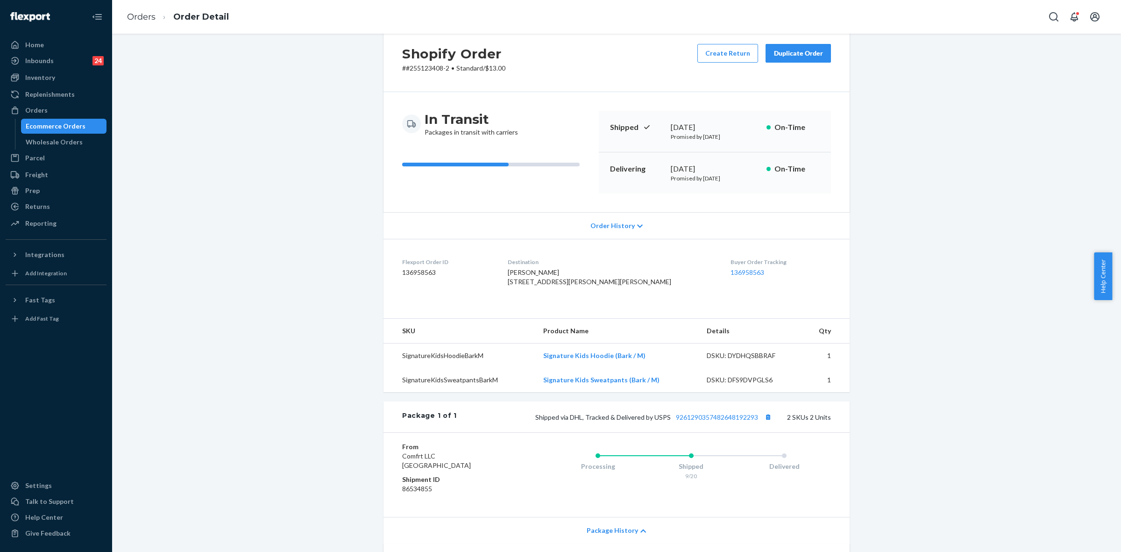
scroll to position [0, 0]
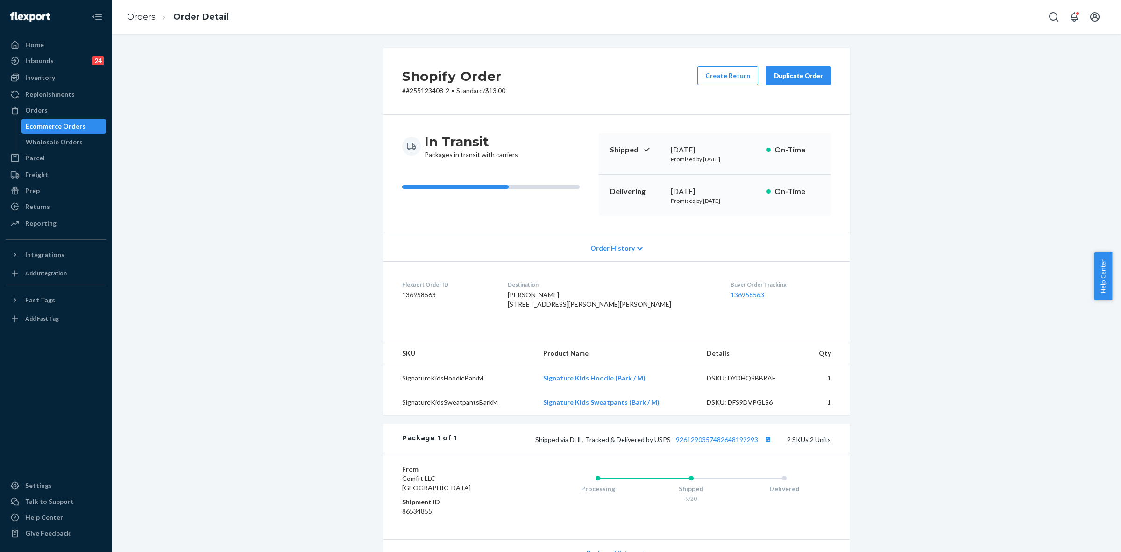
click at [681, 445] on div "Shipped via DHL, Tracked & Delivered by USPS 9261290357482648192293 2 SKUs 2 Un…" at bounding box center [644, 439] width 374 height 12
click at [687, 443] on link "9261290357482648192293" at bounding box center [717, 439] width 82 height 8
click at [417, 89] on p "# #255123408-2 • Standard / $13.00" at bounding box center [453, 90] width 103 height 9
click at [425, 89] on p "# #255123408-2 • Standard / $13.00" at bounding box center [453, 90] width 103 height 9
click at [432, 91] on p "# #255123408-2 • Standard / $13.00" at bounding box center [453, 90] width 103 height 9
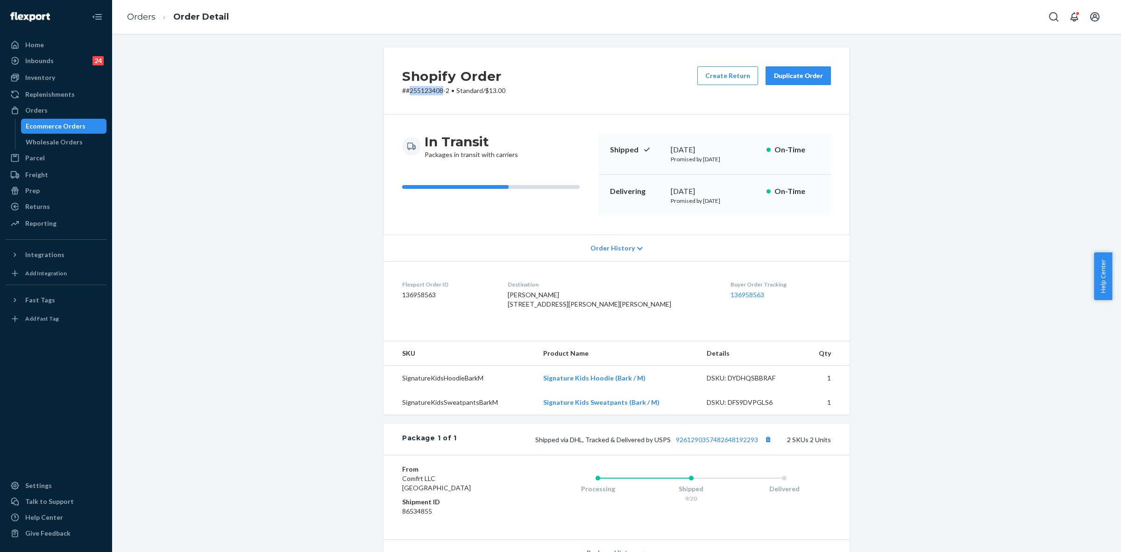
click at [431, 91] on p "# #255123408-2 • Standard / $13.00" at bounding box center [453, 90] width 103 height 9
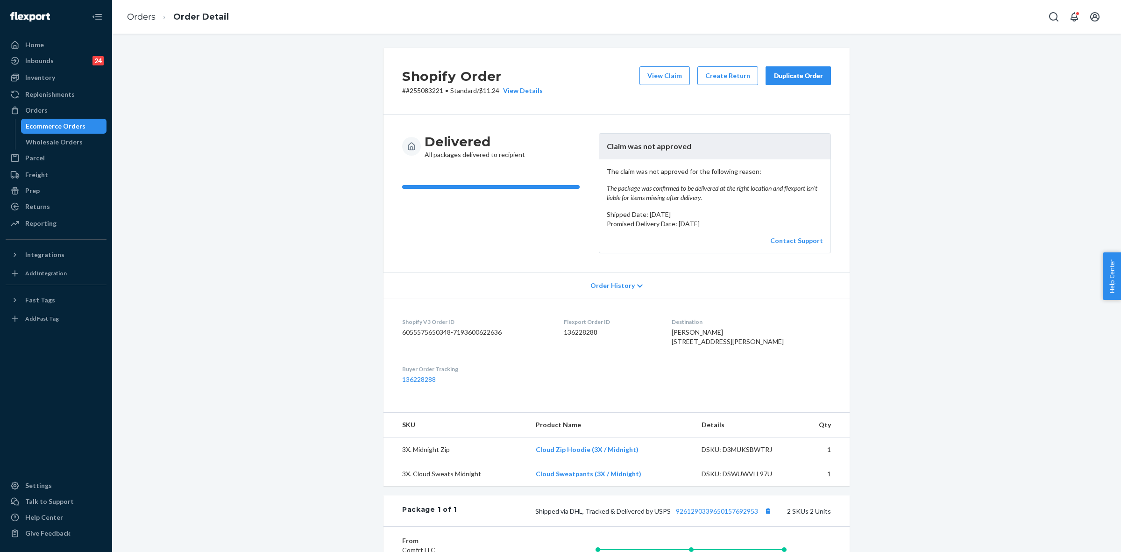
click at [783, 79] on div "Duplicate Order" at bounding box center [799, 75] width 50 height 9
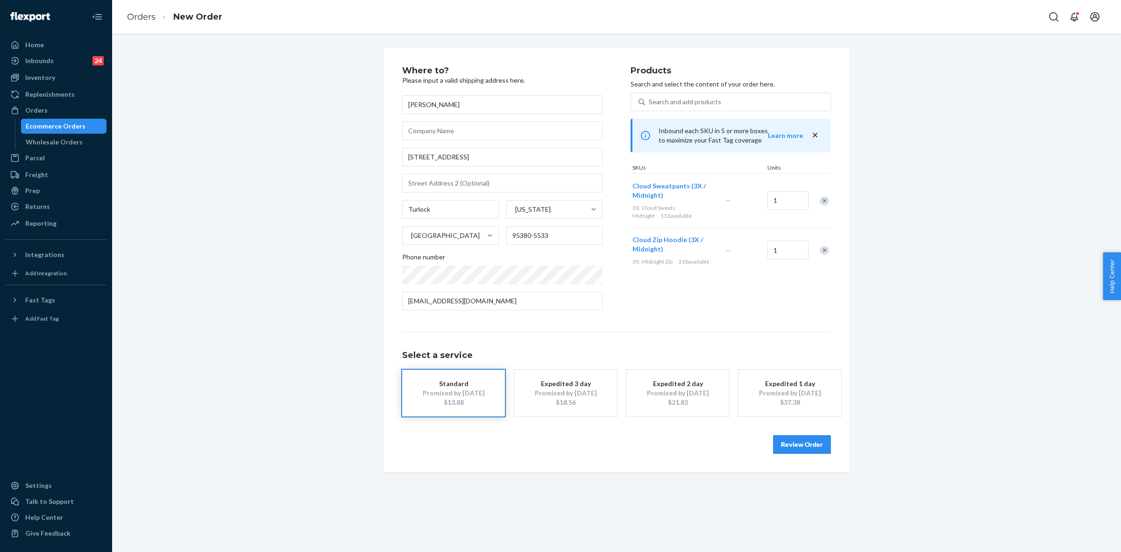
click at [801, 441] on button "Review Order" at bounding box center [802, 444] width 58 height 19
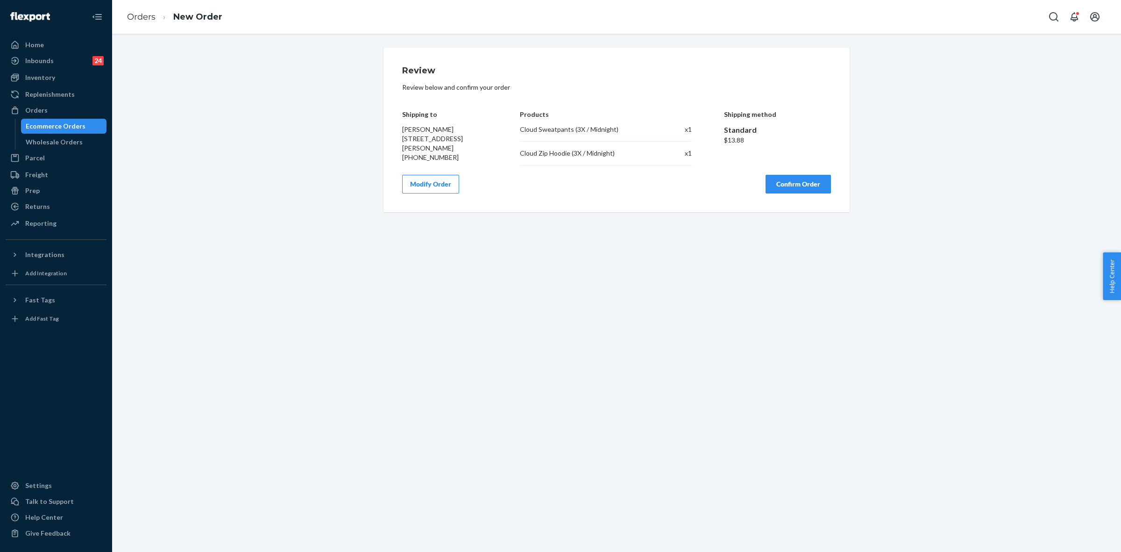
click at [797, 185] on button "Confirm Order" at bounding box center [798, 184] width 65 height 19
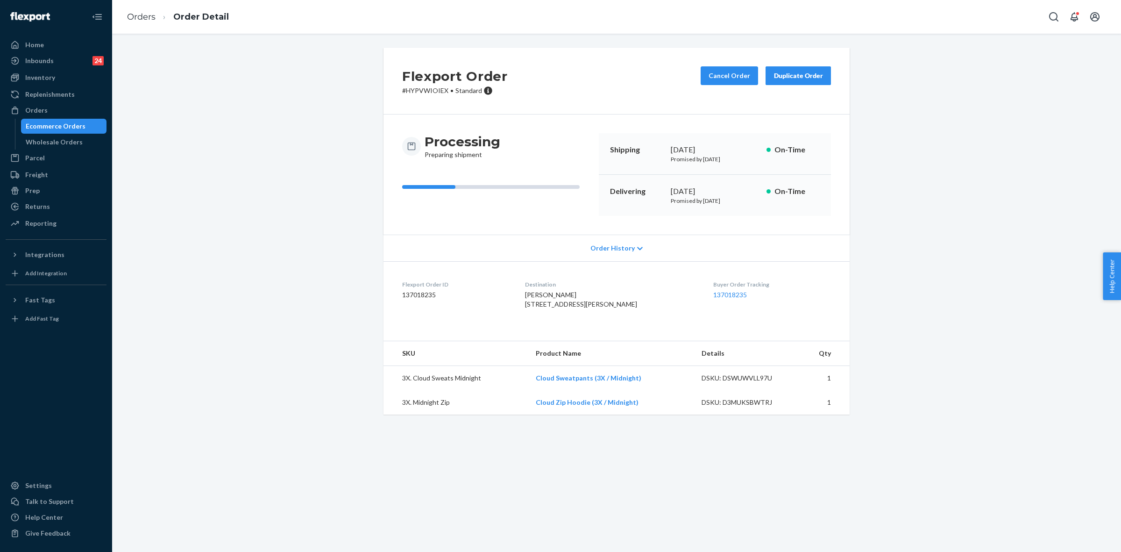
click at [409, 86] on p "# HYPVWIOIEX • Standard" at bounding box center [455, 90] width 106 height 9
copy p "HYPVWIOIEX"
